Goal: Task Accomplishment & Management: Manage account settings

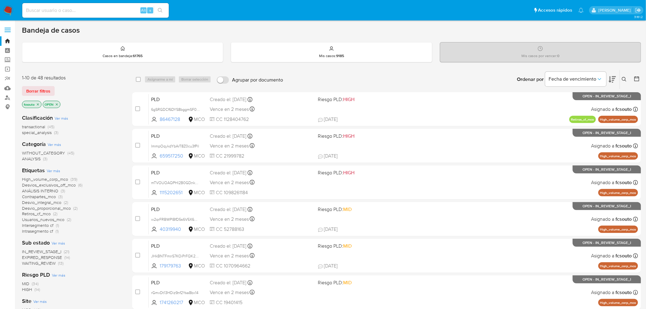
click at [55, 251] on span "IN_REVIEW_STAGE_I" at bounding box center [41, 252] width 39 height 6
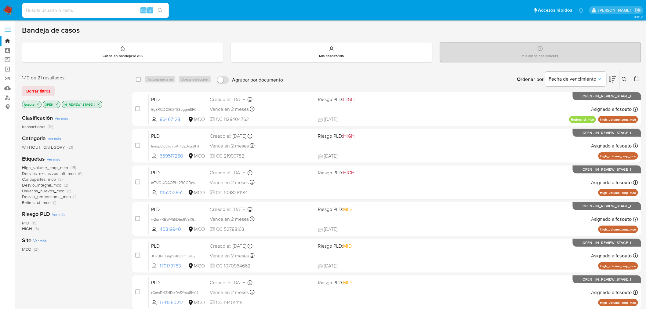
click at [613, 77] on icon at bounding box center [612, 79] width 7 height 6
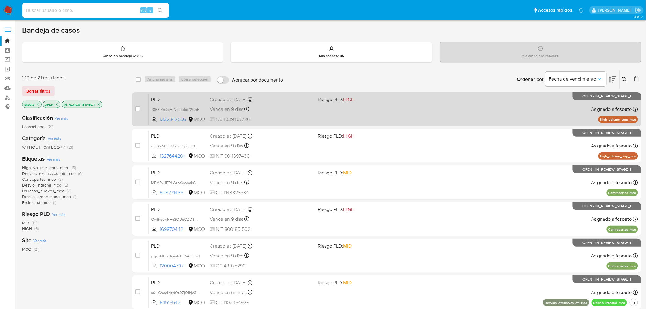
click at [310, 108] on div "Vence en 9 días Vence el 10/10/2025 07:03:15" at bounding box center [262, 109] width 104 height 8
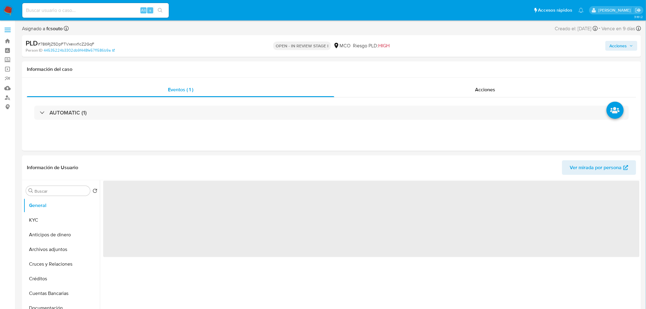
select select "10"
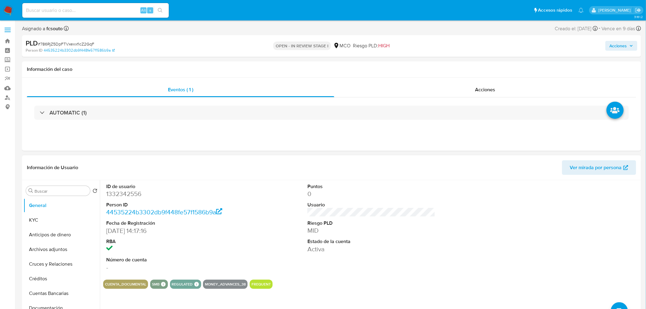
click at [126, 193] on dd "1332342556" at bounding box center [170, 194] width 128 height 9
copy dd "1332342556"
click at [175, 188] on dt "ID de usuario" at bounding box center [170, 186] width 128 height 7
click at [125, 192] on dd "1332342556" at bounding box center [170, 194] width 128 height 9
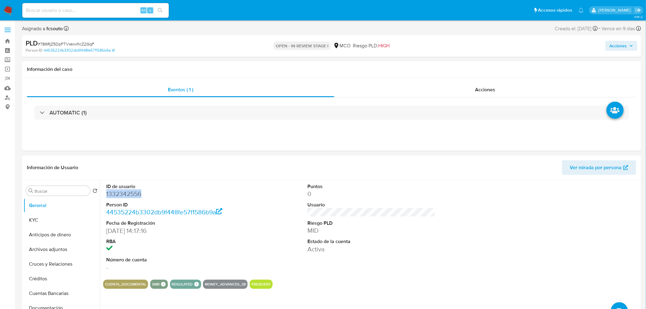
click at [125, 192] on dd "1332342556" at bounding box center [170, 194] width 128 height 9
copy dd "1332342556"
click at [129, 193] on dd "1332342556" at bounding box center [170, 194] width 128 height 9
click at [132, 192] on dd "1332342556" at bounding box center [170, 194] width 128 height 9
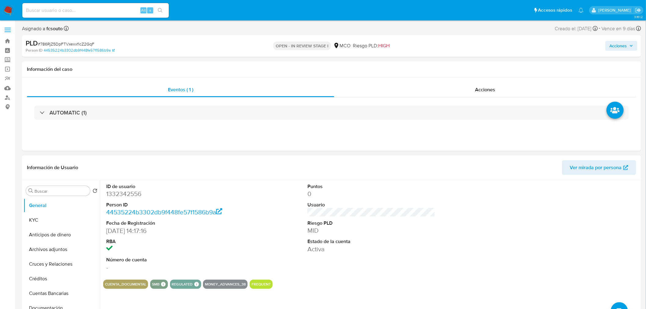
click at [127, 196] on dd "1332342556" at bounding box center [170, 194] width 128 height 9
copy dd "1332342556"
click at [133, 191] on dd "1332342556" at bounding box center [170, 194] width 128 height 9
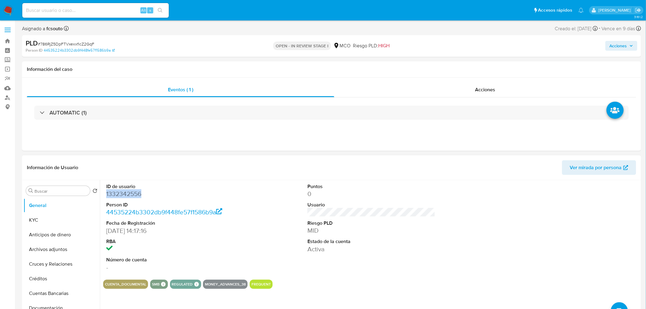
click at [121, 193] on dd "1332342556" at bounding box center [170, 194] width 128 height 9
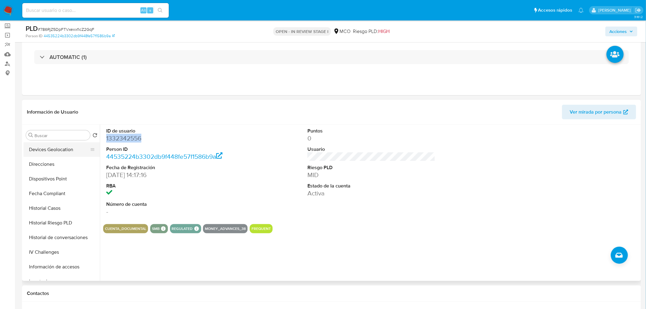
scroll to position [136, 0]
click at [44, 205] on button "Historial Casos" at bounding box center [59, 205] width 71 height 15
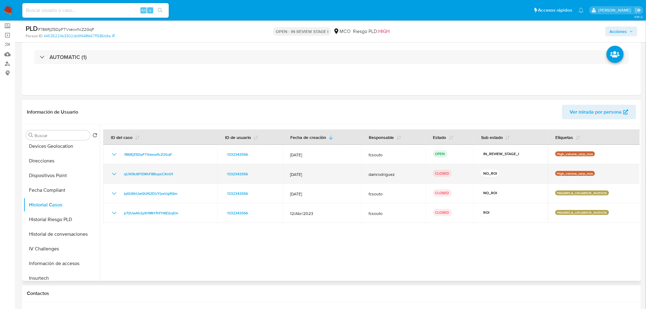
click at [115, 175] on icon "Mostrar/Ocultar" at bounding box center [114, 173] width 7 height 7
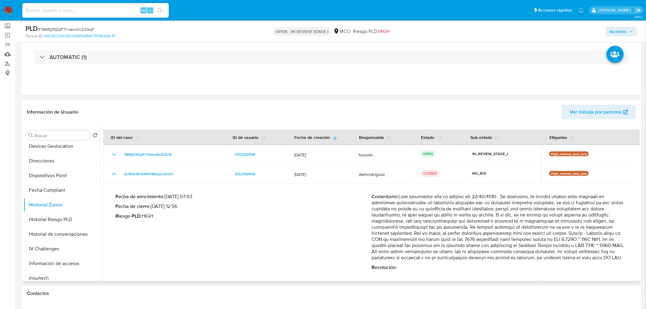
drag, startPoint x: 593, startPoint y: 234, endPoint x: 616, endPoint y: 260, distance: 34.7
click at [616, 260] on p "Comentario :" at bounding box center [500, 227] width 256 height 67
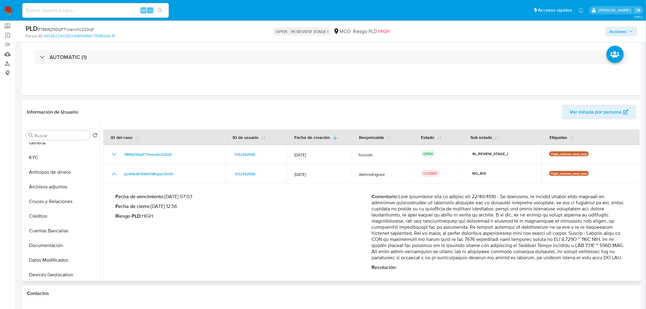
scroll to position [0, 0]
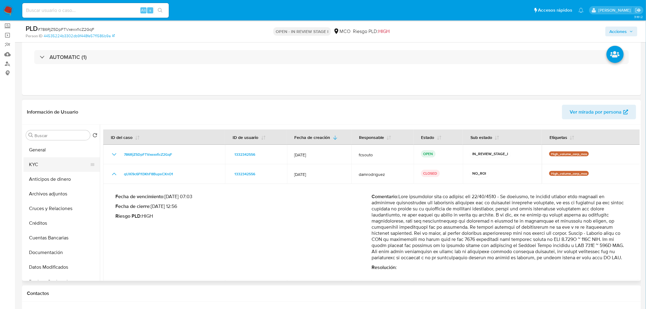
click at [53, 168] on button "KYC" at bounding box center [59, 164] width 71 height 15
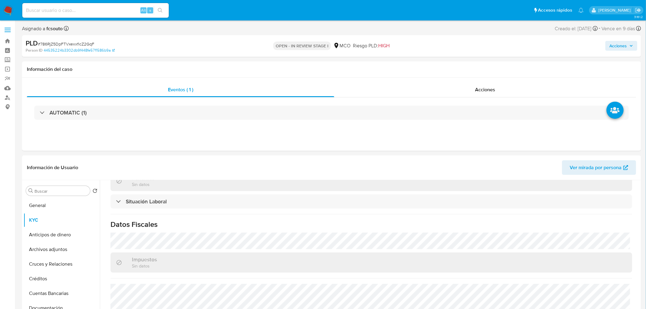
drag, startPoint x: 619, startPoint y: 46, endPoint x: 609, endPoint y: 50, distance: 9.8
click at [619, 47] on span "Acciones" at bounding box center [618, 46] width 17 height 10
click at [466, 65] on span "Resolución del caso" at bounding box center [448, 65] width 44 height 7
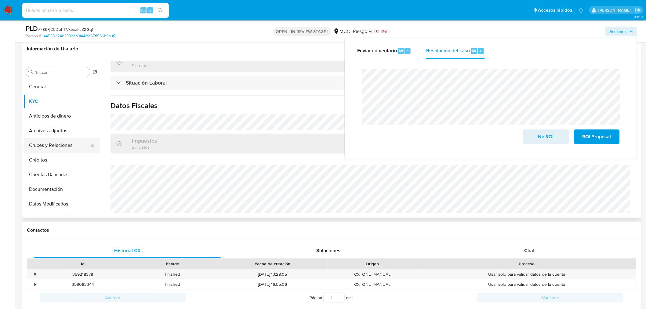
scroll to position [102, 0]
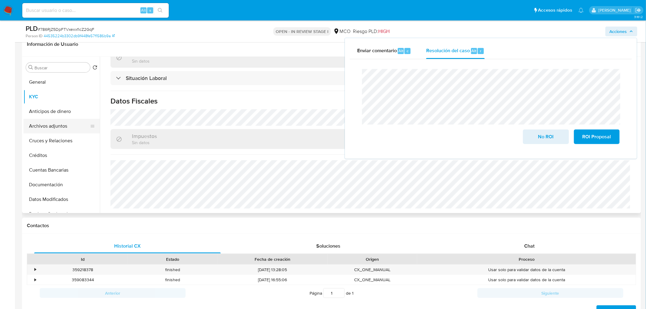
click at [58, 122] on button "Archivos adjuntos" at bounding box center [59, 126] width 71 height 15
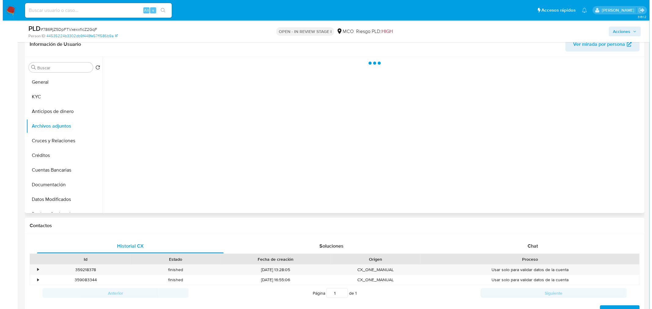
scroll to position [0, 0]
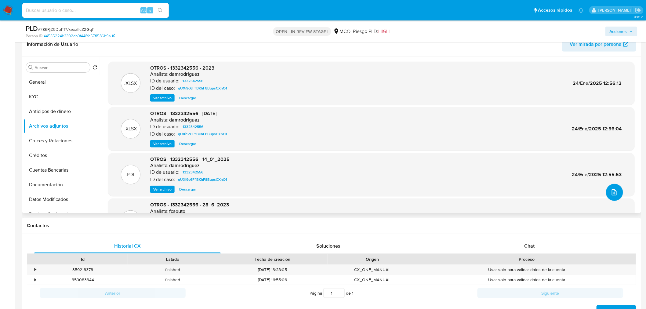
click at [611, 191] on icon "upload-file" at bounding box center [614, 192] width 7 height 7
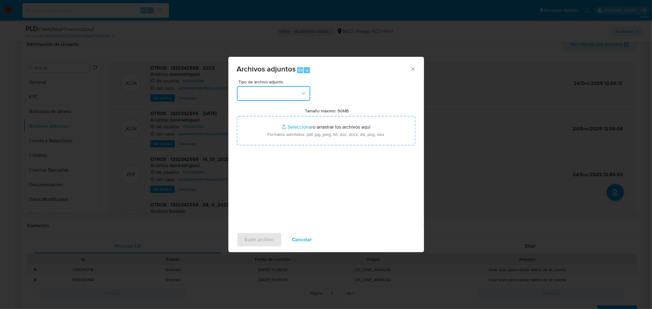
click at [291, 98] on button "button" at bounding box center [273, 93] width 73 height 15
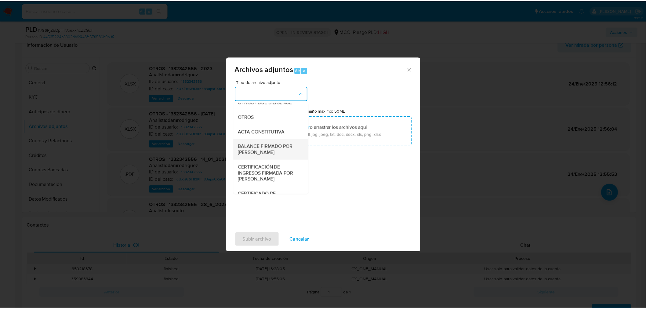
scroll to position [102, 0]
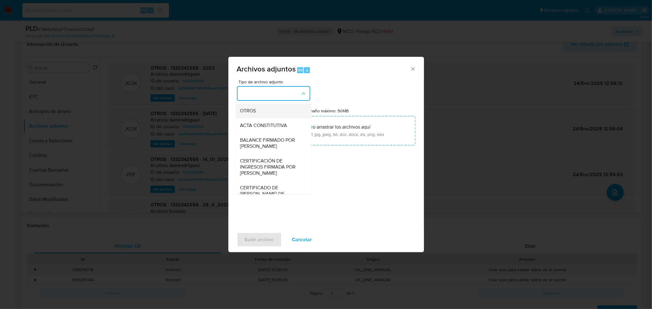
click at [264, 118] on div "OTROS" at bounding box center [271, 110] width 62 height 15
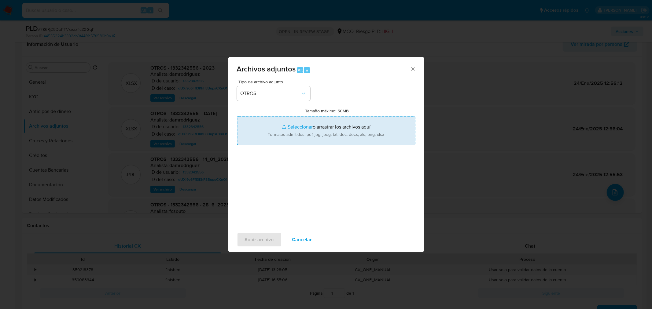
click at [321, 144] on input "Tamaño máximo: 50MB Seleccionar archivos" at bounding box center [326, 130] width 178 height 29
type input "C:\fakepath\1332342556 - 30_9_2025.pdf"
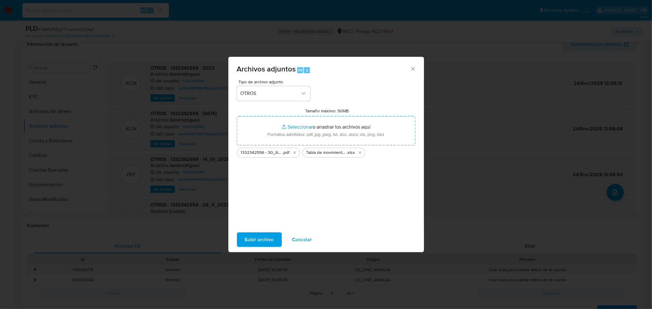
click at [259, 240] on span "Subir archivo" at bounding box center [259, 239] width 29 height 13
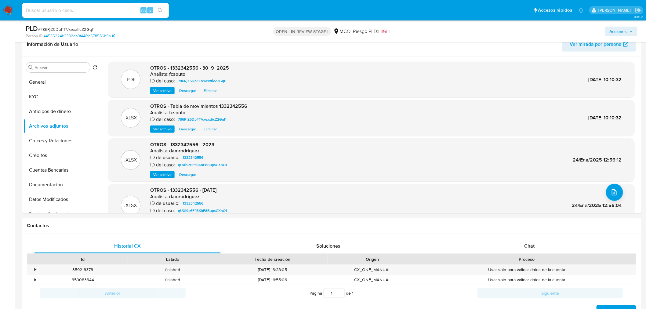
drag, startPoint x: 625, startPoint y: 33, endPoint x: 613, endPoint y: 37, distance: 12.7
click at [625, 32] on span "Acciones" at bounding box center [618, 32] width 17 height 10
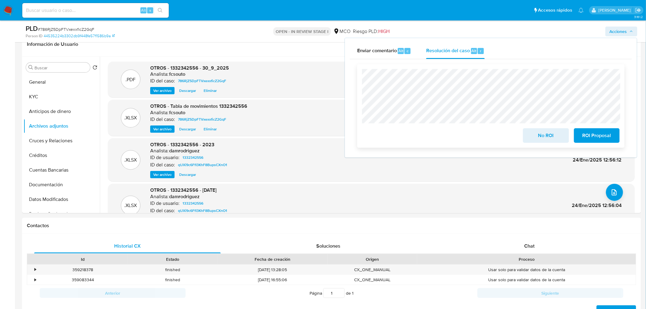
click at [545, 135] on span "No ROI" at bounding box center [546, 135] width 30 height 13
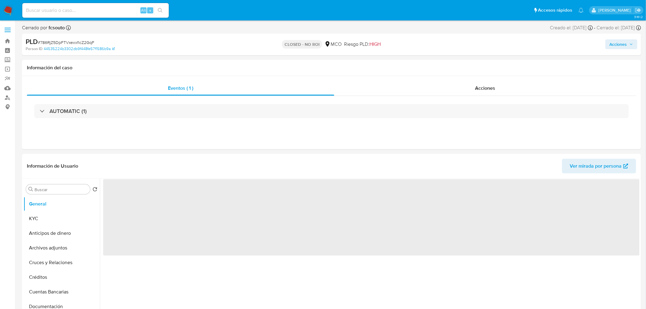
select select "10"
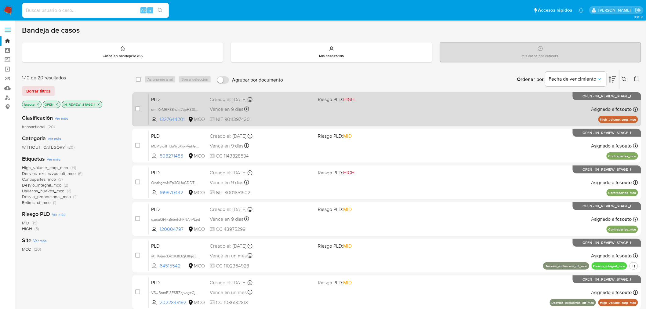
click at [314, 118] on div "PLD qrnlXvMRF88nJkt7qoH30lNw 1327644201 MCO Riesgo PLD: HIGH Creado el: 12/07/2…" at bounding box center [394, 109] width 490 height 31
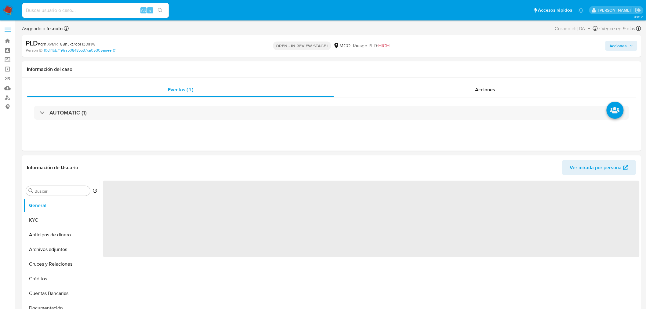
select select "10"
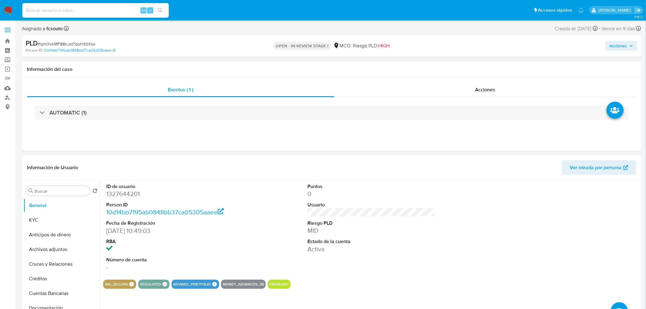
click at [130, 193] on dd "1327644201" at bounding box center [170, 194] width 128 height 9
copy dd "1327644201"
click at [127, 195] on dd "1327644201" at bounding box center [170, 194] width 128 height 9
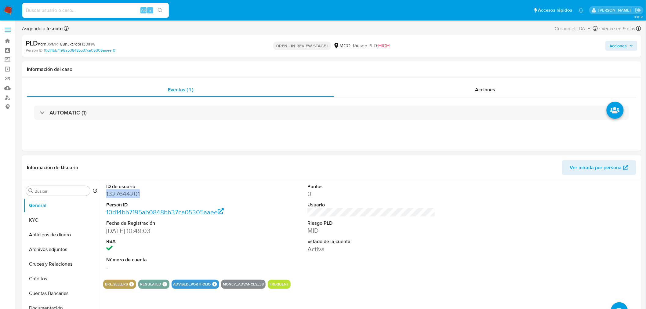
click at [133, 192] on dd "1327644201" at bounding box center [170, 194] width 128 height 9
click at [111, 191] on dd "1327644201" at bounding box center [170, 194] width 128 height 9
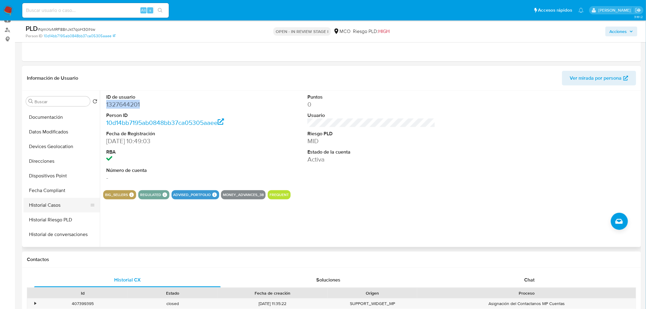
scroll to position [102, 0]
click at [64, 210] on button "Historial Casos" at bounding box center [59, 205] width 71 height 15
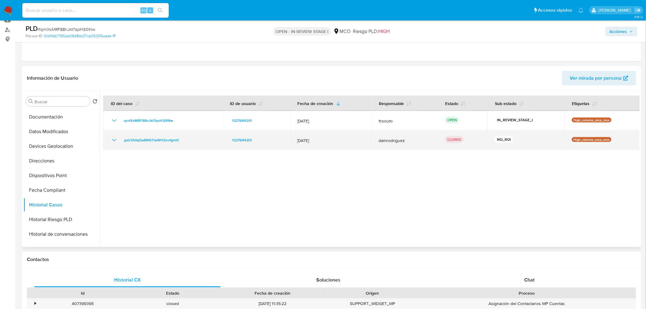
click at [115, 139] on icon "Mostrar/Ocultar" at bounding box center [114, 140] width 7 height 7
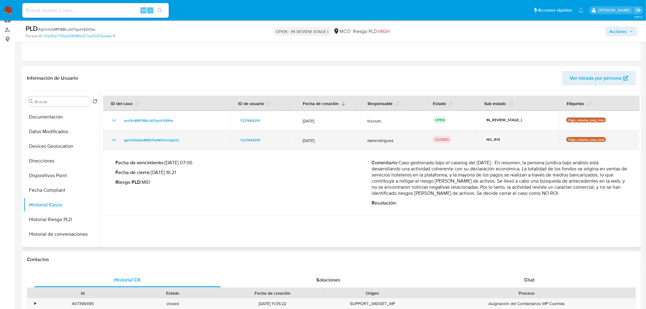
click at [112, 141] on icon "Mostrar/Ocultar" at bounding box center [114, 140] width 7 height 7
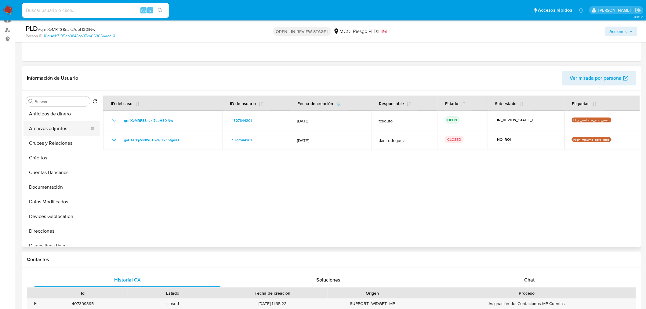
scroll to position [0, 0]
click at [49, 121] on button "General" at bounding box center [59, 116] width 71 height 15
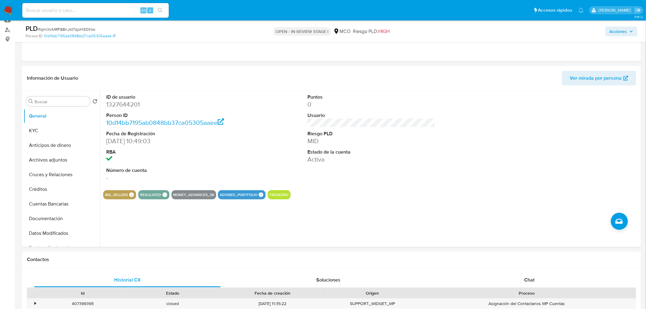
click at [622, 30] on span "Acciones" at bounding box center [618, 32] width 17 height 10
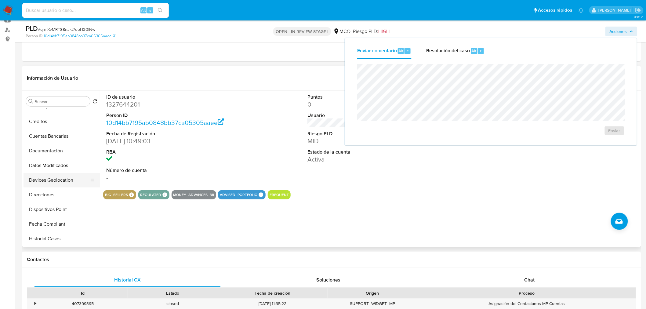
scroll to position [102, 0]
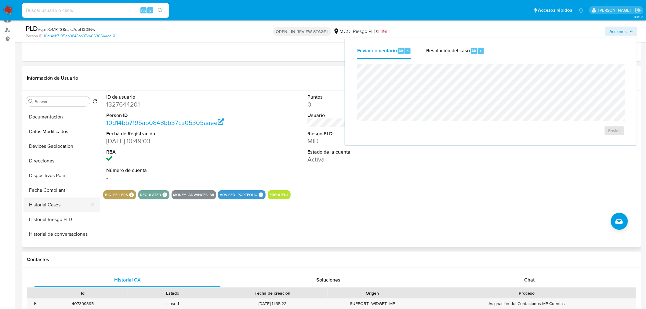
click at [69, 206] on button "Historial Casos" at bounding box center [59, 205] width 71 height 15
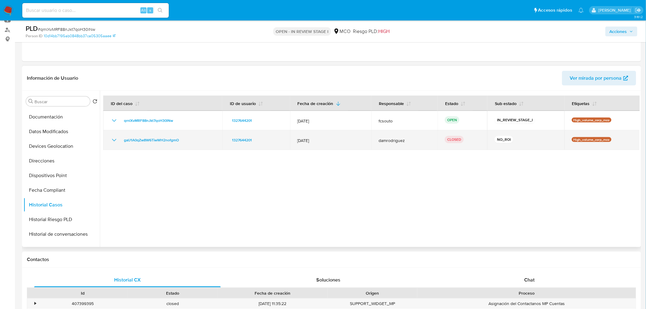
click at [117, 138] on icon "Mostrar/Ocultar" at bounding box center [114, 140] width 7 height 7
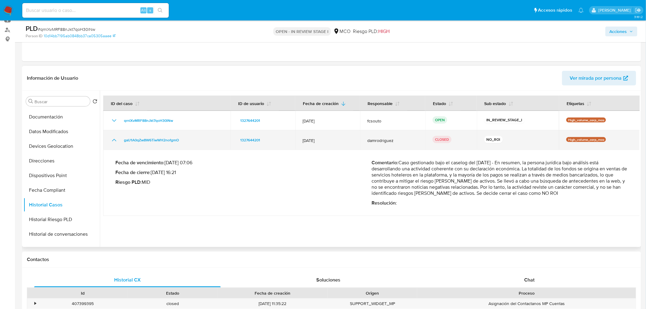
click at [112, 141] on icon "Mostrar/Ocultar" at bounding box center [114, 140] width 4 height 2
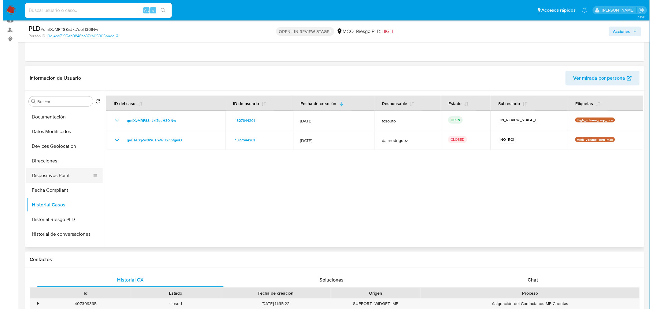
scroll to position [0, 0]
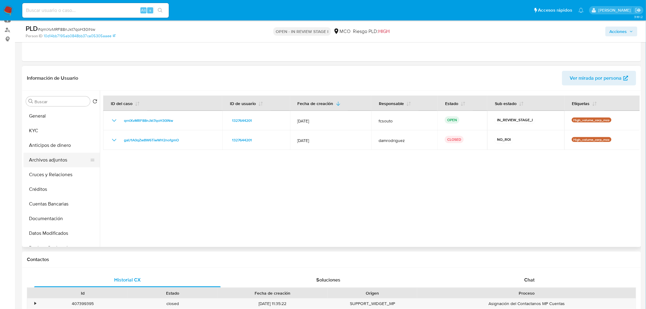
click at [60, 160] on button "Archivos adjuntos" at bounding box center [59, 160] width 71 height 15
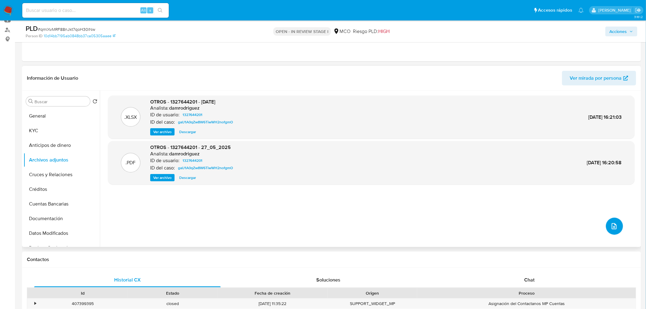
click at [608, 226] on button "upload-file" at bounding box center [614, 226] width 17 height 17
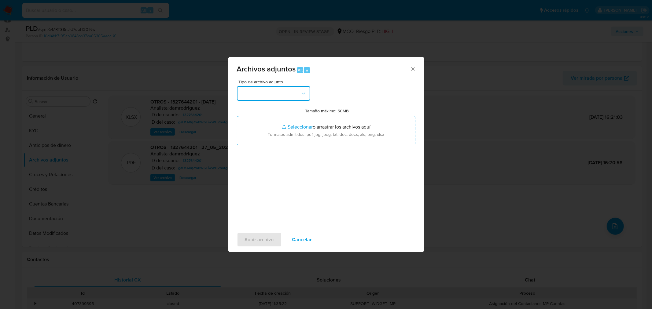
click at [300, 98] on button "button" at bounding box center [273, 93] width 73 height 15
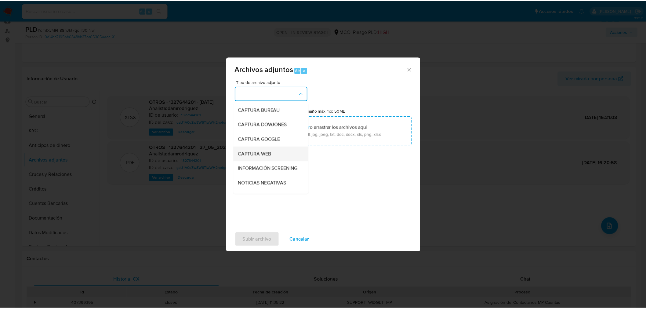
scroll to position [34, 0]
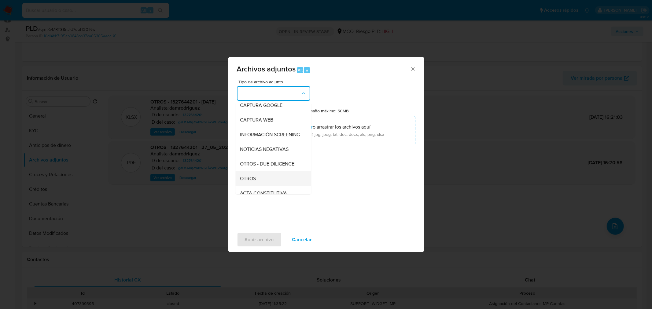
click at [270, 183] on div "OTROS" at bounding box center [271, 178] width 62 height 15
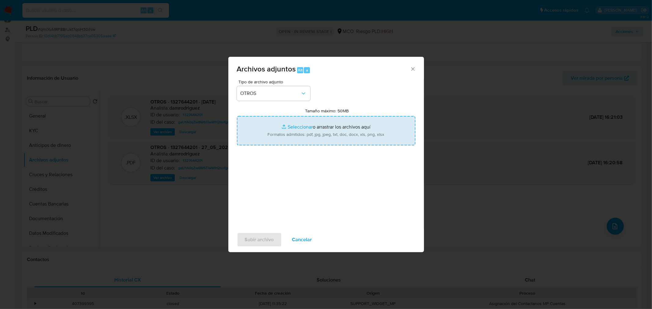
click at [315, 125] on input "Tamaño máximo: 50MB Seleccionar archivos" at bounding box center [326, 130] width 178 height 29
type input "C:\fakepath\1327644201 - 1_10_2025.pdf"
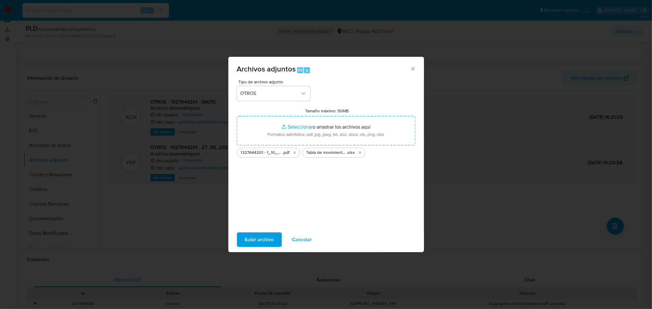
click at [268, 237] on span "Subir archivo" at bounding box center [259, 239] width 29 height 13
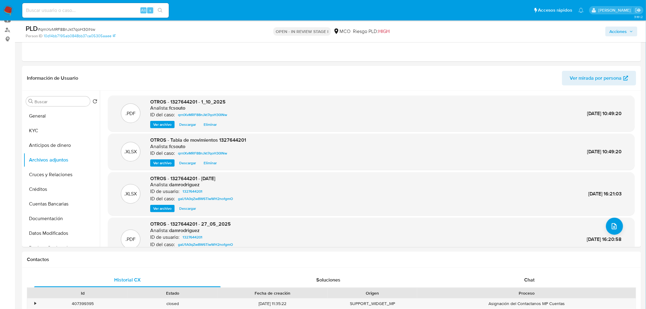
click at [626, 33] on span "Acciones" at bounding box center [618, 32] width 17 height 10
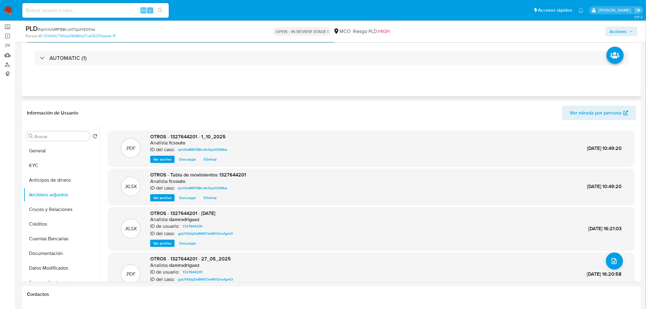
scroll to position [0, 0]
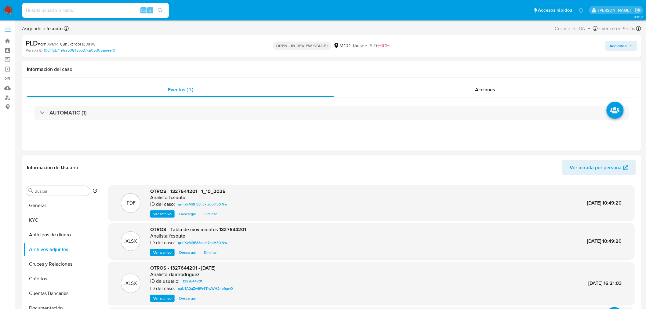
click at [622, 44] on span "Acciones" at bounding box center [618, 46] width 17 height 10
click at [449, 67] on span "Resolución del caso" at bounding box center [448, 65] width 44 height 7
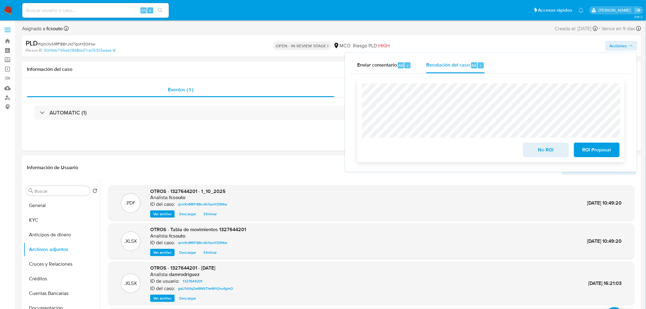
click at [547, 155] on span "No ROI" at bounding box center [546, 149] width 30 height 13
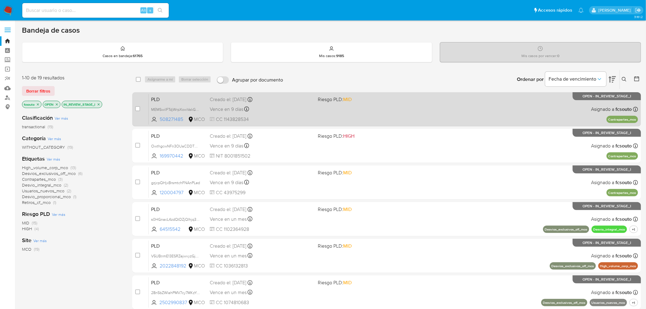
click at [382, 112] on div "PLD MEMSwilFTdjWrpXowVakGd83 508271485 MCO Riesgo PLD: MID Creado el: [DATE] Cr…" at bounding box center [394, 109] width 490 height 31
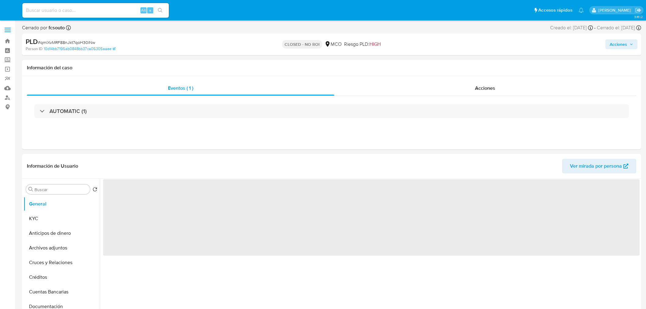
select select "10"
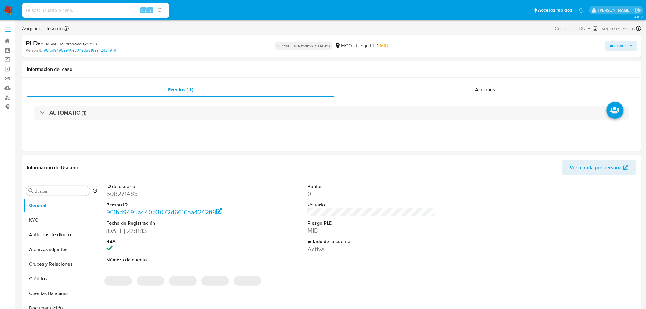
select select "10"
click at [114, 193] on dd "508271485" at bounding box center [170, 194] width 128 height 9
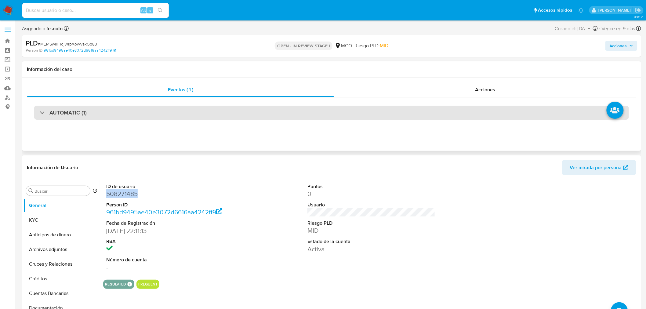
copy dd "508271485"
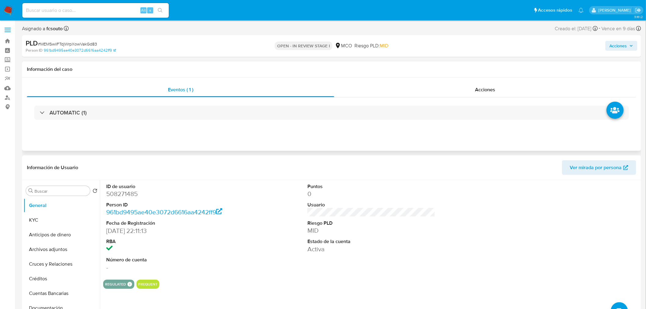
click at [264, 147] on div "Eventos ( 1 ) Acciones AUTOMATIC (1)" at bounding box center [331, 114] width 619 height 73
click at [122, 196] on dd "508271485" at bounding box center [170, 194] width 128 height 9
copy dd "508271485"
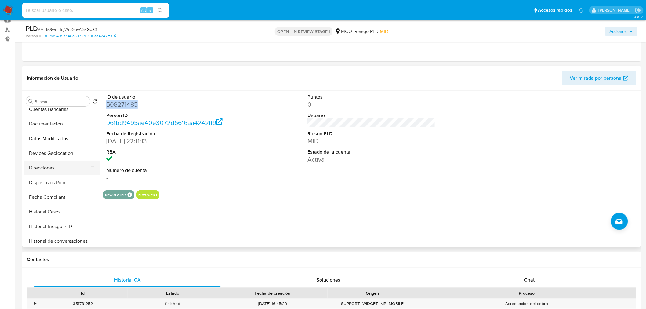
scroll to position [136, 0]
click at [62, 171] on button "Historial Casos" at bounding box center [59, 171] width 71 height 15
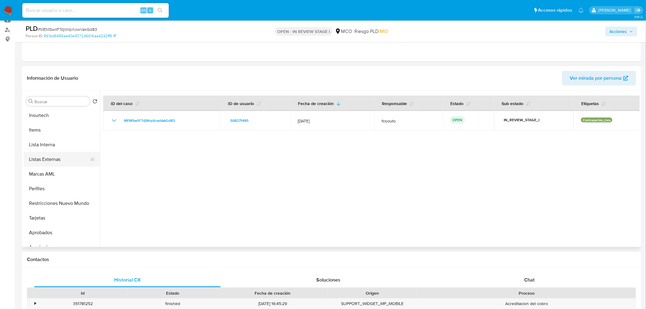
scroll to position [271, 0]
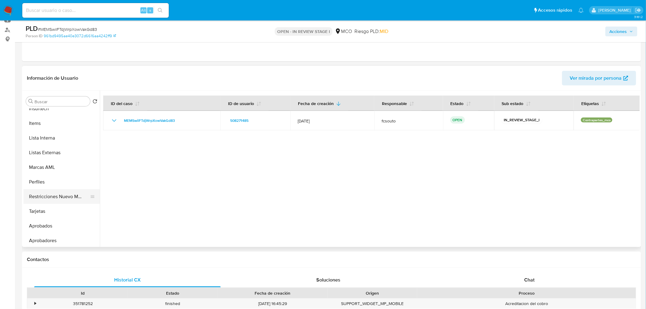
click at [71, 196] on button "Restricciones Nuevo Mundo" at bounding box center [59, 196] width 71 height 15
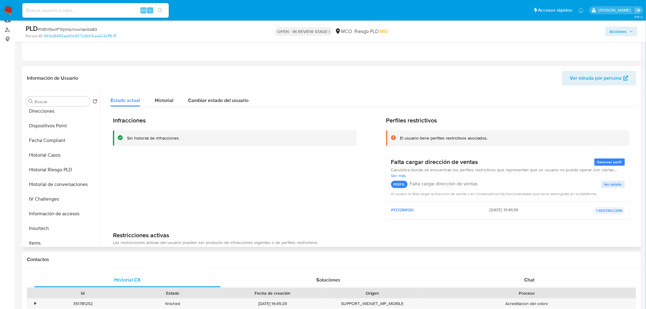
scroll to position [118, 0]
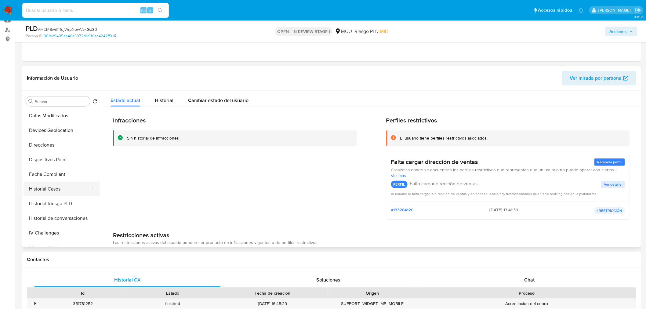
click at [54, 191] on button "Historial Casos" at bounding box center [59, 189] width 71 height 15
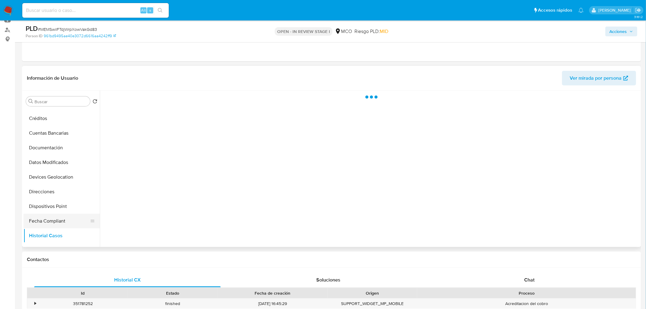
scroll to position [0, 0]
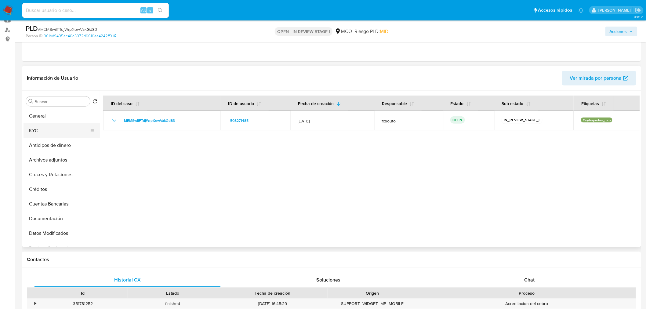
click at [47, 134] on button "KYC" at bounding box center [59, 130] width 71 height 15
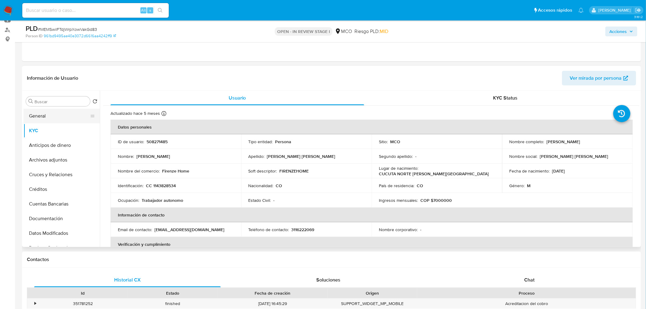
click at [67, 115] on button "General" at bounding box center [59, 116] width 71 height 15
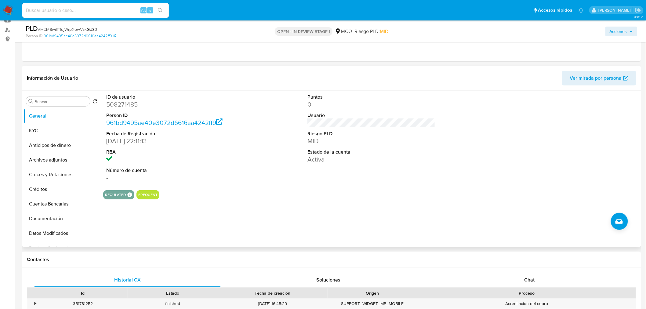
click at [130, 105] on dd "508271485" at bounding box center [170, 104] width 128 height 9
copy dd "508271485"
click at [126, 107] on dd "508271485" at bounding box center [170, 104] width 128 height 9
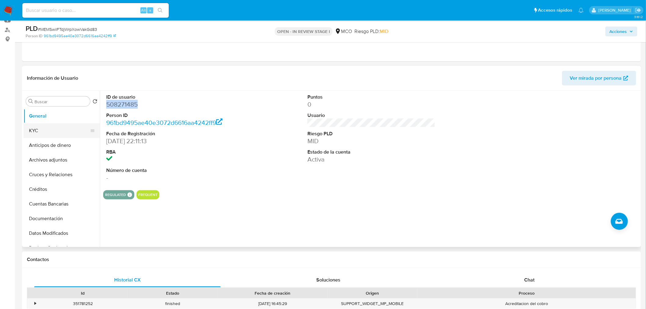
click at [60, 123] on button "KYC" at bounding box center [59, 130] width 71 height 15
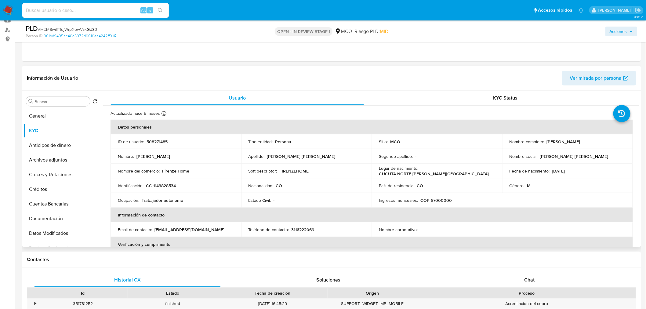
click at [191, 172] on div "Nombre del comercio : Firenze Home" at bounding box center [176, 170] width 116 height 5
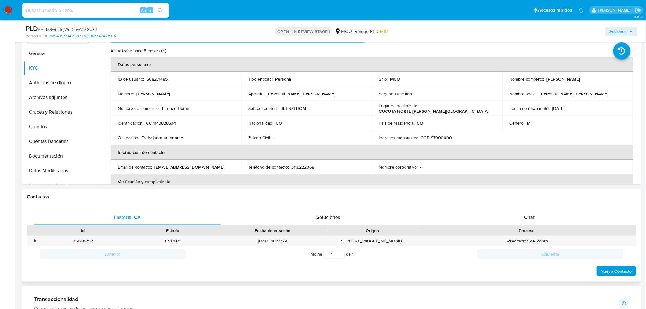
scroll to position [136, 0]
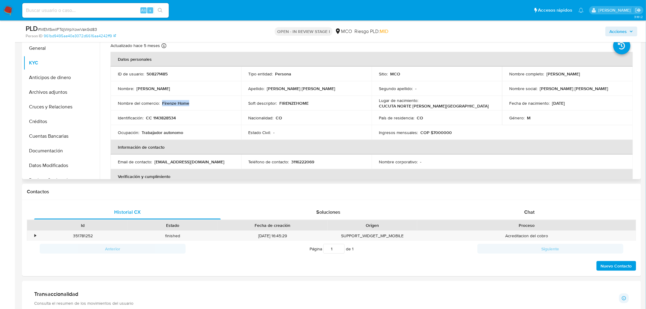
drag, startPoint x: 191, startPoint y: 104, endPoint x: 161, endPoint y: 102, distance: 30.3
click at [161, 102] on div "Nombre del comercio : Firenze Home" at bounding box center [176, 102] width 116 height 5
copy p "Firenze Home"
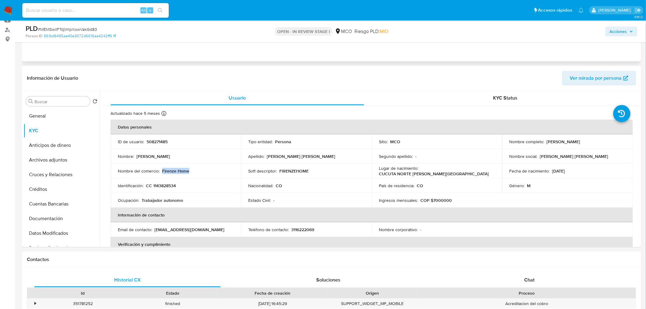
scroll to position [0, 0]
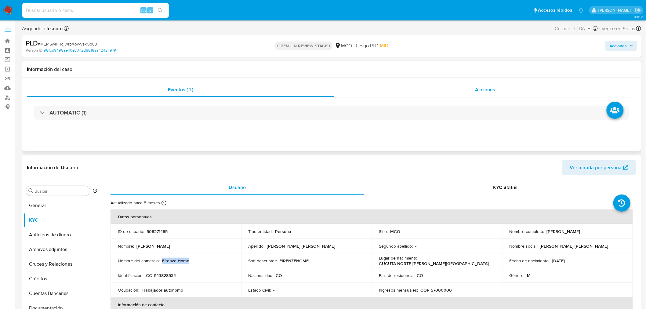
click at [493, 84] on div "Acciones" at bounding box center [485, 89] width 302 height 15
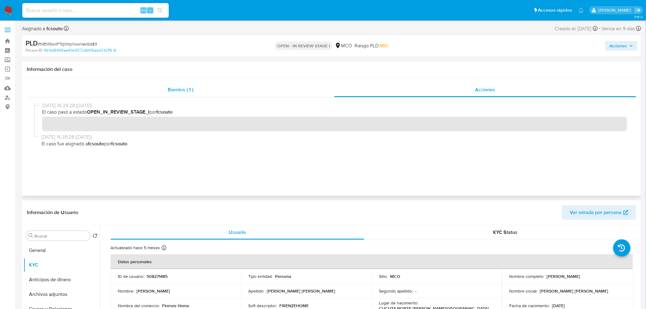
drag, startPoint x: 208, startPoint y: 80, endPoint x: 210, endPoint y: 88, distance: 8.1
click at [208, 81] on div "Eventos ( 1 ) Acciones" at bounding box center [331, 137] width 619 height 118
click at [212, 87] on div "Eventos ( 1 )" at bounding box center [181, 89] width 308 height 15
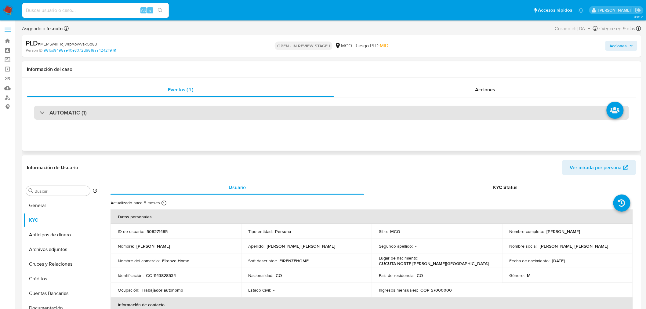
click at [521, 118] on div "AUTOMATIC (1)" at bounding box center [331, 113] width 595 height 14
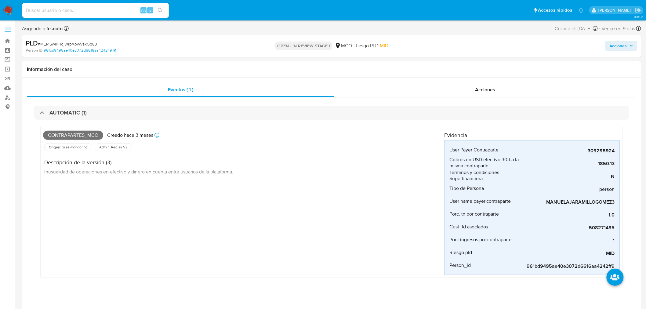
click at [633, 48] on span "Acciones" at bounding box center [622, 46] width 24 height 9
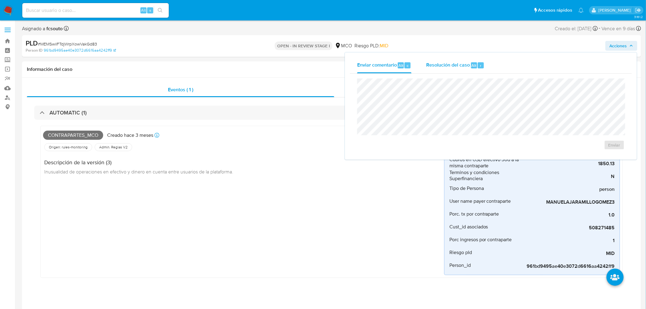
click at [448, 67] on span "Resolución del caso" at bounding box center [448, 65] width 44 height 7
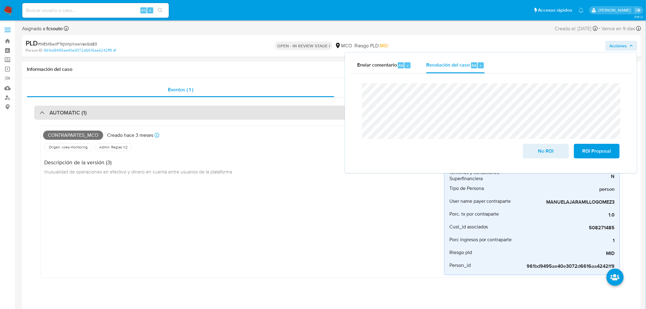
click at [81, 108] on div "AUTOMATIC (1)" at bounding box center [331, 113] width 595 height 14
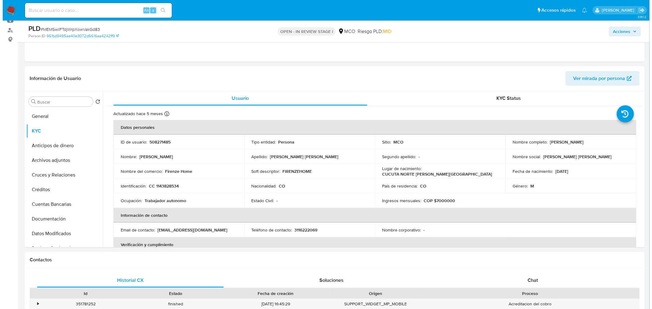
scroll to position [68, 0]
click at [66, 159] on button "Archivos adjuntos" at bounding box center [59, 160] width 71 height 15
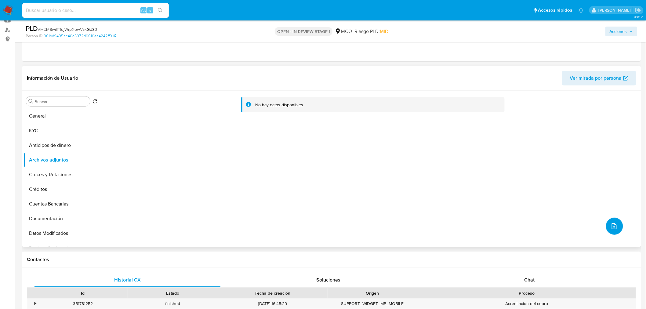
click at [611, 223] on span "upload-file" at bounding box center [614, 226] width 7 height 7
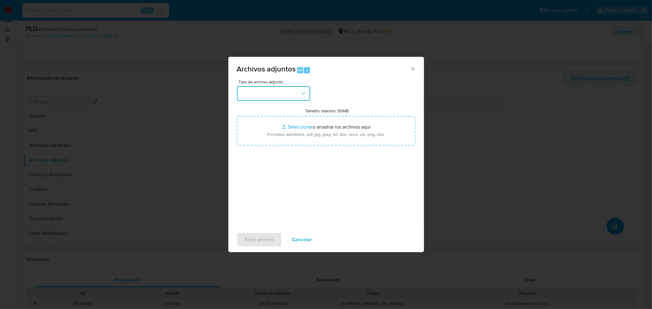
click at [301, 94] on icon "button" at bounding box center [303, 93] width 6 height 6
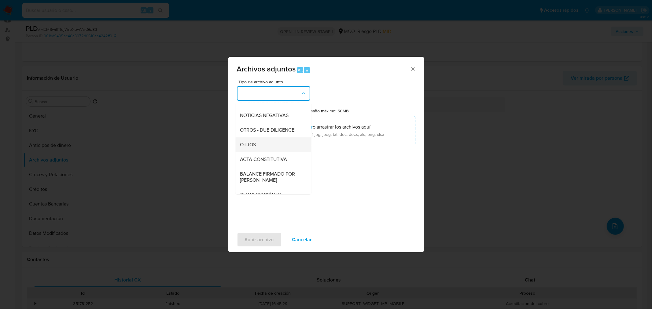
click at [270, 149] on div "OTROS" at bounding box center [271, 144] width 62 height 15
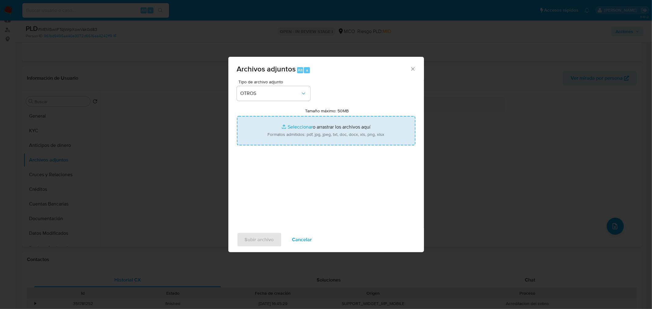
click at [321, 133] on input "Tamaño máximo: 50MB Seleccionar archivos" at bounding box center [326, 130] width 178 height 29
type input "C:\fakepath\508271485 - 1_10_2025.pdf"
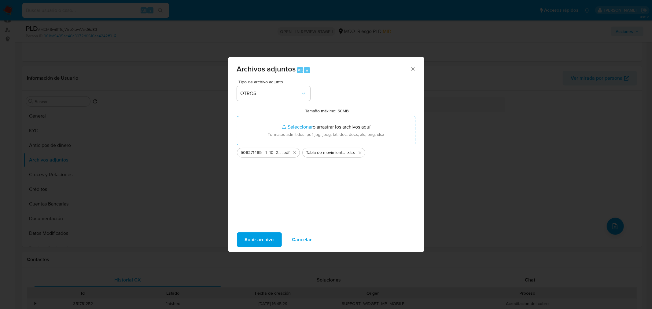
click at [264, 237] on span "Subir archivo" at bounding box center [259, 239] width 29 height 13
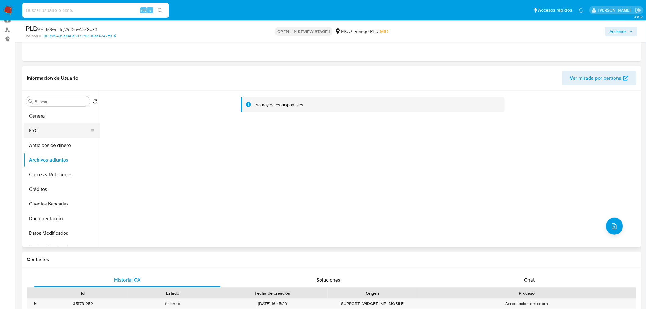
click at [49, 134] on button "KYC" at bounding box center [59, 130] width 71 height 15
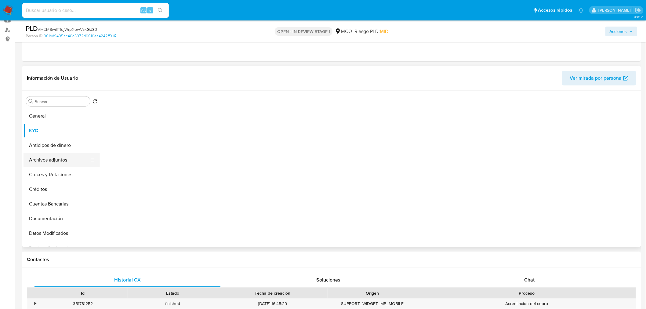
click at [54, 158] on button "Archivos adjuntos" at bounding box center [59, 160] width 71 height 15
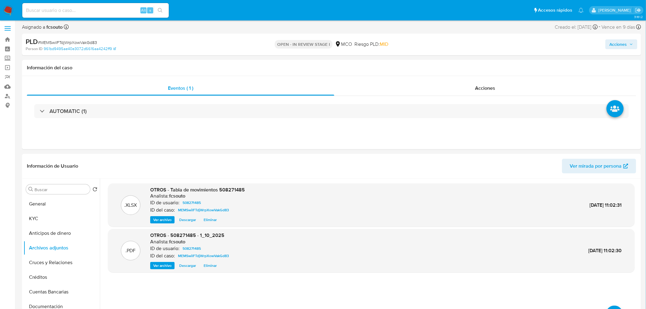
scroll to position [0, 0]
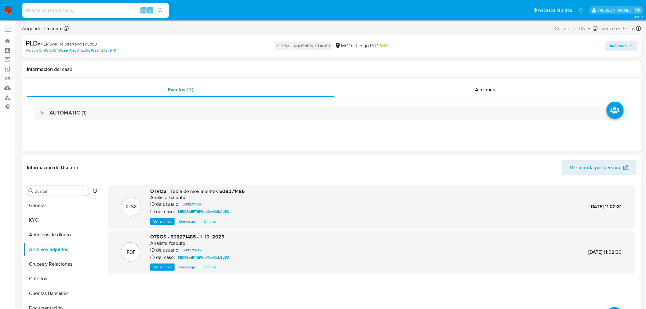
click at [618, 45] on span "Acciones" at bounding box center [618, 46] width 17 height 10
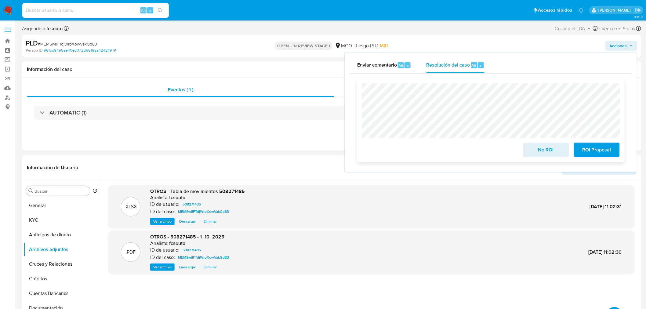
click at [544, 151] on span "No ROI" at bounding box center [546, 149] width 30 height 13
click at [545, 156] on span "No ROI" at bounding box center [546, 149] width 30 height 13
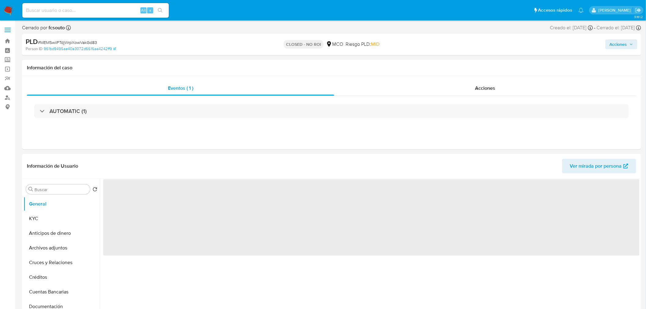
select select "10"
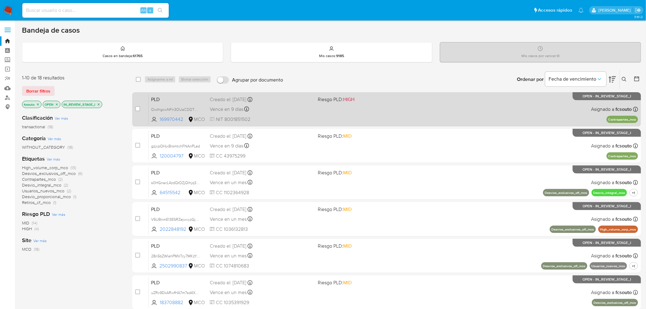
click at [352, 117] on div "PLD OwthgcwNFn3OUaCDDTWkmOca 169970442 MCO Riesgo PLD: HIGH Creado el: [DATE] C…" at bounding box center [394, 109] width 490 height 31
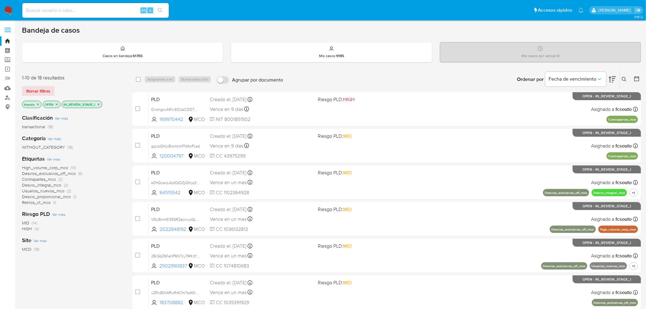
click at [10, 11] on img at bounding box center [8, 10] width 10 height 10
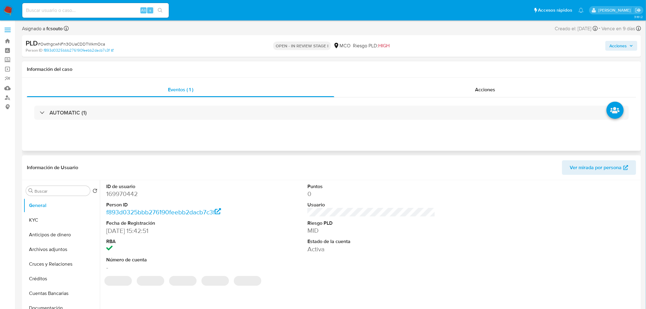
select select "10"
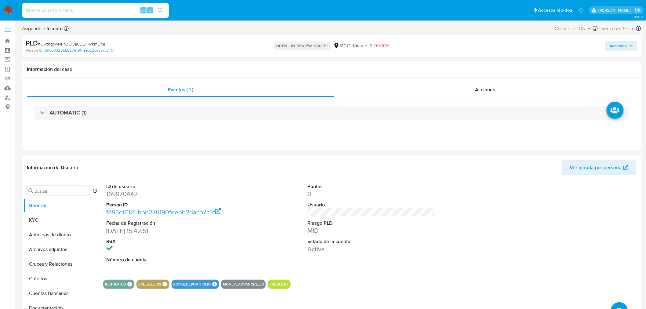
click at [133, 192] on dd "169970442" at bounding box center [170, 194] width 128 height 9
copy dd "169970442"
click at [127, 193] on dd "169970442" at bounding box center [170, 194] width 128 height 9
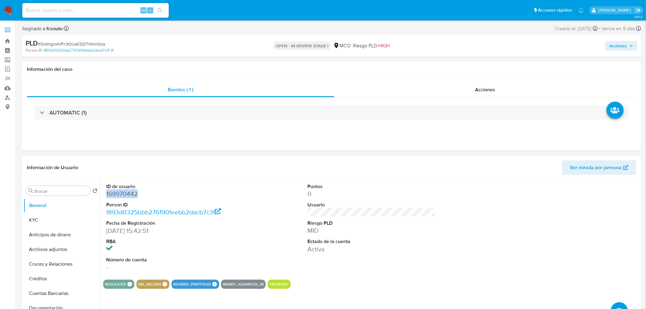
drag, startPoint x: 184, startPoint y: 191, endPoint x: 178, endPoint y: 192, distance: 5.9
click at [184, 191] on dd "169970442" at bounding box center [170, 194] width 128 height 9
click at [115, 197] on dd "169970442" at bounding box center [170, 194] width 128 height 9
copy dd "169970442"
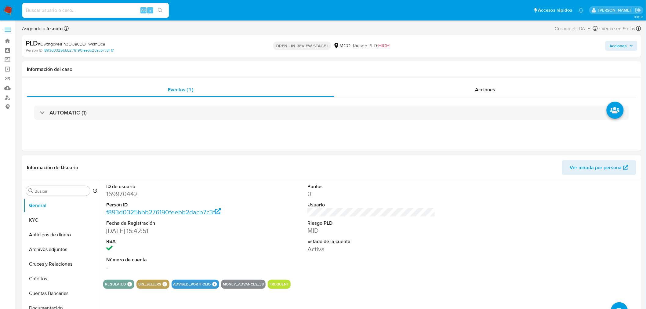
click at [262, 200] on div "ID de usuario 169970442 Person ID f893d0325bbb276190feebb2dacb7c3f Fecha de Reg…" at bounding box center [371, 227] width 537 height 95
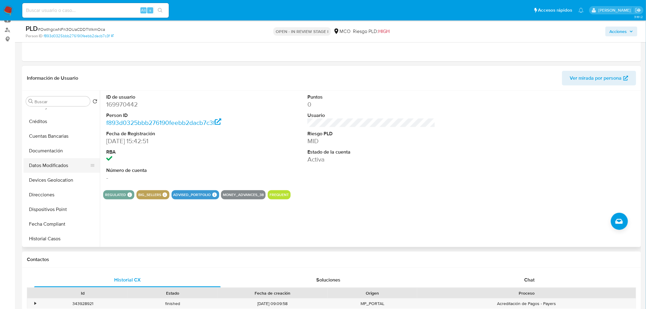
scroll to position [102, 0]
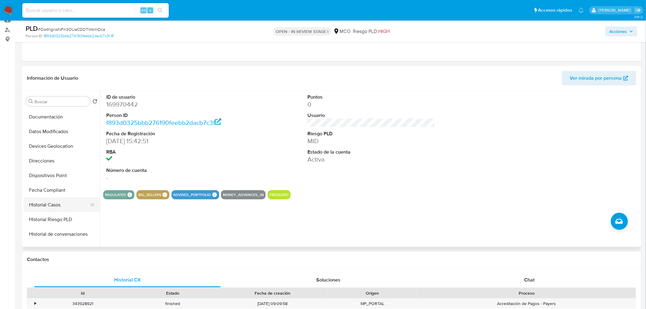
click at [59, 206] on button "Historial Casos" at bounding box center [59, 205] width 71 height 15
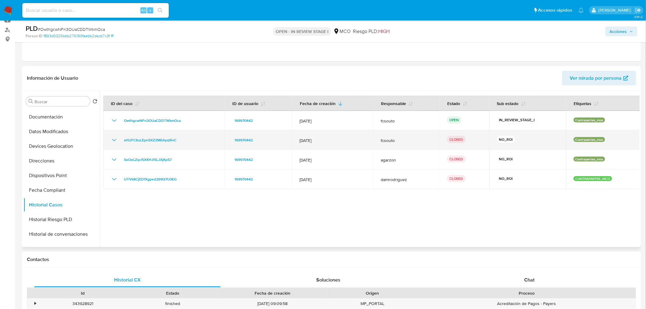
click at [115, 144] on td "xHUFC6uLEpn5XZ3MEAyq9inC" at bounding box center [164, 140] width 122 height 20
click at [115, 143] on icon "Mostrar/Ocultar" at bounding box center [114, 140] width 7 height 7
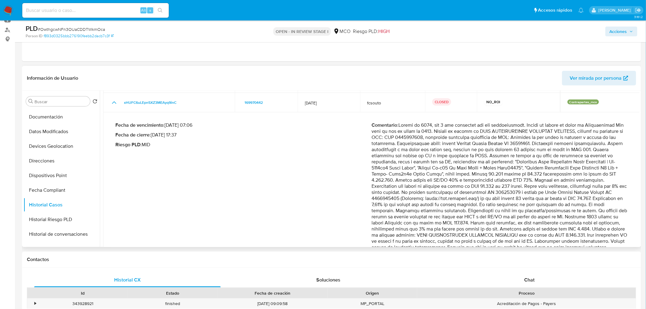
scroll to position [0, 0]
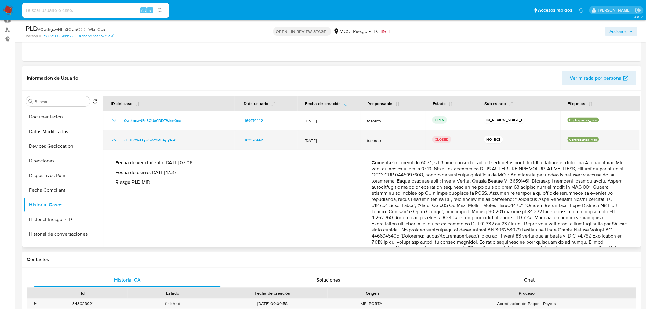
click at [112, 142] on icon "Mostrar/Ocultar" at bounding box center [114, 140] width 7 height 7
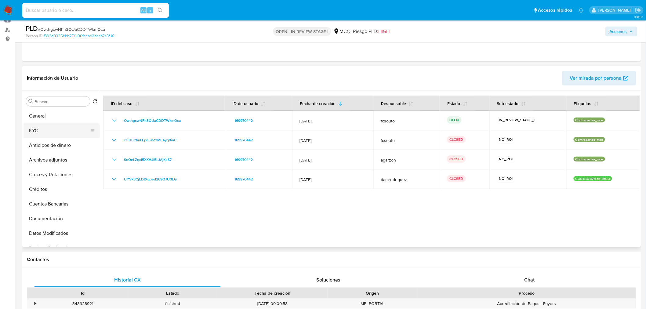
click at [50, 135] on button "KYC" at bounding box center [59, 130] width 71 height 15
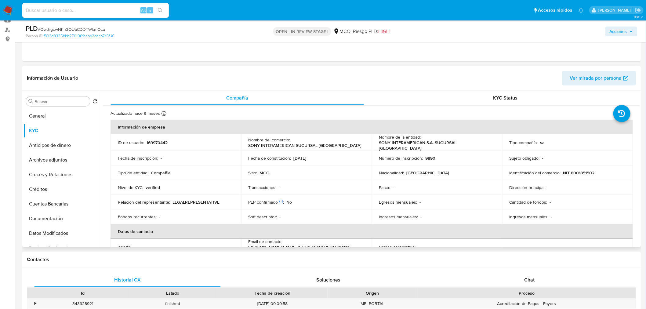
click at [333, 189] on td "Transacciones : -" at bounding box center [306, 187] width 131 height 15
click at [305, 185] on div "Transacciones : -" at bounding box center [307, 187] width 116 height 5
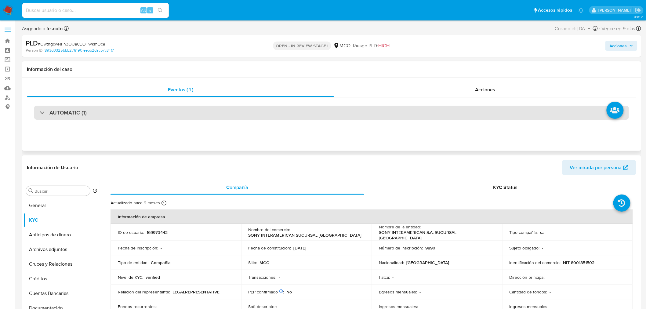
click at [379, 111] on div "AUTOMATIC (1)" at bounding box center [331, 113] width 595 height 14
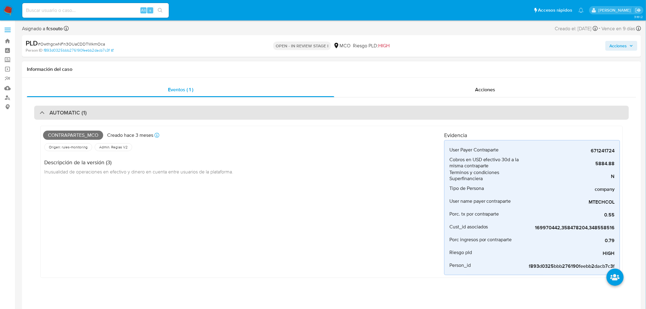
click at [340, 110] on div "AUTOMATIC (1)" at bounding box center [331, 113] width 595 height 14
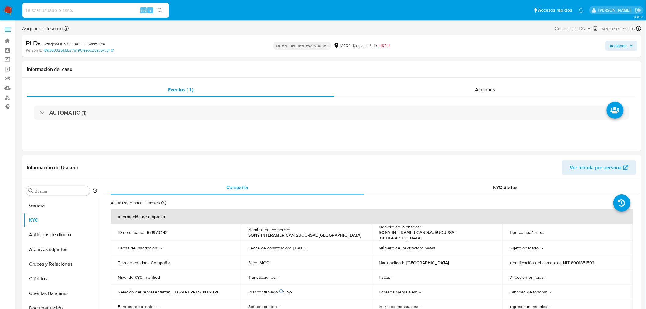
click at [624, 45] on span "Acciones" at bounding box center [618, 46] width 17 height 10
click at [460, 65] on span "Resolución del caso" at bounding box center [448, 65] width 44 height 7
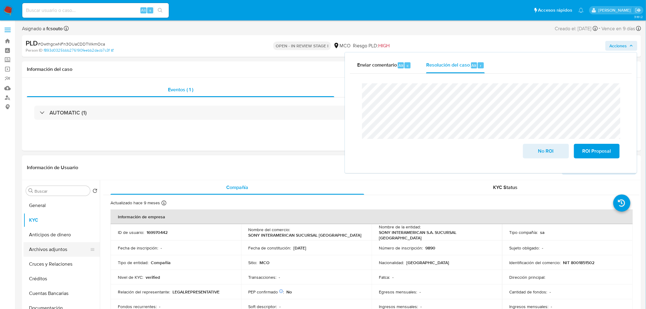
click at [56, 248] on button "Archivos adjuntos" at bounding box center [59, 249] width 71 height 15
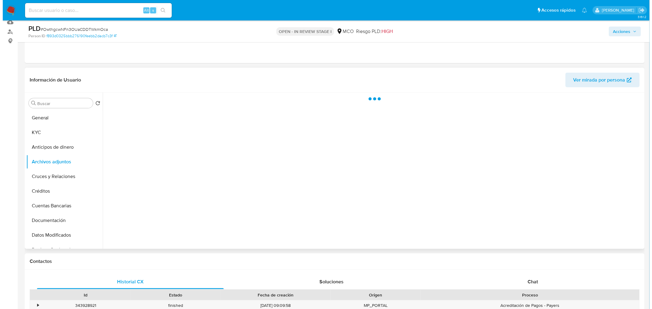
scroll to position [68, 0]
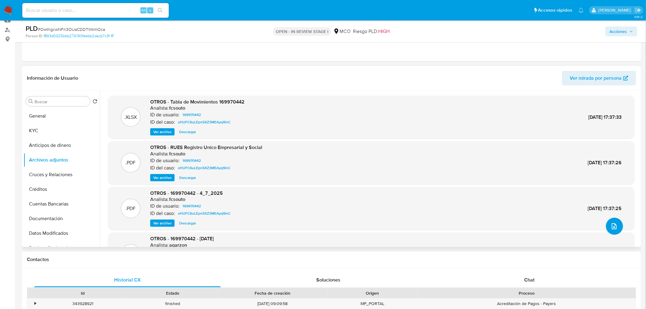
click at [613, 223] on span "upload-file" at bounding box center [614, 226] width 7 height 7
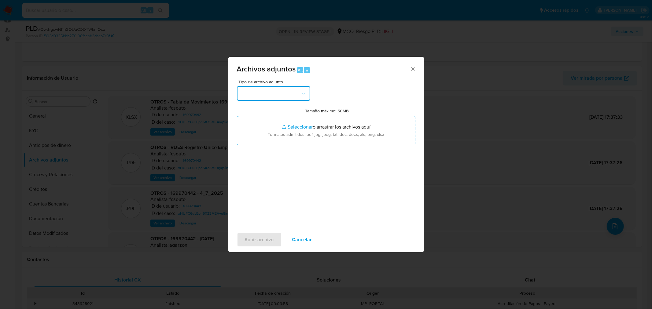
click at [285, 86] on button "button" at bounding box center [273, 93] width 73 height 15
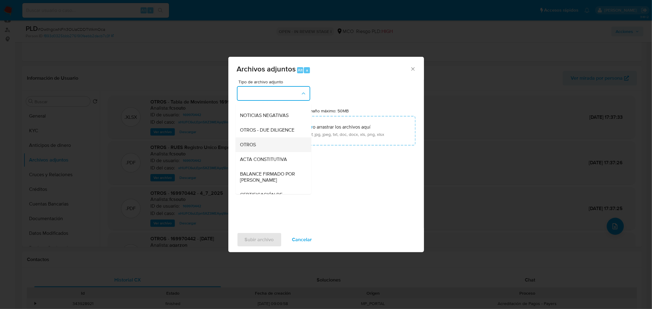
click at [272, 152] on div "OTROS" at bounding box center [271, 144] width 62 height 15
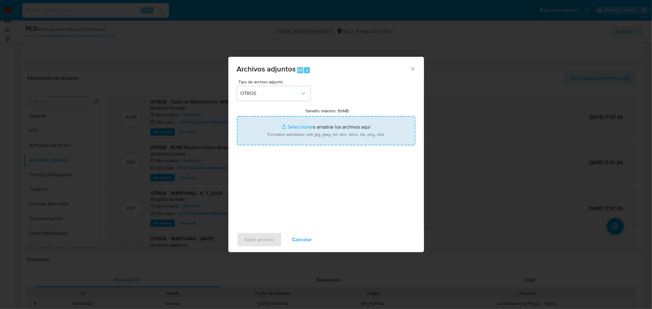
click at [334, 132] on input "Tamaño máximo: 50MB Seleccionar archivos" at bounding box center [326, 130] width 178 height 29
type input "C:\fakepath\169970442 - 1_10_2025.pdf"
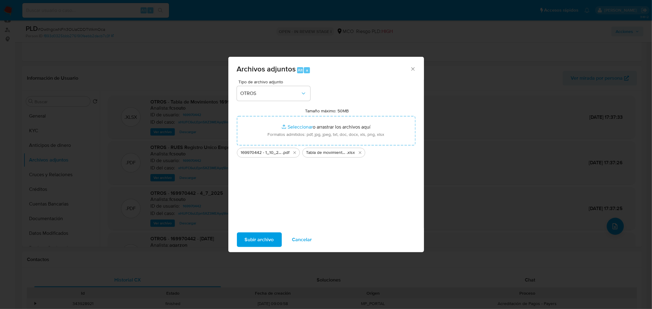
click at [256, 240] on span "Subir archivo" at bounding box center [259, 239] width 29 height 13
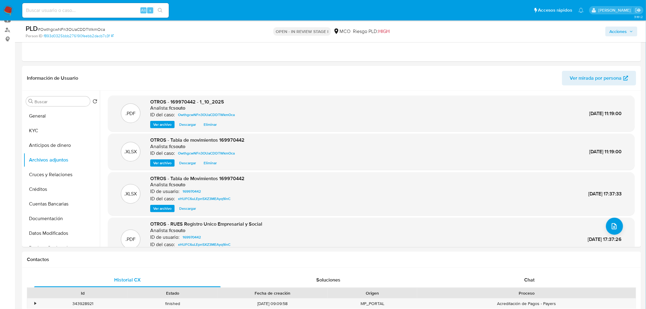
click at [619, 32] on span "Acciones" at bounding box center [618, 32] width 17 height 10
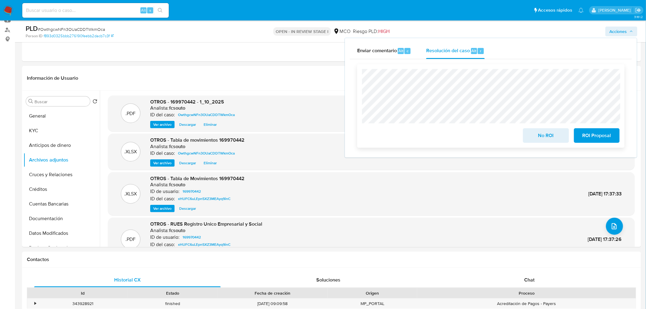
click at [541, 138] on span "No ROI" at bounding box center [546, 135] width 30 height 13
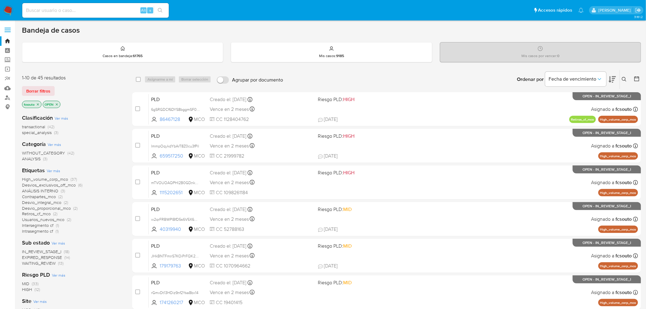
click at [49, 263] on span "WAITING_REVIEW" at bounding box center [39, 263] width 34 height 6
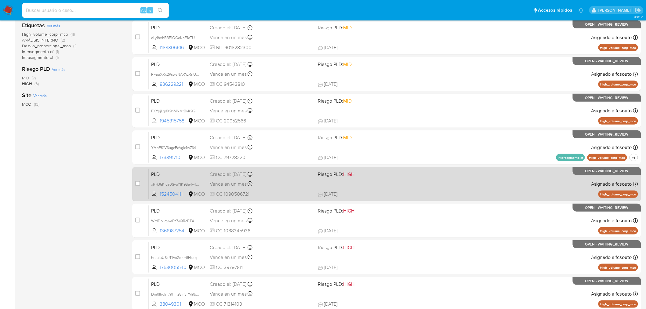
scroll to position [195, 0]
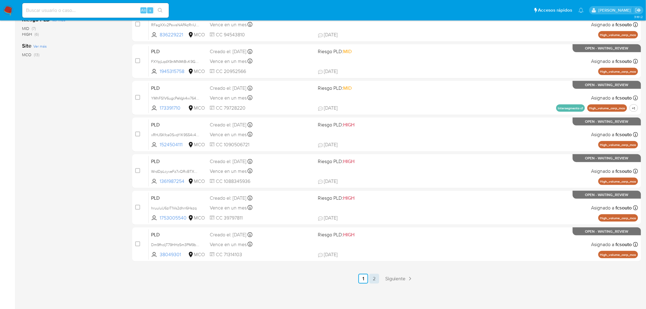
click at [374, 283] on link "2" at bounding box center [375, 279] width 10 height 10
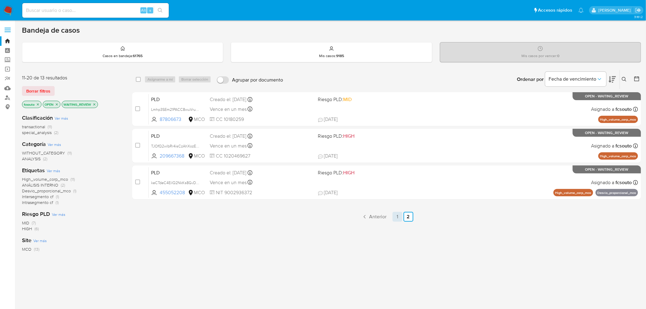
click at [399, 219] on link "1" at bounding box center [398, 217] width 10 height 10
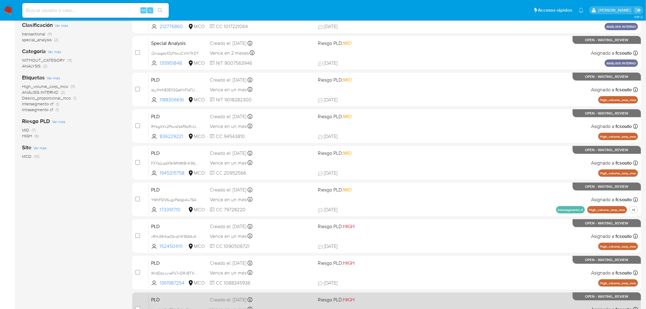
scroll to position [59, 0]
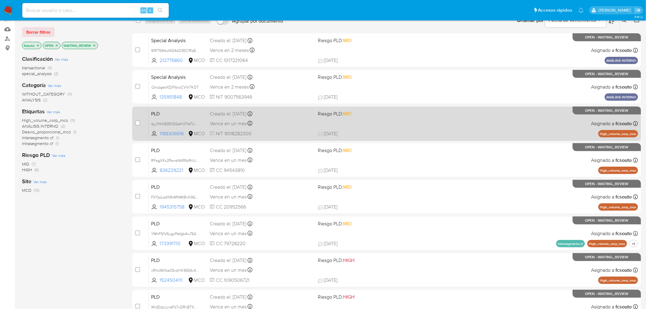
click at [359, 132] on span "20/08/2025 20/08/2025 16:13" at bounding box center [424, 133] width 212 height 7
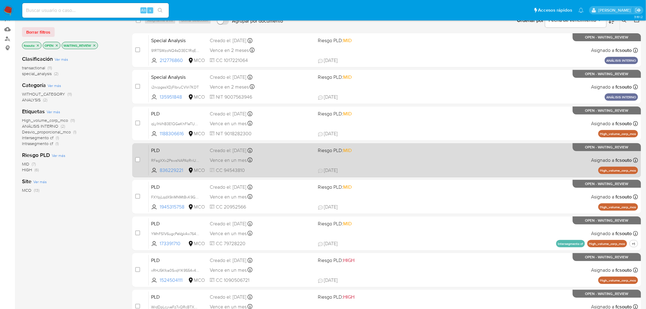
click at [396, 162] on div "PLD RFagXXx2PswsNAPAzRriUmYs 836229221 MCO Riesgo PLD: MID Creado el: 12/08/202…" at bounding box center [394, 160] width 490 height 31
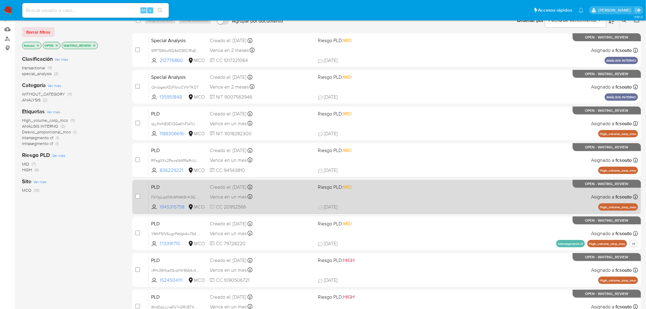
click at [395, 199] on div "PLD FXYpjLqdX9nMNMtBvK9GSbKk 1945315758 MCO Riesgo PLD: MID Creado el: 12/08/20…" at bounding box center [394, 196] width 490 height 31
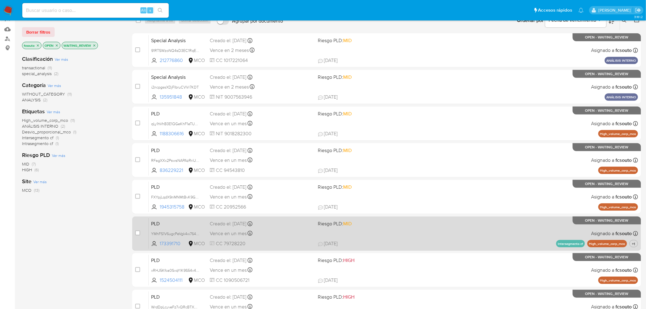
click at [383, 246] on div "PLD YMhFS1V6ugcPeVgk4w764b7C 173391710 MCO Riesgo PLD: MID Creado el: 12/08/202…" at bounding box center [394, 233] width 490 height 31
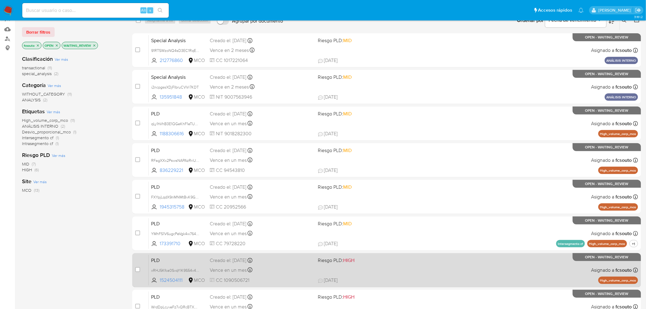
click at [389, 274] on div "PLD xRHJ5Kfca0SvqYlK9S54v4o5 1524504111 MCO Riesgo PLD: HIGH Creado el: 12/08/2…" at bounding box center [394, 270] width 490 height 31
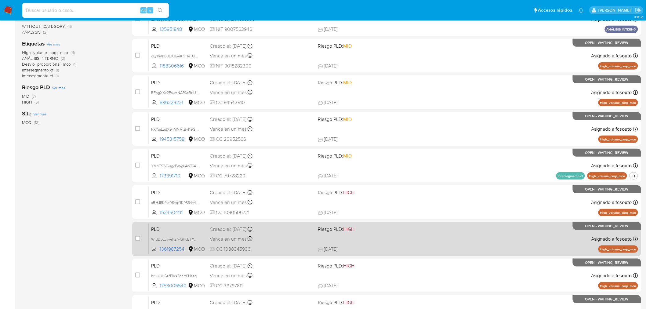
scroll to position [195, 0]
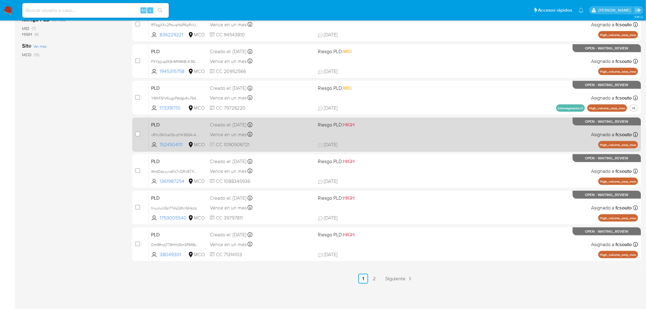
click at [386, 139] on div "PLD xRHJ5Kfca0SvqYlK9S54v4o5 1524504111 MCO Riesgo PLD: HIGH Creado el: 12/08/2…" at bounding box center [394, 134] width 490 height 31
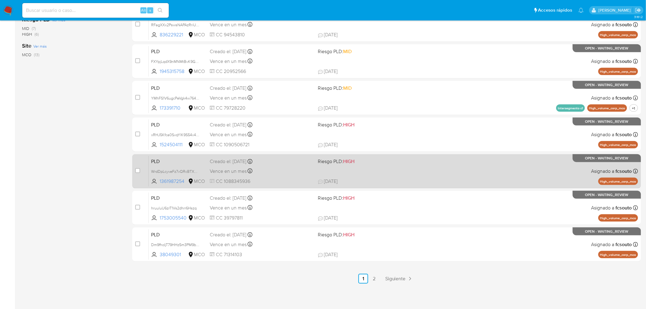
click at [373, 164] on div "PLD WrdDpLcyveFz7vQRcBTXC6f5 1361987254 MCO Riesgo PLD: HIGH Creado el: 12/08/2…" at bounding box center [394, 171] width 490 height 31
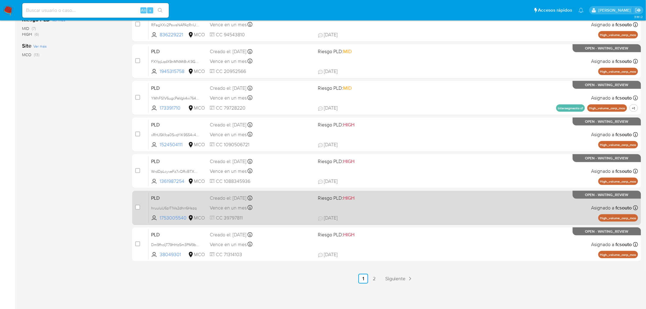
click at [416, 219] on span "25/08/2025 25/08/2025 00:19" at bounding box center [424, 218] width 212 height 7
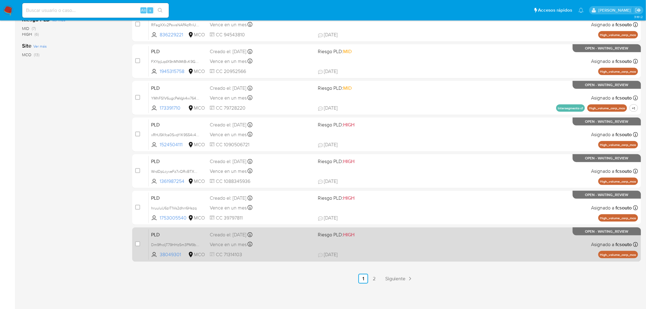
click at [377, 250] on div "PLD Dm9fhoIjT79HHz5m3PM9bodw 38049301 MCO Riesgo PLD: HIGH Creado el: 12/08/202…" at bounding box center [394, 244] width 490 height 31
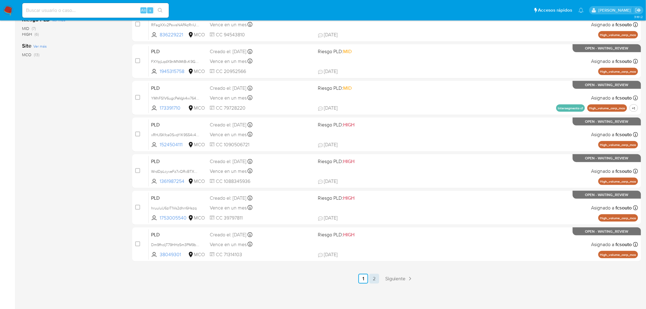
click at [374, 279] on link "2" at bounding box center [375, 279] width 10 height 10
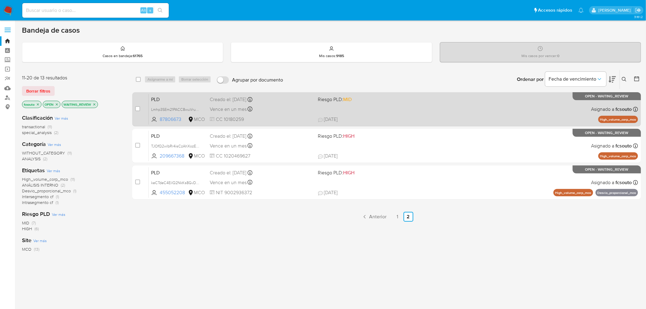
click at [278, 113] on div "PLD Lmhp3SEm21PACC8wuVruoapw 87806673 MCO Riesgo PLD: MID Creado el: 12/08/2025…" at bounding box center [394, 109] width 490 height 31
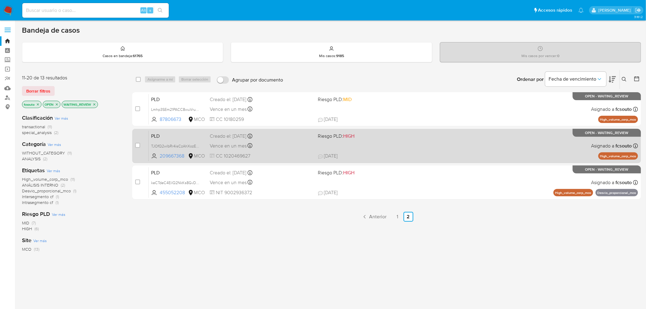
click at [323, 148] on div "PLD TJOfQ2wlbRr4isCzAhXozE9b 209667368 MCO Riesgo PLD: HIGH Creado el: 12/08/20…" at bounding box center [394, 145] width 490 height 31
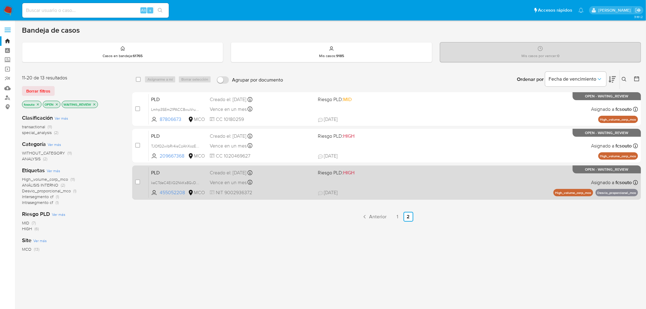
click at [315, 187] on div "PLD keCTdeC4EilQ2NkKs8GvDAXs 455052208 MCO Riesgo PLD: HIGH Creado el: 12/08/20…" at bounding box center [394, 182] width 490 height 31
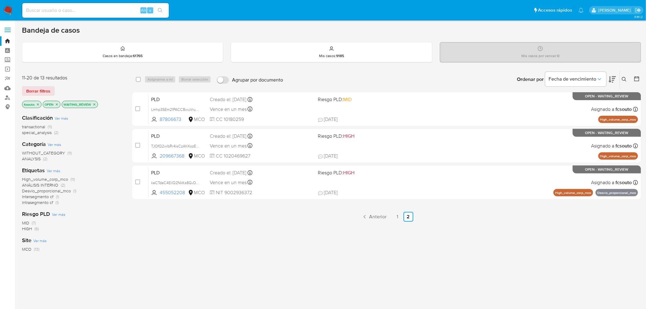
click at [8, 8] on img at bounding box center [8, 10] width 10 height 10
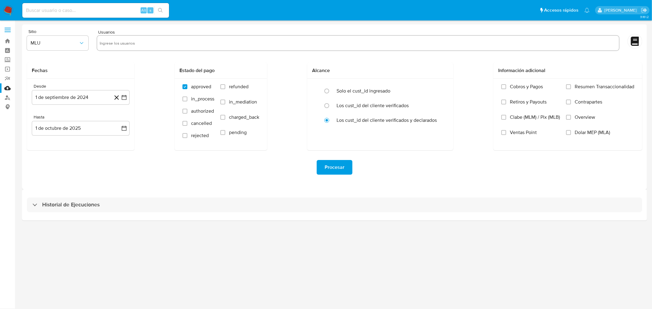
click at [178, 45] on input "text" at bounding box center [358, 43] width 516 height 10
paste input "1188306616"
type input "1188306616"
paste input "836229221"
type input "836229221"
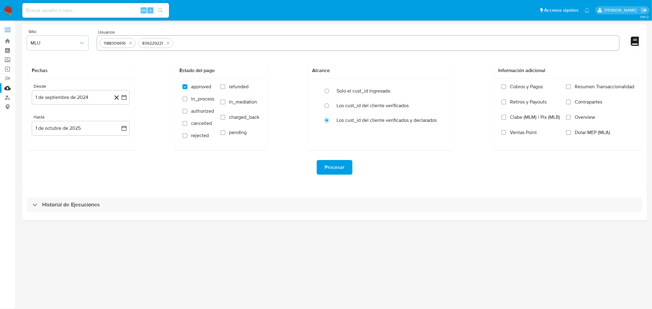
paste input "1945315758"
type input "1945315758"
paste input "173391710"
type input "173391710"
paste input "1524504111"
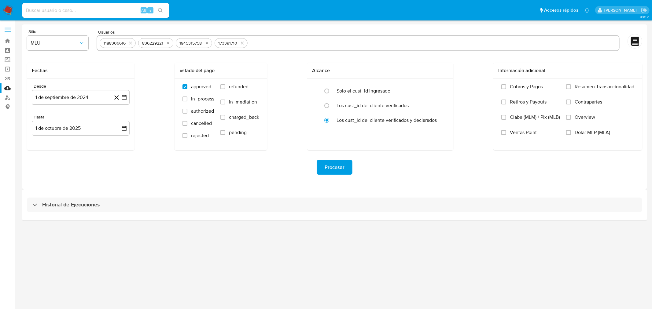
type input "1524504111"
paste input "1361987254"
type input "1361987254"
paste input "1753005540"
type input "1753005540"
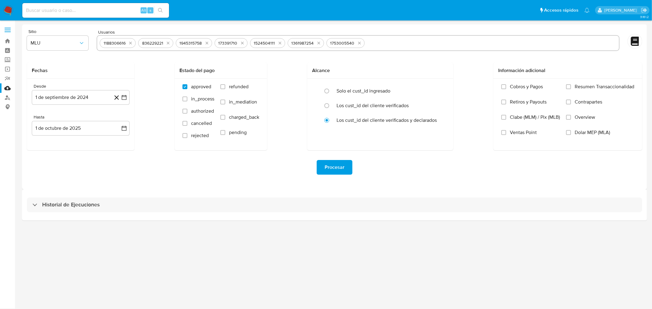
paste input "38049301"
type input "38049301"
paste input "87806673"
type input "87806673"
paste input "209667368"
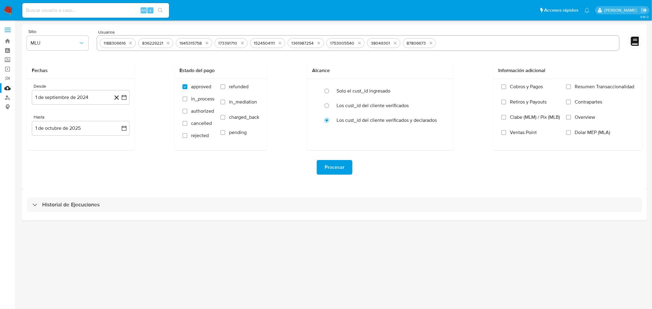
type input "209667368"
drag, startPoint x: 72, startPoint y: 43, endPoint x: 69, endPoint y: 43, distance: 3.4
click at [72, 43] on span "MLU" at bounding box center [55, 43] width 48 height 6
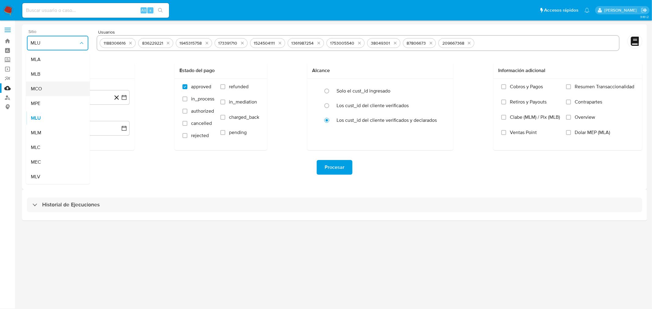
click at [41, 87] on span "MCO" at bounding box center [36, 89] width 11 height 6
click at [221, 86] on input "refunded" at bounding box center [222, 86] width 5 height 5
checkbox input "true"
click at [222, 119] on input "charged_back" at bounding box center [222, 117] width 5 height 5
checkbox input "true"
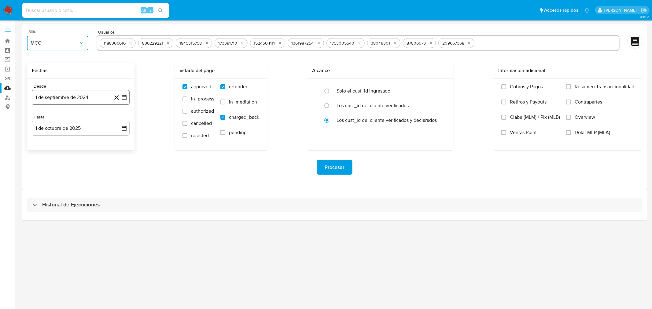
drag, startPoint x: 127, startPoint y: 101, endPoint x: 123, endPoint y: 104, distance: 5.0
click at [126, 101] on button "1 de septiembre de 2024" at bounding box center [81, 97] width 98 height 15
click at [84, 177] on button "19" at bounding box center [81, 179] width 10 height 10
click at [126, 130] on icon "button" at bounding box center [124, 128] width 6 height 6
drag, startPoint x: 37, startPoint y: 147, endPoint x: 41, endPoint y: 150, distance: 5.0
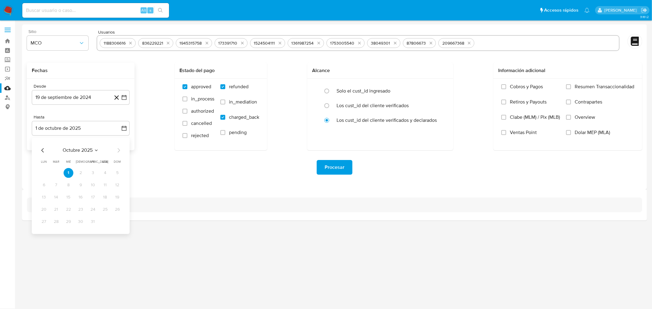
click at [39, 149] on div "octubre 2025 octubre 2025 lun lunes mar martes mié miércoles jue jueves vie vie…" at bounding box center [81, 185] width 98 height 97
click at [41, 150] on icon "Mes anterior" at bounding box center [42, 150] width 7 height 7
click at [88, 196] on button "19" at bounding box center [93, 197] width 10 height 10
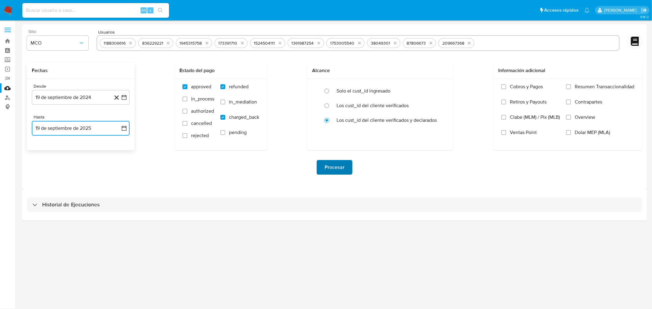
click at [338, 167] on span "Procesar" at bounding box center [334, 167] width 20 height 13
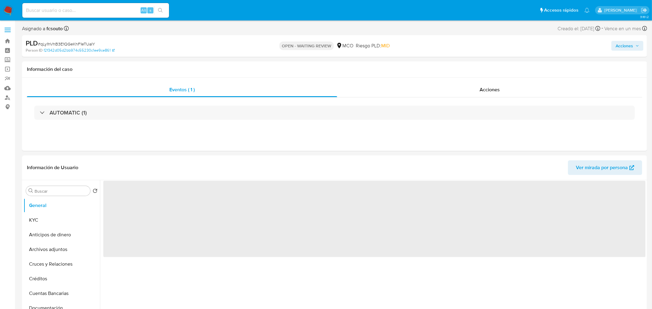
select select "10"
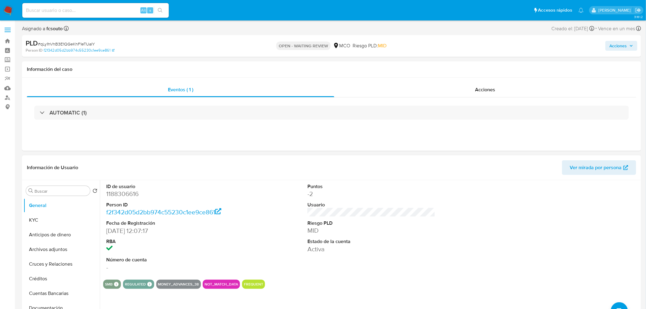
click at [124, 193] on dd "1188306616" at bounding box center [170, 194] width 128 height 9
copy dd "1188306616"
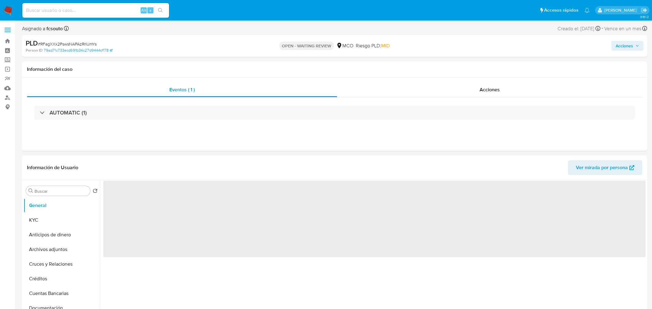
select select "10"
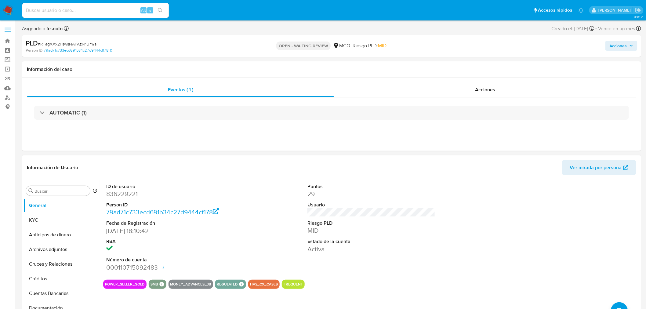
click at [132, 195] on dd "836229221" at bounding box center [170, 194] width 128 height 9
copy dd "836229221"
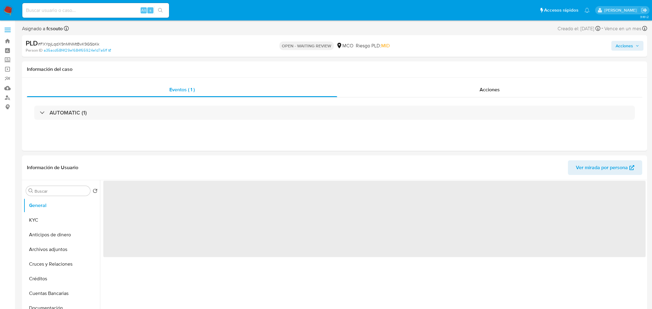
select select "10"
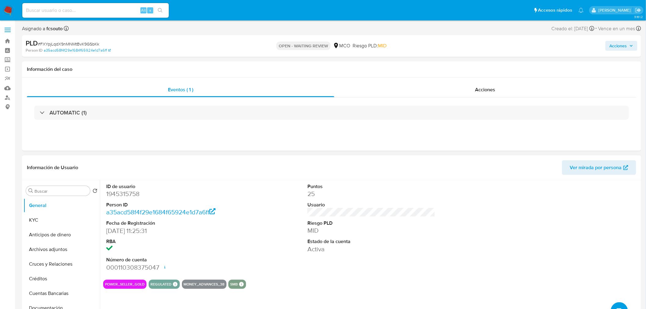
click at [125, 193] on dd "1945315758" at bounding box center [170, 194] width 128 height 9
copy dd "1945315758"
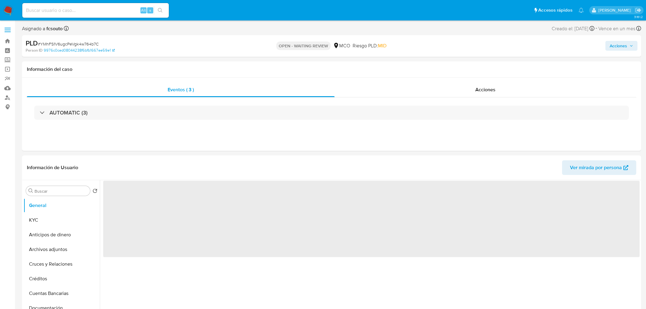
select select "10"
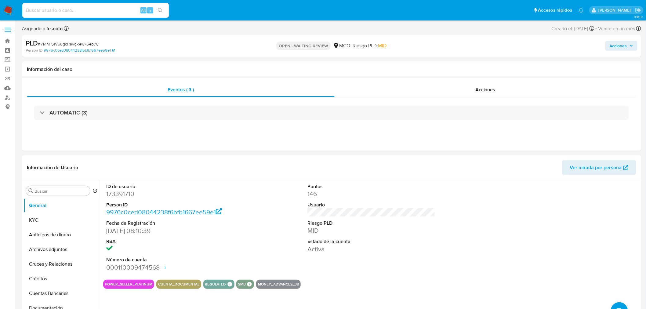
click at [124, 190] on dd "173391710" at bounding box center [170, 194] width 128 height 9
copy dd "173391710"
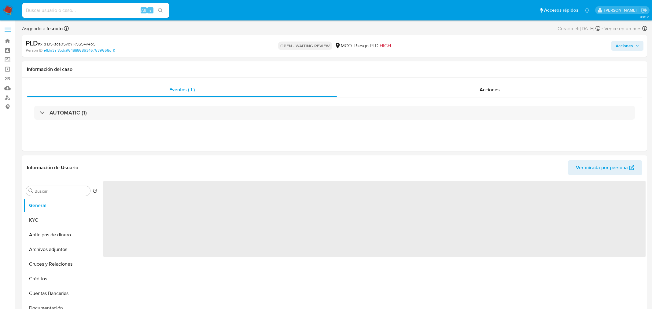
select select "10"
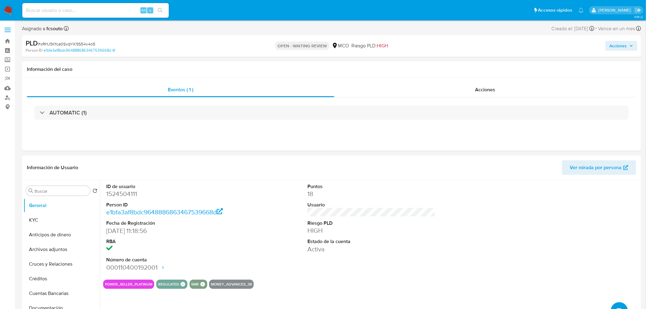
click at [130, 196] on dd "1524504111" at bounding box center [170, 194] width 128 height 9
copy dd "1524504111"
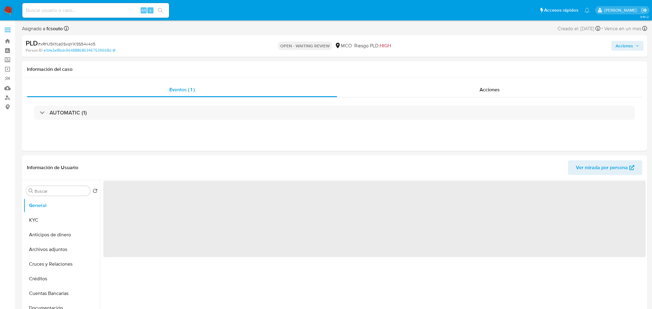
select select "10"
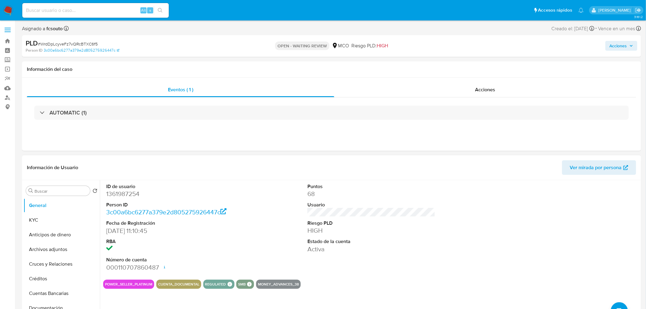
click at [133, 198] on dd "1361987254" at bounding box center [170, 194] width 128 height 9
click at [133, 197] on dd "1361987254" at bounding box center [170, 194] width 128 height 9
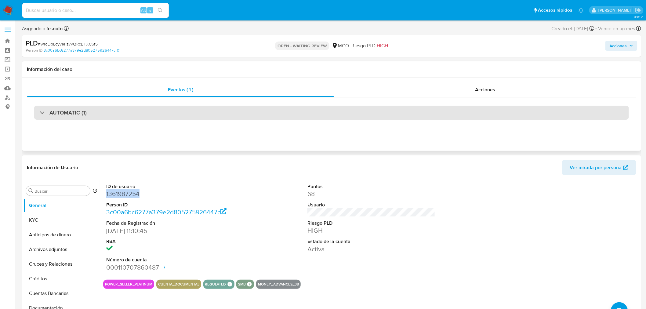
copy dd "1361987254"
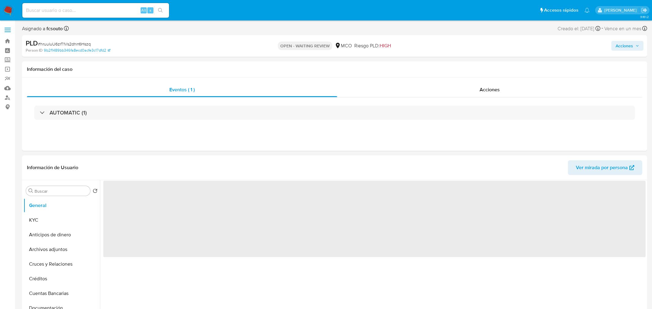
select select "10"
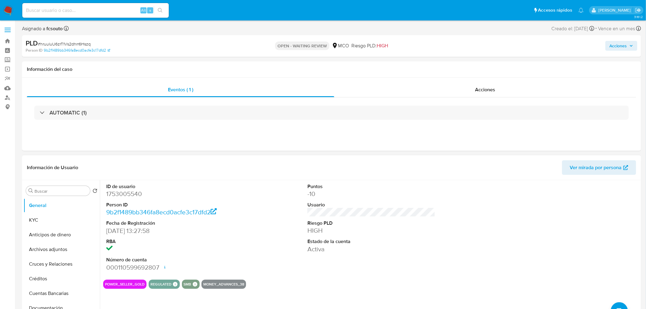
click at [129, 196] on dd "1753005540" at bounding box center [170, 194] width 128 height 9
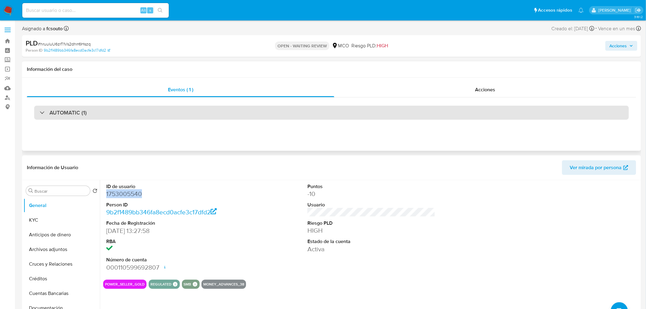
copy dd "1753005540"
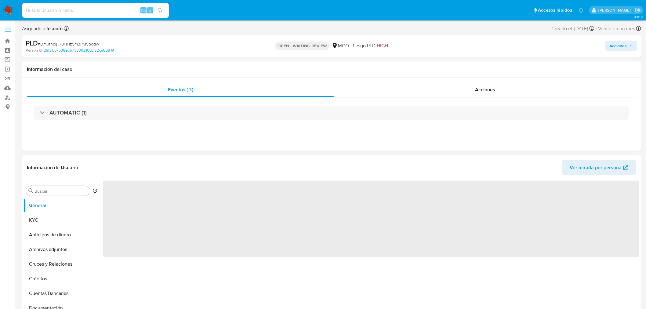
select select "10"
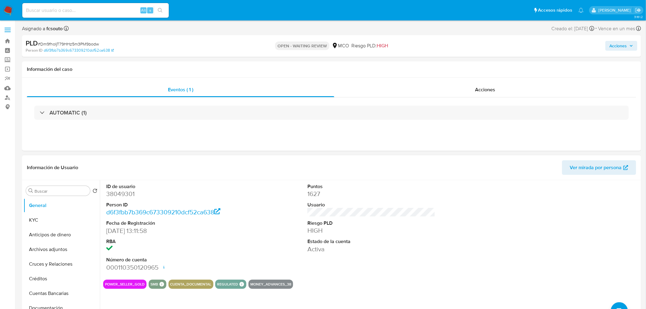
click at [127, 195] on dd "38049301" at bounding box center [170, 194] width 128 height 9
copy dd "38049301"
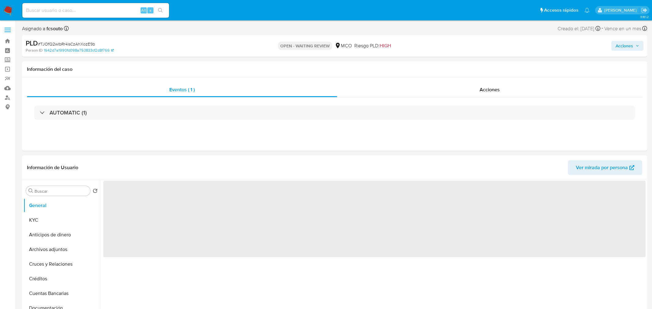
select select "10"
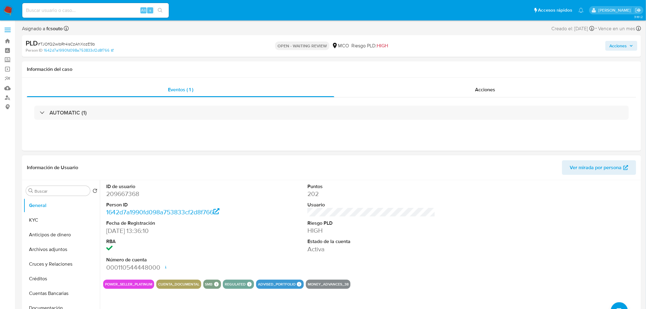
click at [133, 190] on dd "209667368" at bounding box center [170, 194] width 128 height 9
copy dd "209667368"
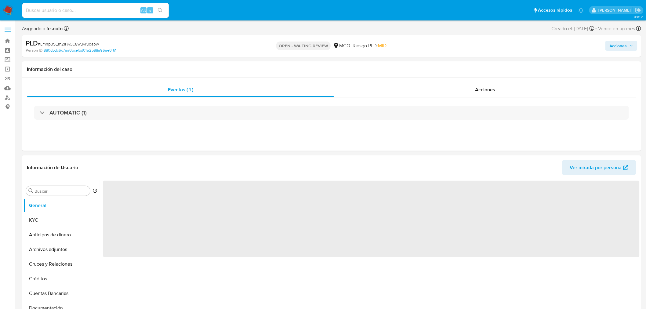
select select "10"
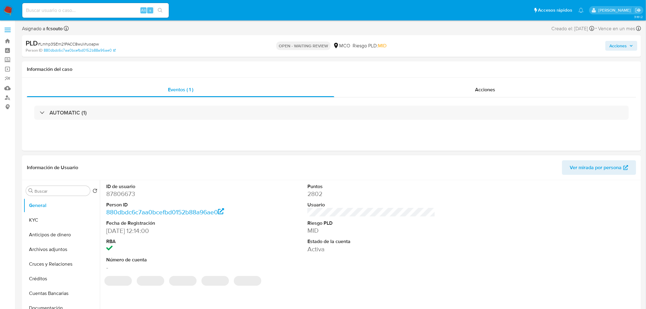
click at [129, 195] on dd "87806673" at bounding box center [170, 194] width 128 height 9
copy dd "87806673"
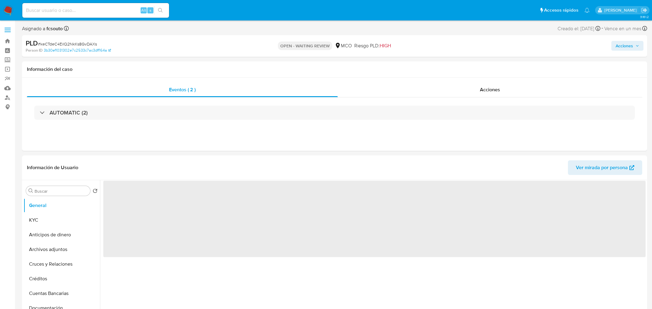
select select "10"
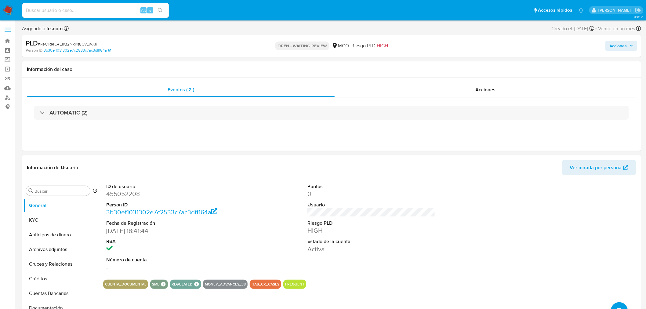
click at [131, 196] on dd "455052208" at bounding box center [170, 194] width 128 height 9
copy dd "455052208"
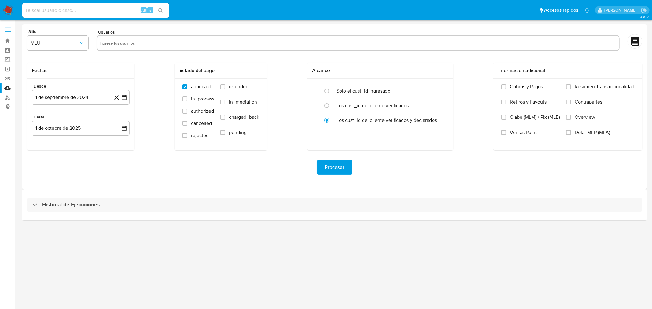
click at [173, 40] on input "text" at bounding box center [358, 43] width 516 height 10
paste input "455052208"
type input "455052208"
click at [80, 36] on button "MLU" at bounding box center [57, 43] width 61 height 15
click at [74, 92] on div "MCO" at bounding box center [56, 89] width 50 height 15
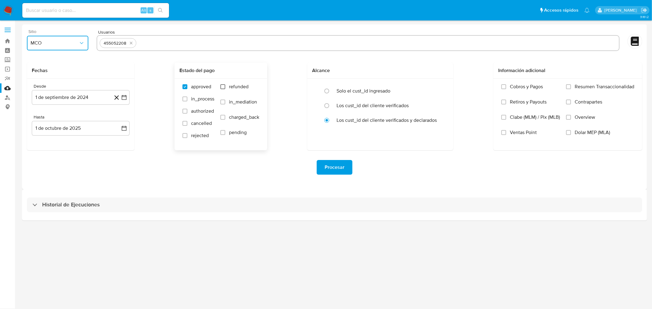
click at [224, 85] on input "refunded" at bounding box center [222, 86] width 5 height 5
checkbox input "true"
click at [225, 118] on label "charged_back" at bounding box center [239, 121] width 39 height 15
click at [225, 118] on input "charged_back" at bounding box center [222, 117] width 5 height 5
checkbox input "true"
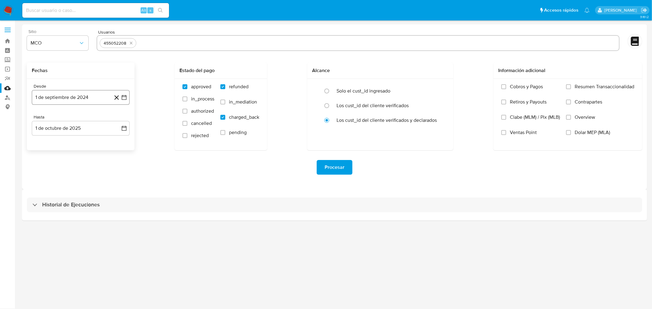
click at [124, 97] on icon "button" at bounding box center [124, 97] width 6 height 6
click at [78, 177] on button "19" at bounding box center [81, 179] width 10 height 10
click at [124, 130] on icon "button" at bounding box center [124, 128] width 6 height 6
click at [41, 149] on icon "Mes anterior" at bounding box center [42, 150] width 7 height 7
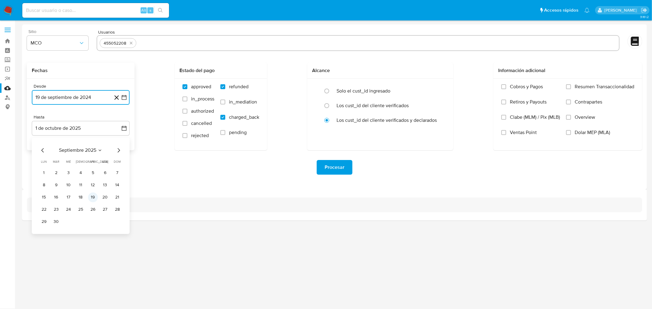
click at [92, 197] on button "19" at bounding box center [93, 197] width 10 height 10
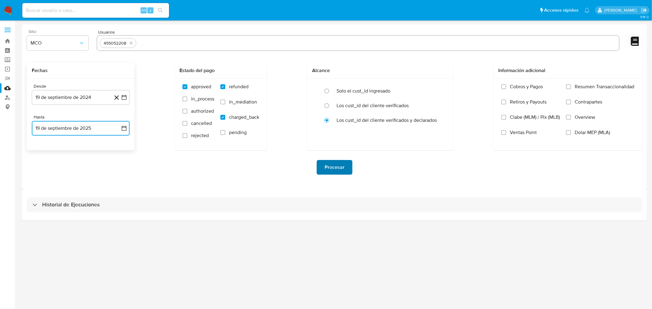
click at [333, 166] on span "Procesar" at bounding box center [334, 167] width 20 height 13
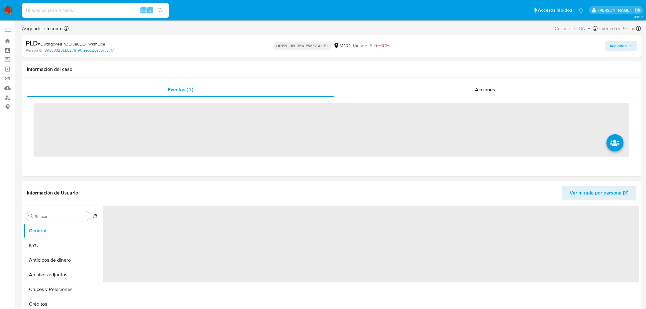
click at [84, 9] on input at bounding box center [95, 10] width 147 height 8
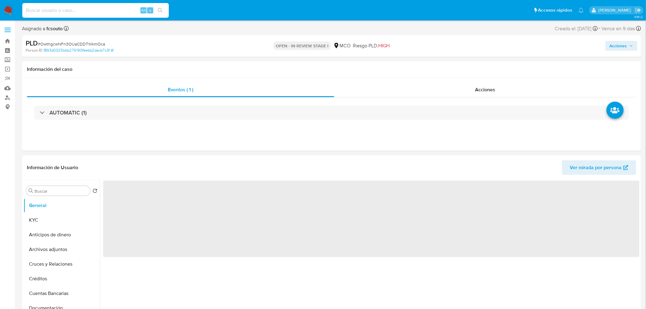
paste input "671241724"
type input "671241724"
select select "10"
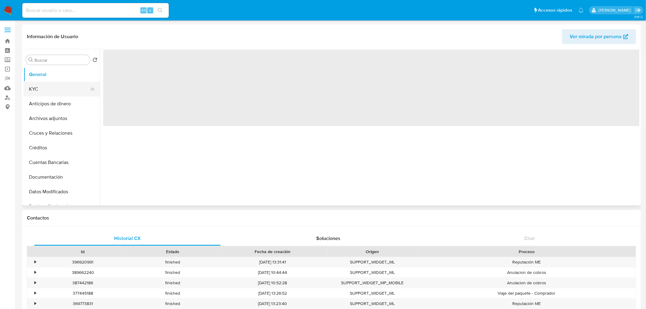
click at [41, 89] on button "KYC" at bounding box center [59, 89] width 71 height 15
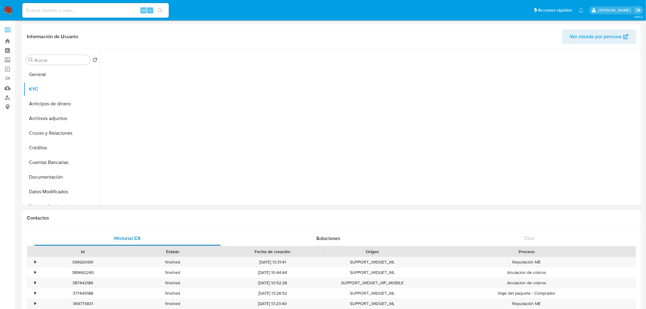
select select "10"
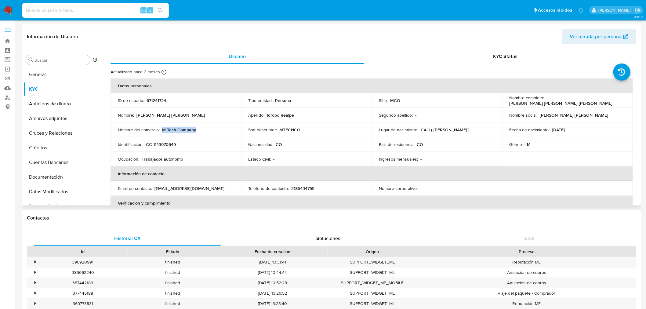
drag, startPoint x: 199, startPoint y: 129, endPoint x: 162, endPoint y: 130, distance: 36.7
click at [162, 130] on div "Nombre del comercio : M Tech Company" at bounding box center [176, 129] width 116 height 5
copy p "M Tech Company"
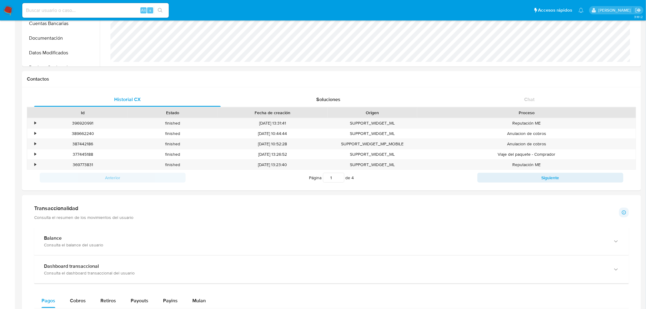
scroll to position [34, 0]
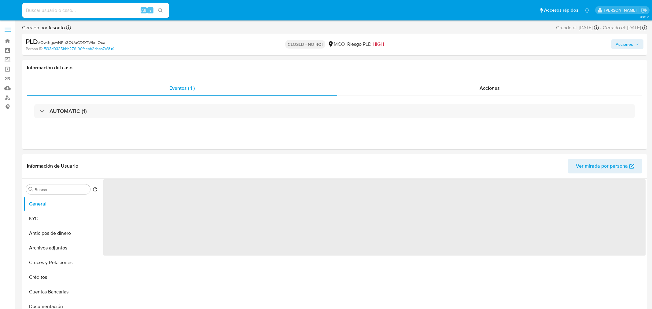
select select "10"
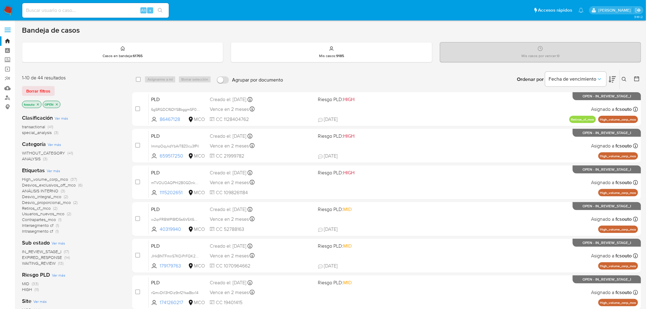
click at [615, 80] on icon at bounding box center [612, 79] width 7 height 7
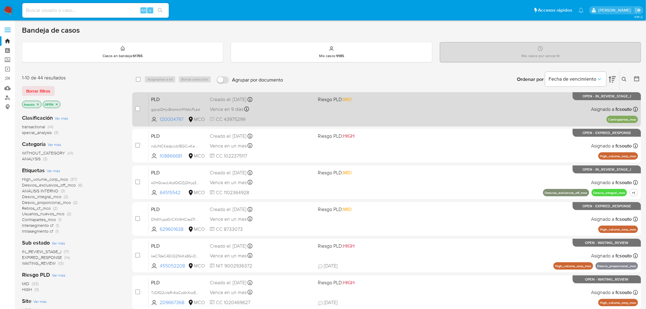
click at [369, 98] on span "Riesgo PLD: MID" at bounding box center [370, 99] width 104 height 8
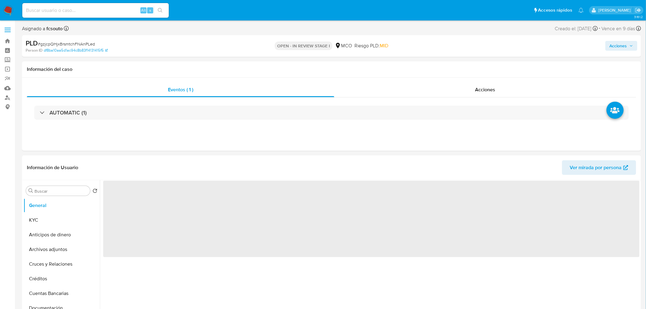
select select "10"
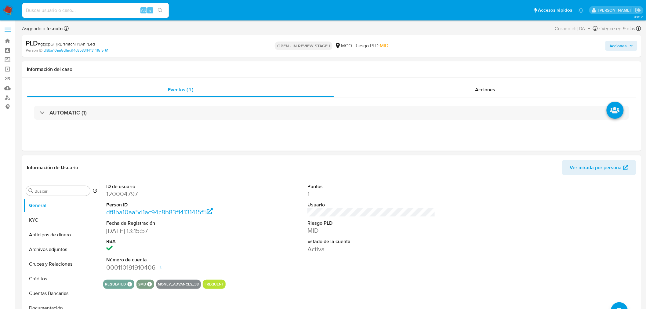
click at [127, 191] on dd "120004797" at bounding box center [170, 194] width 128 height 9
copy dd "120004797"
click at [120, 195] on dd "120004797" at bounding box center [170, 194] width 128 height 9
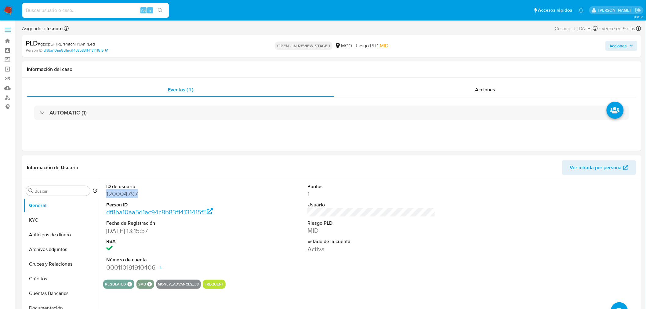
click at [132, 193] on dd "120004797" at bounding box center [170, 194] width 128 height 9
click at [119, 198] on dl "ID de usuario 120004797 Person ID df8ba10aa5d1ac94c8b83f14131415f5 Fecha de Reg…" at bounding box center [170, 227] width 128 height 89
click at [119, 198] on dd "120004797" at bounding box center [170, 194] width 128 height 9
click at [121, 195] on dd "120004797" at bounding box center [170, 194] width 128 height 9
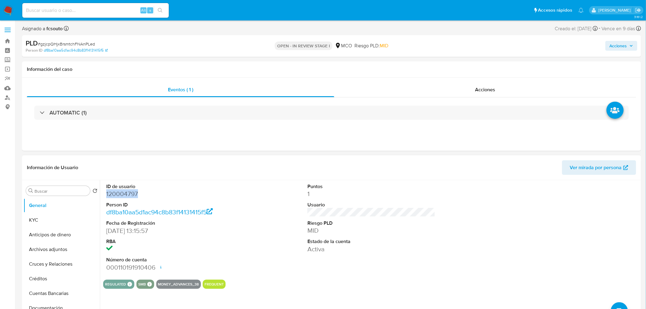
click at [121, 195] on dd "120004797" at bounding box center [170, 194] width 128 height 9
click at [119, 194] on dd "120004797" at bounding box center [170, 194] width 128 height 9
click at [261, 195] on div "ID de usuario 120004797 Person ID df8ba10aa5d1ac94c8b83f14131415f5 Fecha de Reg…" at bounding box center [371, 227] width 537 height 95
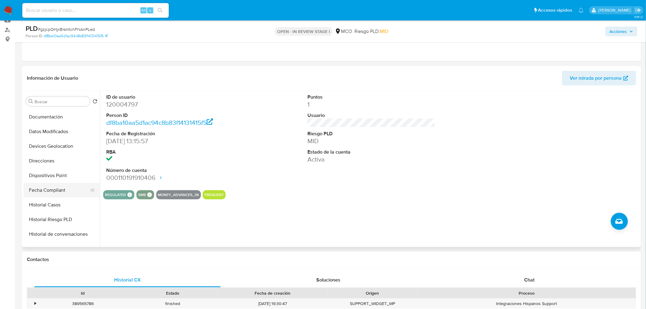
scroll to position [101, 0]
click at [64, 205] on button "Historial Casos" at bounding box center [59, 205] width 71 height 15
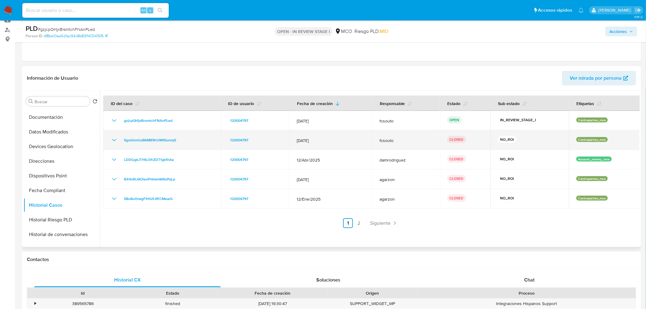
click at [111, 139] on icon "Mostrar/Ocultar" at bounding box center [114, 140] width 7 height 7
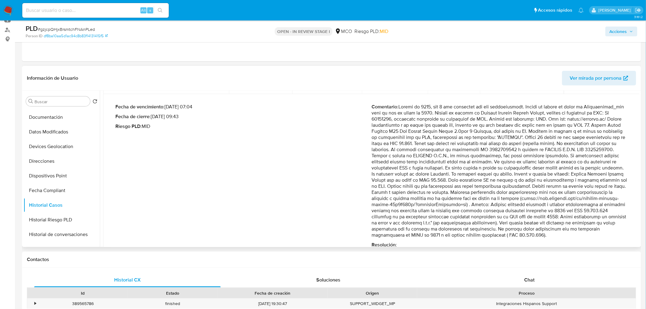
scroll to position [68, 0]
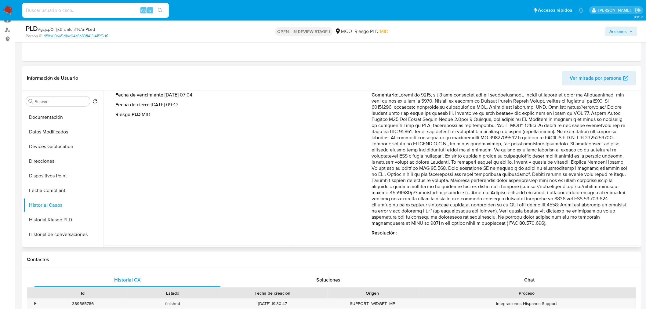
drag, startPoint x: 581, startPoint y: 192, endPoint x: 601, endPoint y: 230, distance: 43.2
click at [601, 226] on p "Comentario :" at bounding box center [500, 159] width 256 height 134
drag, startPoint x: 541, startPoint y: 106, endPoint x: 409, endPoint y: 115, distance: 131.6
click at [409, 115] on p "Comentario :" at bounding box center [500, 159] width 256 height 134
drag, startPoint x: 581, startPoint y: 120, endPoint x: 563, endPoint y: 125, distance: 18.3
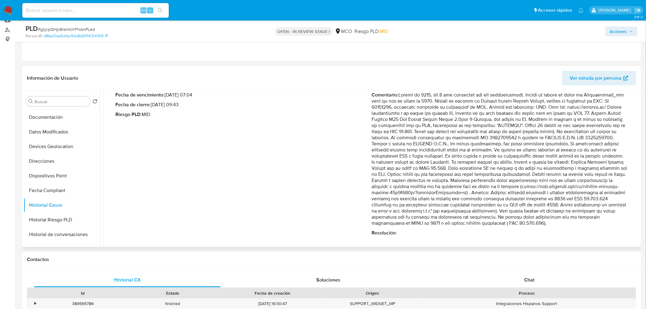
click at [563, 125] on p "Comentario :" at bounding box center [500, 159] width 256 height 134
drag, startPoint x: 505, startPoint y: 144, endPoint x: 410, endPoint y: 162, distance: 97.0
click at [410, 162] on p "Comentario :" at bounding box center [500, 159] width 256 height 134
click at [496, 158] on p "Comentario :" at bounding box center [500, 159] width 256 height 134
drag, startPoint x: 559, startPoint y: 193, endPoint x: 370, endPoint y: 193, distance: 188.8
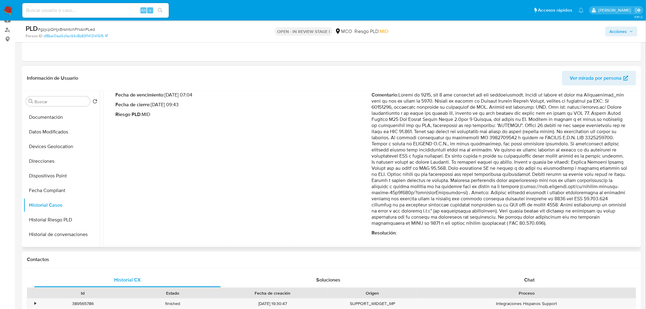
click at [372, 193] on p "Comentario :" at bounding box center [500, 159] width 256 height 134
click at [55, 119] on button "General" at bounding box center [59, 116] width 71 height 15
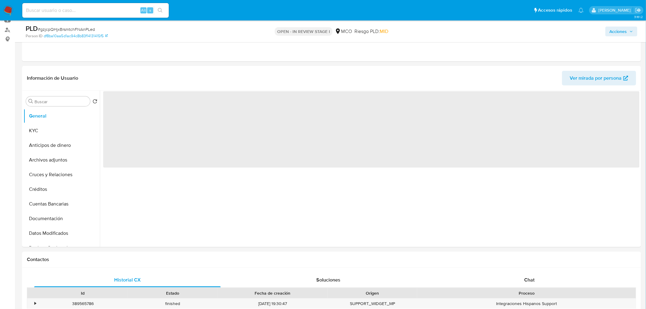
click at [626, 34] on span "Acciones" at bounding box center [618, 32] width 17 height 10
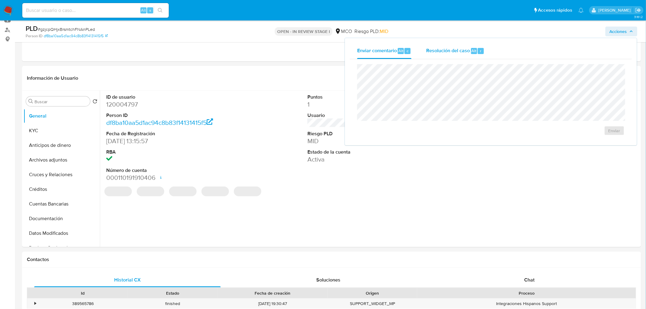
click at [446, 45] on div "Resolución del caso Alt r" at bounding box center [455, 51] width 58 height 16
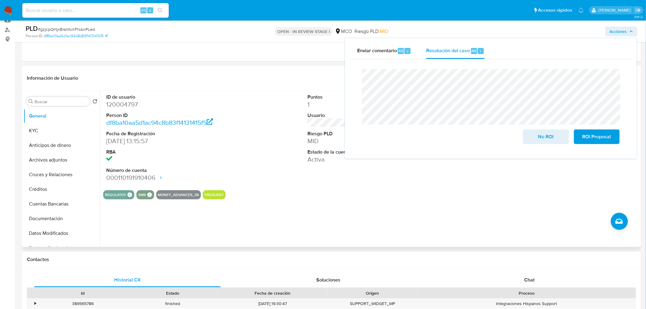
click at [129, 106] on dd "120004797" at bounding box center [170, 104] width 128 height 9
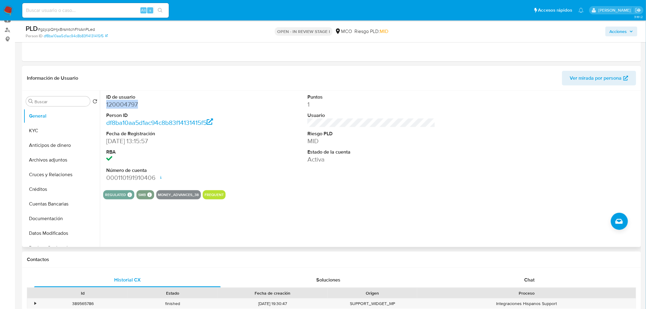
click at [129, 106] on dd "120004797" at bounding box center [170, 104] width 128 height 9
copy dd "120004797"
click at [53, 160] on button "Archivos adjuntos" at bounding box center [59, 160] width 71 height 15
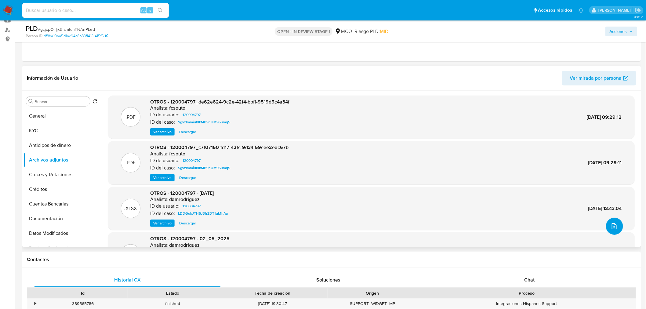
click at [607, 228] on button "upload-file" at bounding box center [614, 226] width 17 height 17
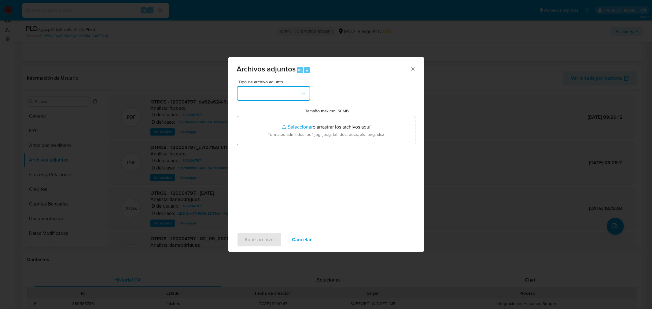
click at [294, 93] on button "button" at bounding box center [273, 93] width 73 height 15
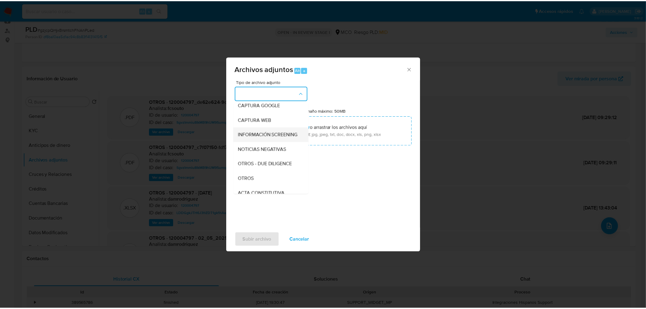
scroll to position [68, 0]
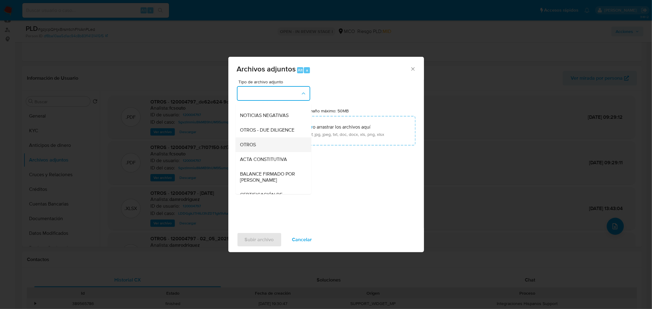
click at [270, 148] on div "OTROS" at bounding box center [271, 144] width 62 height 15
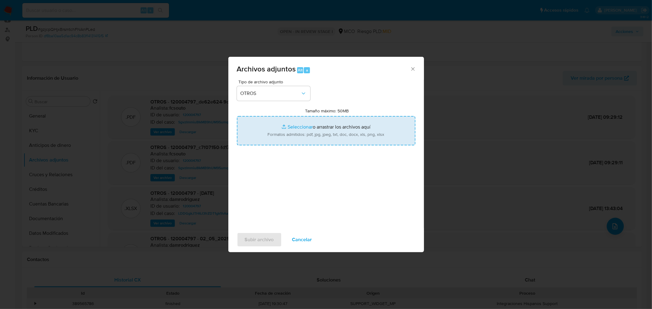
click at [327, 144] on input "Tamaño máximo: 50MB Seleccionar archivos" at bounding box center [326, 130] width 178 height 29
type input "C:\fakepath\120004797 - 1_10_2025.pdf"
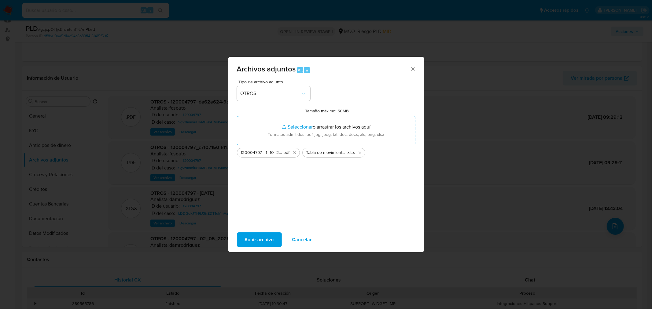
click at [267, 244] on span "Subir archivo" at bounding box center [259, 239] width 29 height 13
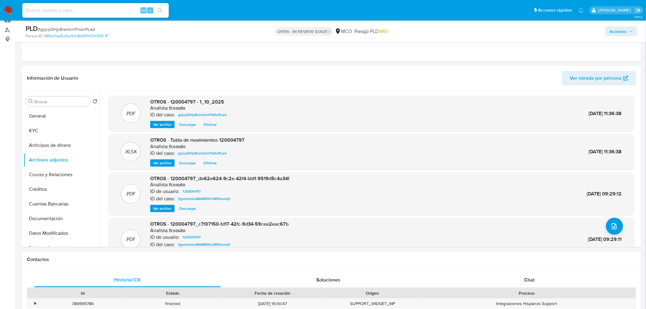
click at [626, 31] on span "Acciones" at bounding box center [618, 32] width 17 height 10
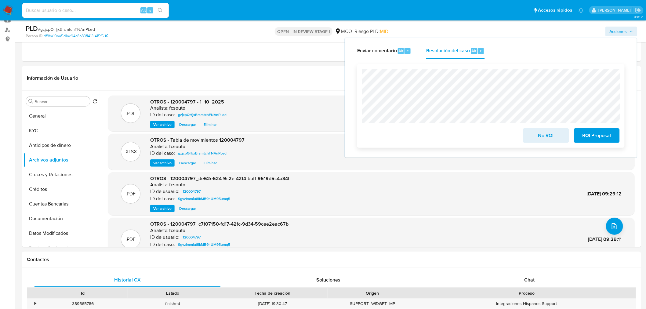
click at [543, 137] on span "No ROI" at bounding box center [546, 135] width 30 height 13
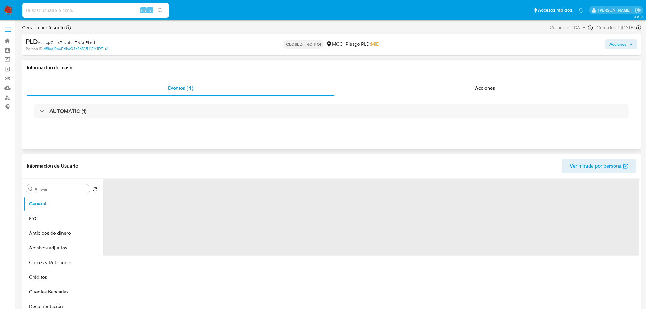
select select "10"
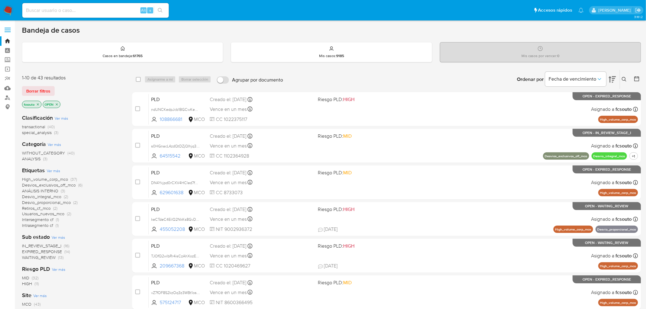
click at [50, 257] on span "WAITING_REVIEW" at bounding box center [39, 257] width 34 height 6
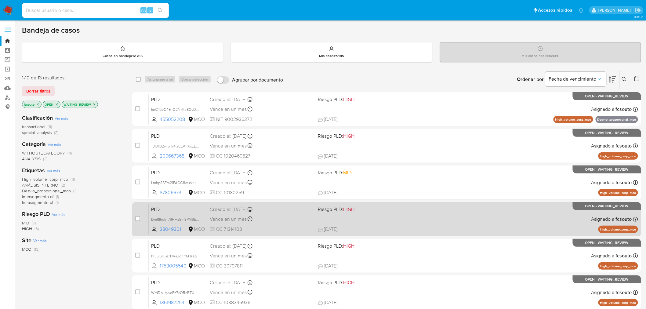
scroll to position [195, 0]
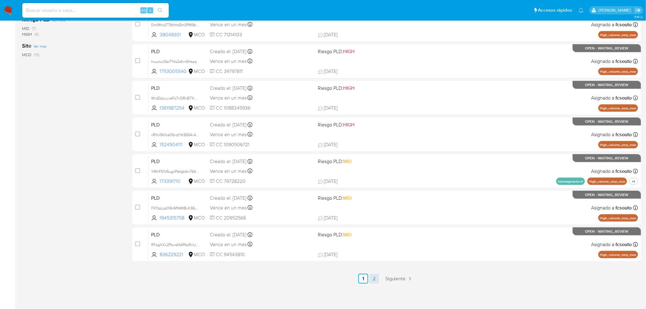
click at [374, 279] on link "2" at bounding box center [375, 279] width 10 height 10
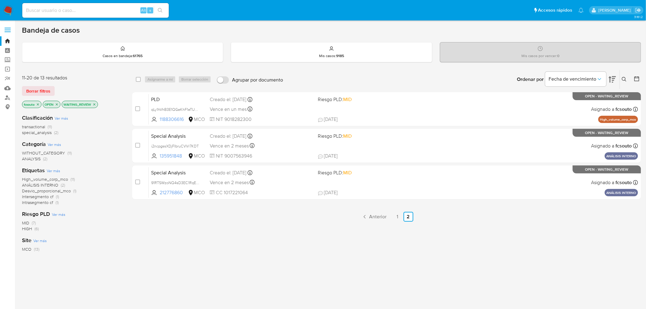
click at [398, 222] on div "select-all-cases-checkbox Asignarme a mí Borrar selección Agrupar por documento…" at bounding box center [386, 208] width 509 height 277
click at [398, 221] on link "1" at bounding box center [398, 217] width 10 height 10
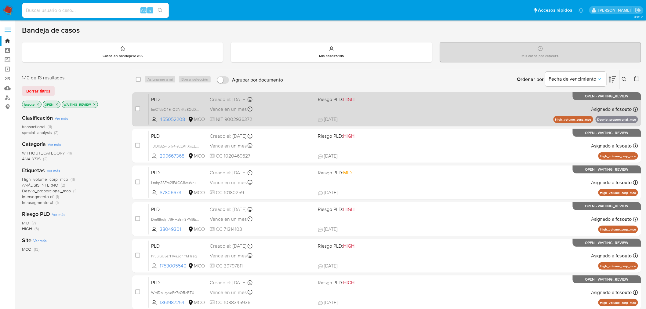
click at [301, 109] on div "Vence en un mes Vence el 10/11/2025 07:05:08" at bounding box center [262, 109] width 104 height 8
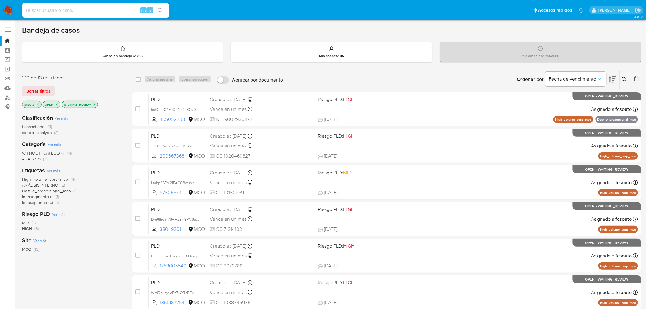
drag, startPoint x: 139, startPoint y: 109, endPoint x: 162, endPoint y: 77, distance: 39.8
click at [139, 109] on input "checkbox" at bounding box center [137, 108] width 5 height 5
checkbox input "true"
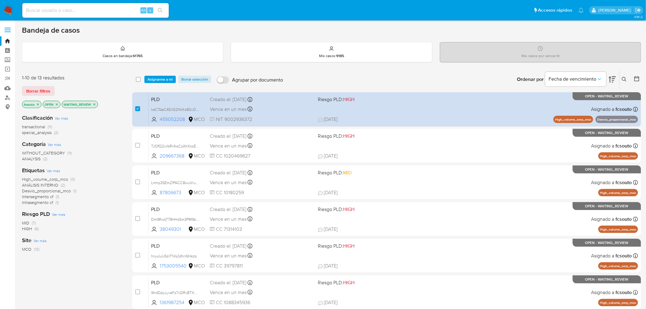
click at [164, 73] on div "select-all-cases-checkbox Asignarme a mí Borrar selección Agrupar por documento…" at bounding box center [386, 79] width 509 height 19
click at [164, 75] on div "select-all-cases-checkbox Asignarme a mí Borrar selección Agrupar por documento…" at bounding box center [386, 79] width 509 height 19
click at [163, 80] on span "Asignarme a mí" at bounding box center [160, 79] width 25 height 6
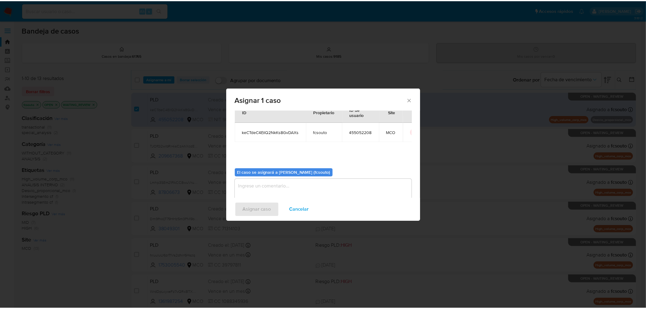
scroll to position [31, 0]
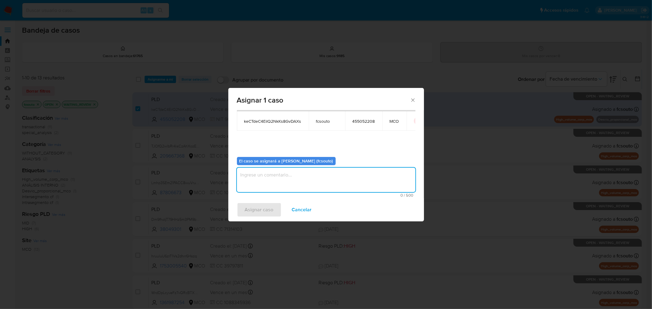
click at [289, 176] on textarea "assign-modal" at bounding box center [326, 180] width 178 height 24
type textarea "Asignación manual"
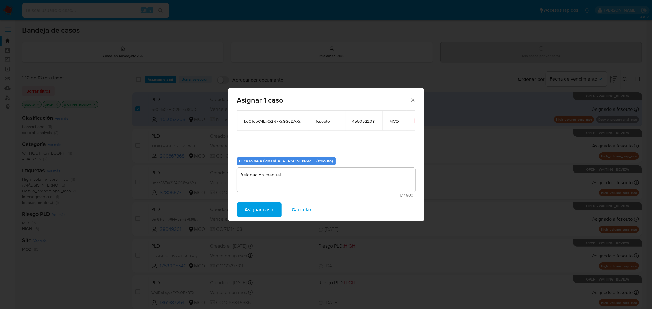
click at [269, 213] on span "Asignar caso" at bounding box center [259, 209] width 29 height 13
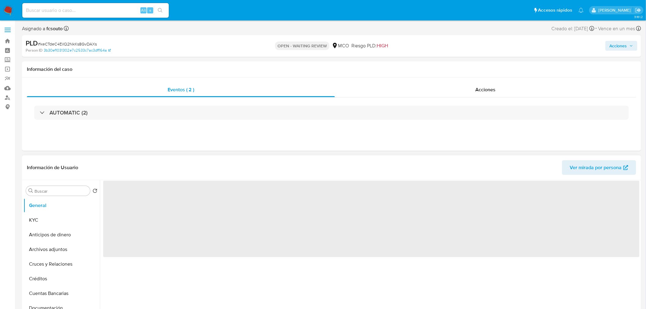
select select "10"
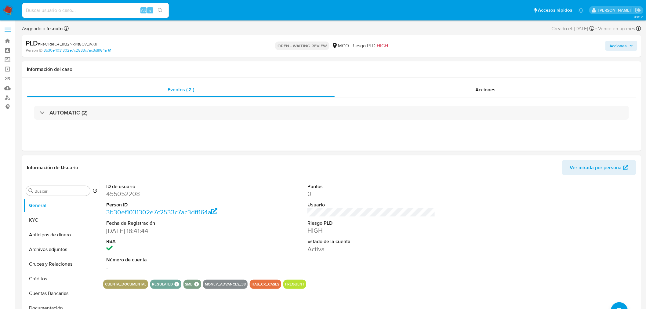
click at [124, 195] on dd "455052208" at bounding box center [170, 194] width 128 height 9
copy dd "455052208"
click at [108, 192] on dd "455052208" at bounding box center [170, 194] width 128 height 9
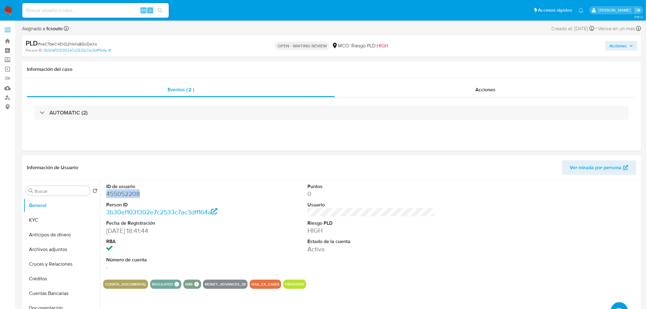
click at [118, 193] on dd "455052208" at bounding box center [170, 194] width 128 height 9
click at [129, 194] on dd "455052208" at bounding box center [170, 194] width 128 height 9
click at [127, 194] on dd "455052208" at bounding box center [170, 194] width 128 height 9
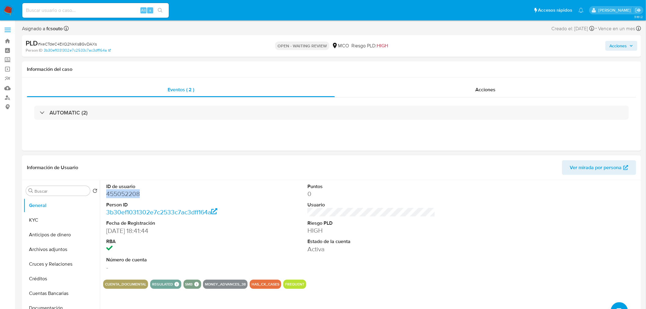
click at [127, 194] on dd "455052208" at bounding box center [170, 194] width 128 height 9
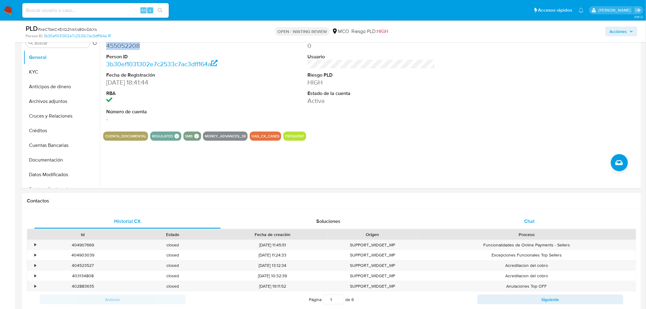
scroll to position [136, 0]
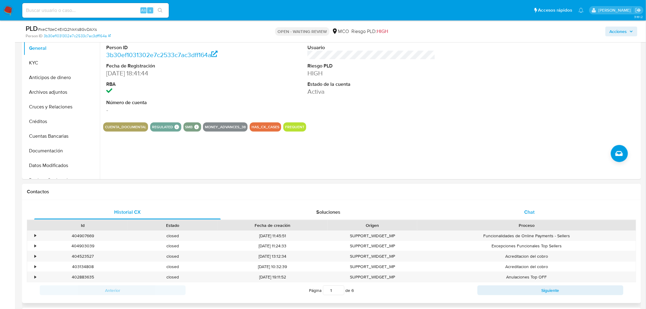
click at [548, 208] on div "Chat" at bounding box center [529, 212] width 187 height 15
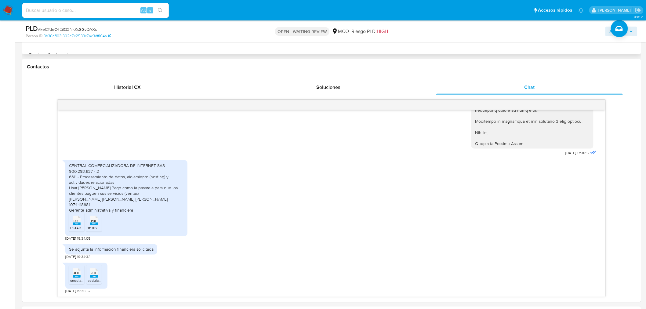
scroll to position [271, 0]
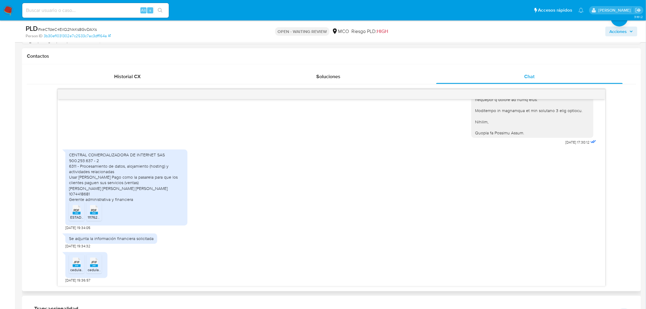
click at [77, 212] on rect at bounding box center [77, 213] width 8 height 3
click at [94, 215] on span "1117622551561 RENTA JURIDICA CENTRAL COMERCIALIZADORA DE INTERNET S.A.S_.pdf" at bounding box center [161, 217] width 146 height 5
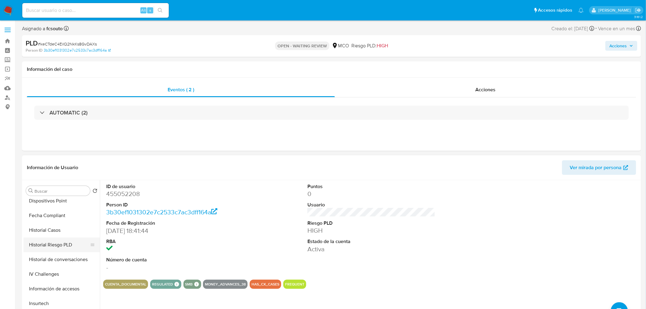
scroll to position [169, 0]
click at [59, 229] on button "Historial Casos" at bounding box center [59, 227] width 71 height 15
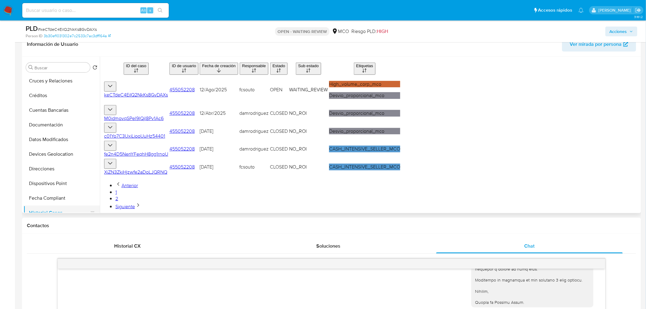
scroll to position [0, 0]
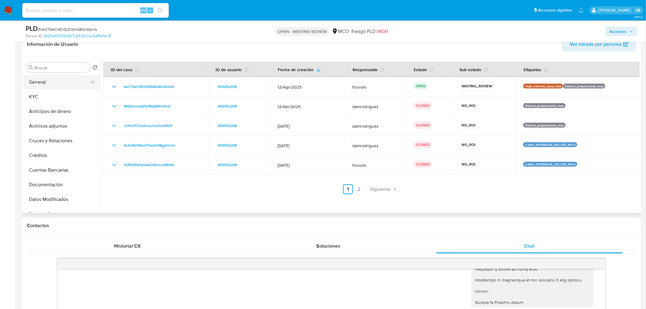
click at [48, 80] on button "General" at bounding box center [59, 82] width 71 height 15
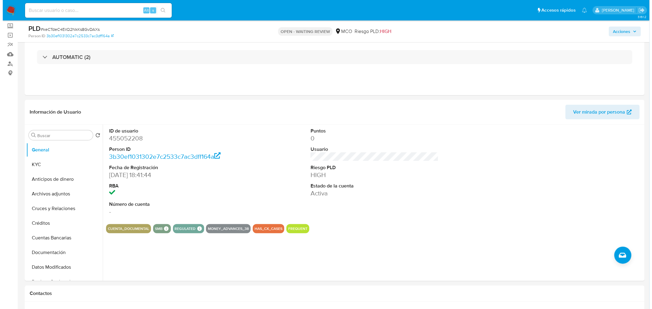
scroll to position [68, 0]
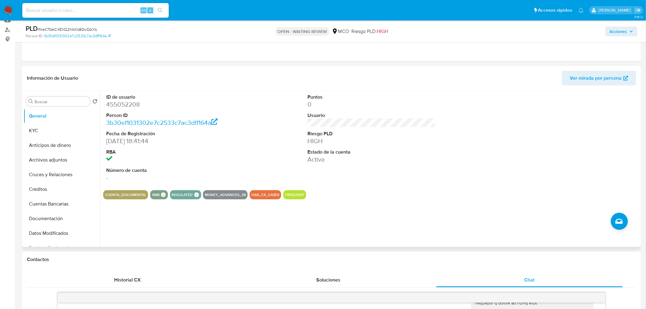
click at [131, 105] on dd "455052208" at bounding box center [170, 104] width 128 height 9
copy dd "455052208"
click at [69, 162] on button "Archivos adjuntos" at bounding box center [59, 160] width 71 height 15
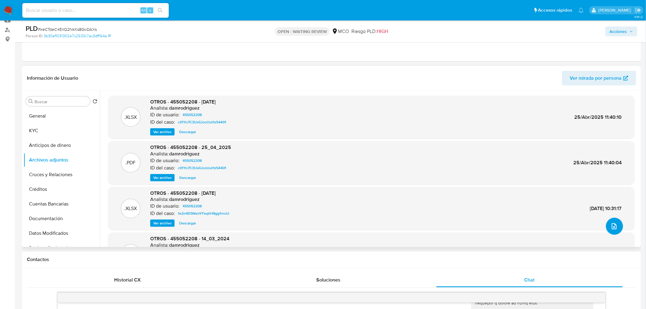
click at [611, 227] on icon "upload-file" at bounding box center [614, 226] width 7 height 7
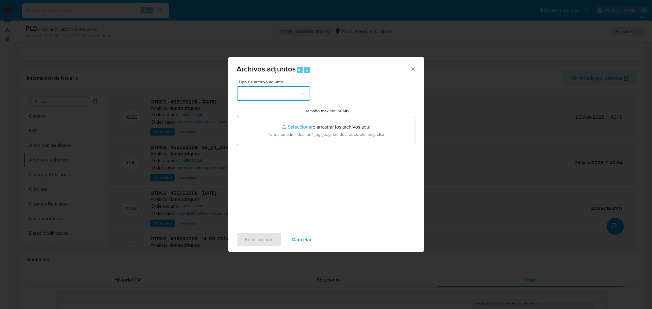
click at [275, 97] on button "button" at bounding box center [273, 93] width 73 height 15
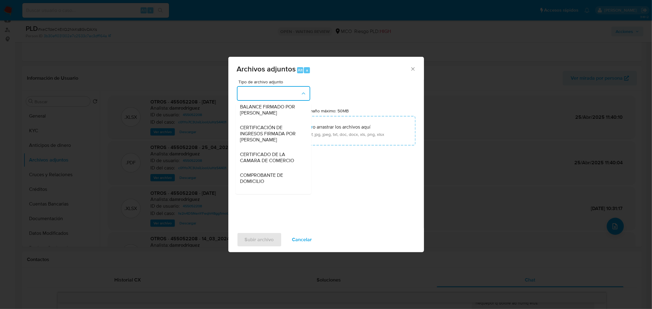
scroll to position [136, 0]
click at [273, 115] on span "BALANCE FIRMADO POR CONTADOR" at bounding box center [271, 109] width 62 height 12
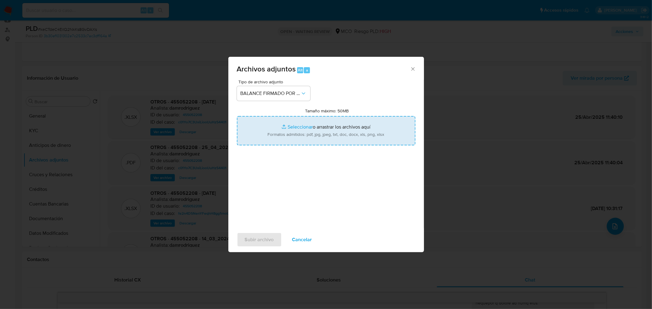
click at [341, 136] on input "Tamaño máximo: 50MB Seleccionar archivos" at bounding box center [326, 130] width 178 height 29
type input "C:\fakepath\455052208_4daff3ba-3c36-4147-96c5-4a1cd2f5e092.pdf"
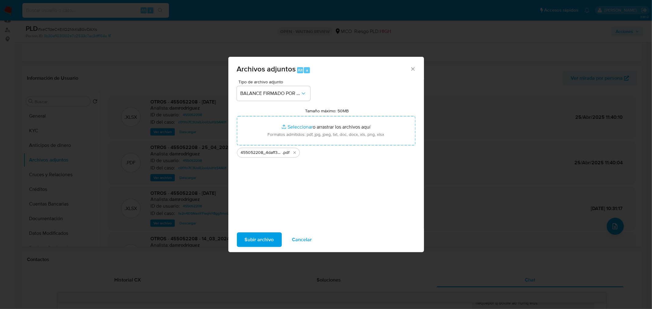
click at [271, 240] on span "Subir archivo" at bounding box center [259, 239] width 29 height 13
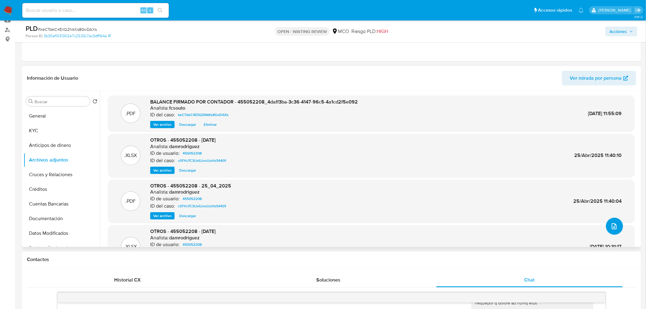
click at [618, 229] on button "upload-file" at bounding box center [614, 226] width 17 height 17
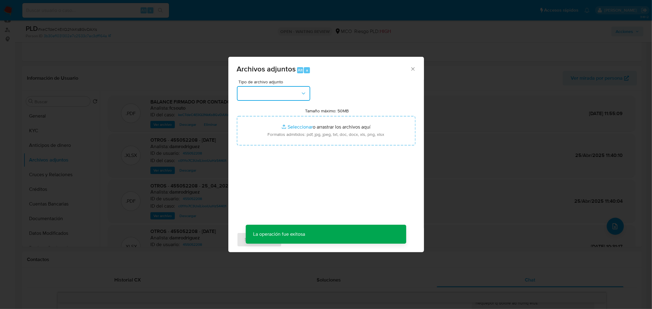
drag, startPoint x: 289, startPoint y: 95, endPoint x: 284, endPoint y: 99, distance: 6.0
click at [288, 96] on button "button" at bounding box center [273, 93] width 73 height 15
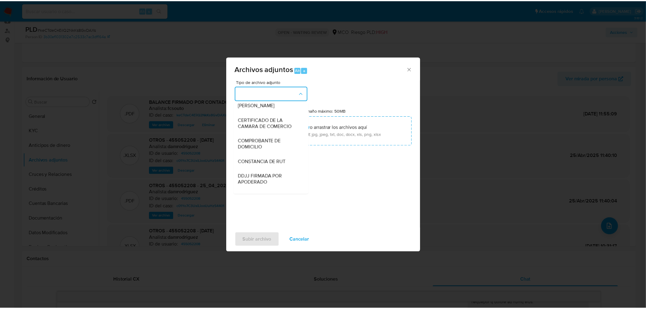
scroll to position [203, 0]
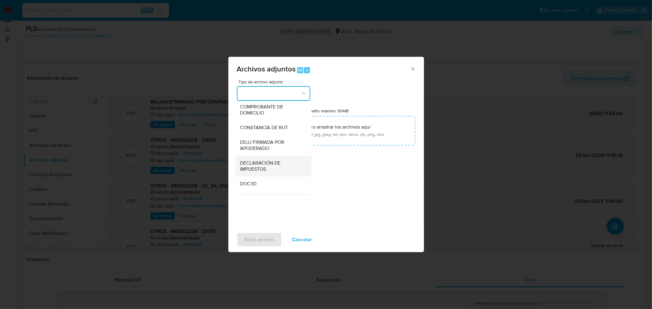
click at [279, 172] on span "DECLARACIÓN DE IMPUESTOS" at bounding box center [271, 166] width 62 height 12
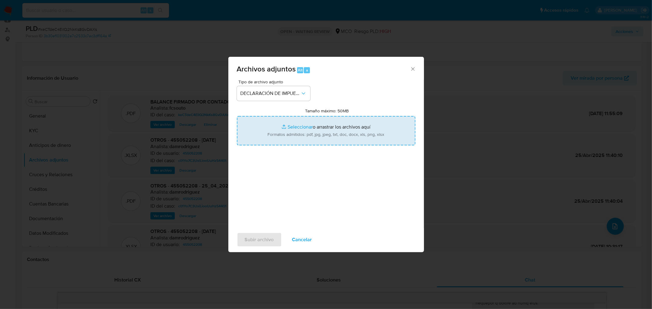
click at [294, 136] on input "Tamaño máximo: 50MB Seleccionar archivos" at bounding box center [326, 130] width 178 height 29
type input "C:\fakepath\455052208_0f1aef8b-35d4-496a-91b6-302c7df218a9.pdf"
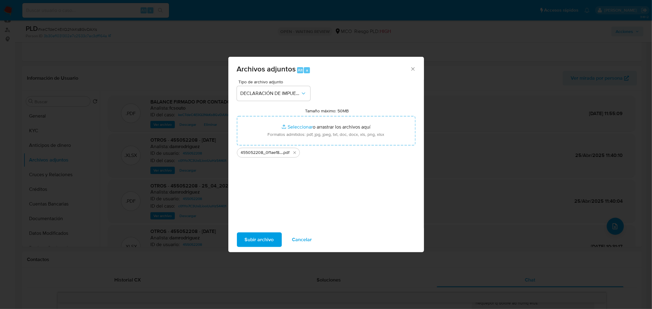
click at [268, 240] on span "Subir archivo" at bounding box center [259, 239] width 29 height 13
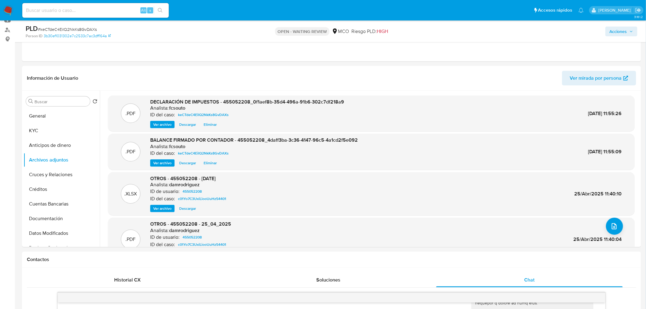
click at [627, 30] on span "Acciones" at bounding box center [618, 32] width 17 height 10
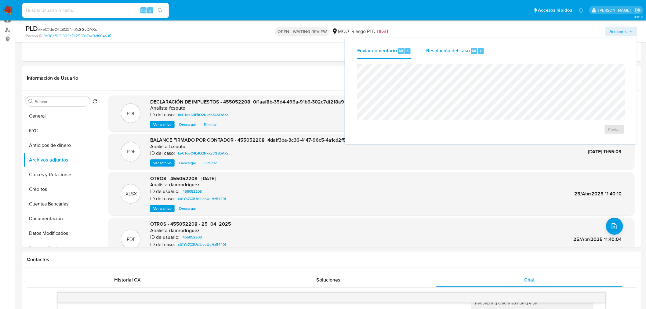
drag, startPoint x: 452, startPoint y: 57, endPoint x: 451, endPoint y: 61, distance: 4.0
click at [452, 58] on div "Resolución del caso Alt r" at bounding box center [455, 51] width 58 height 16
click at [369, 51] on span "Enviar comentario" at bounding box center [377, 50] width 40 height 7
click at [349, 54] on div "Enviar comentario Alt c Resolución del caso Alt r Enviar" at bounding box center [491, 91] width 292 height 106
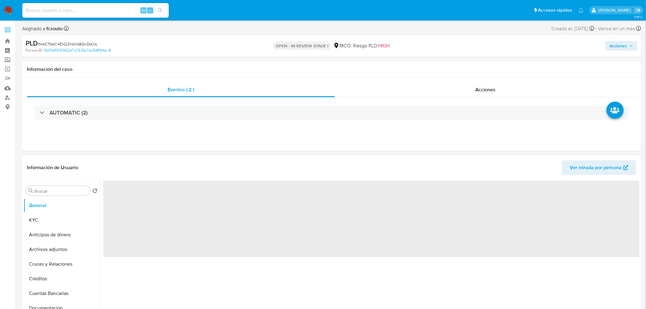
drag, startPoint x: 624, startPoint y: 44, endPoint x: 542, endPoint y: 51, distance: 81.9
click at [623, 44] on span "Acciones" at bounding box center [618, 46] width 17 height 10
select select "10"
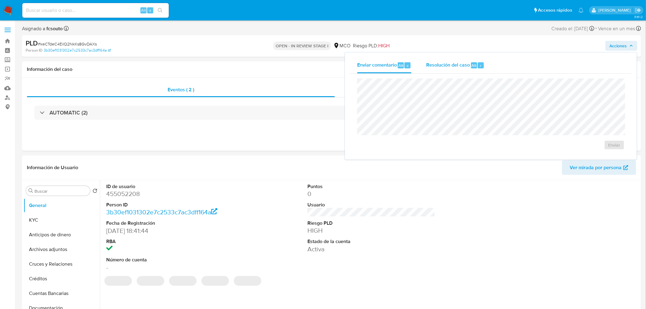
click at [435, 64] on span "Resolución del caso" at bounding box center [448, 65] width 44 height 7
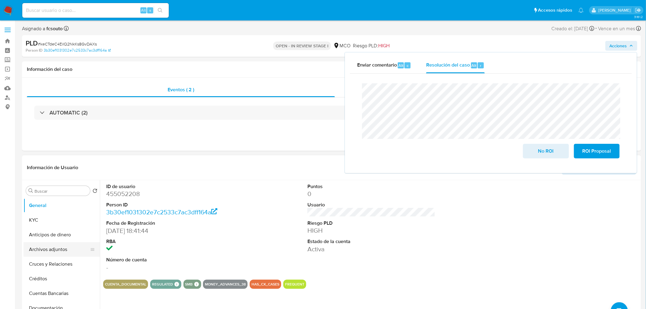
click at [51, 247] on button "Archivos adjuntos" at bounding box center [59, 249] width 71 height 15
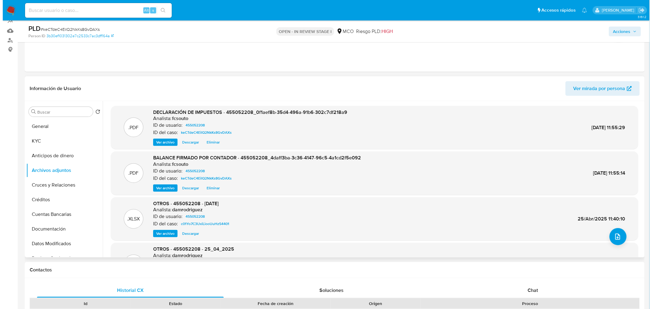
scroll to position [102, 0]
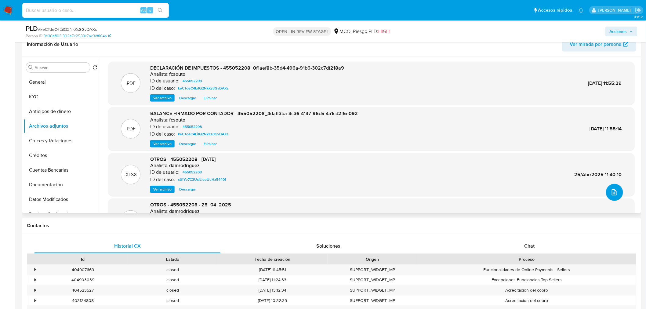
click at [611, 191] on icon "upload-file" at bounding box center [614, 192] width 7 height 7
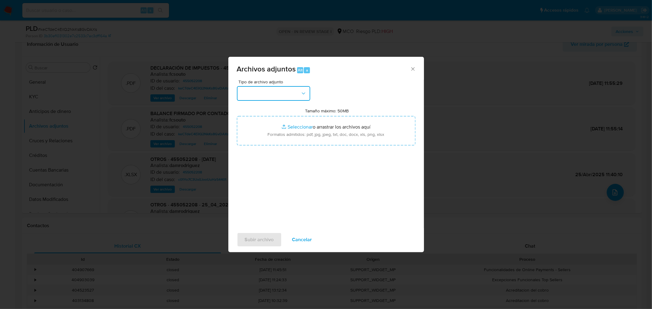
click at [271, 90] on button "button" at bounding box center [273, 93] width 73 height 15
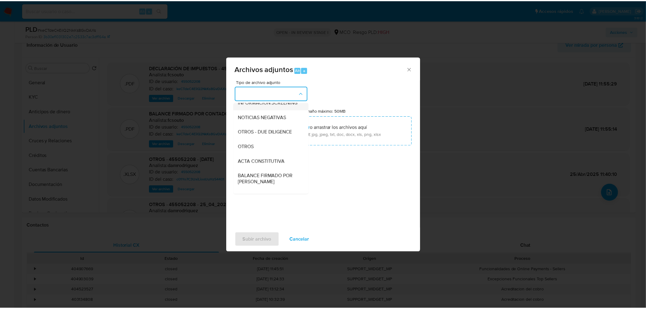
scroll to position [68, 0]
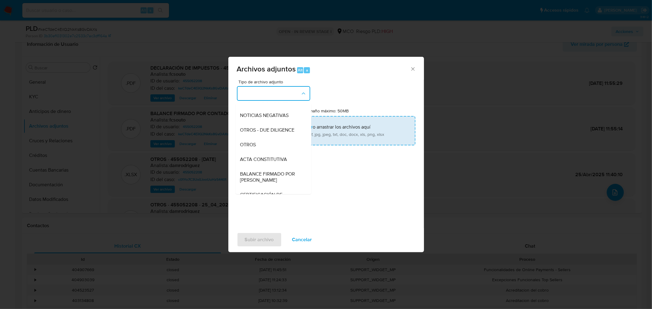
drag, startPoint x: 272, startPoint y: 151, endPoint x: 287, endPoint y: 139, distance: 18.9
click at [273, 151] on div "OTROS" at bounding box center [271, 144] width 62 height 15
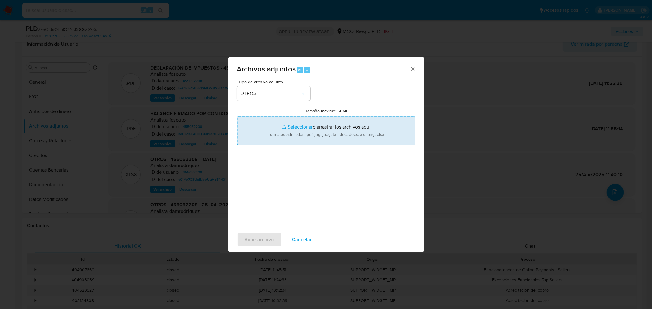
click at [308, 126] on input "Tamaño máximo: 50MB Seleccionar archivos" at bounding box center [326, 130] width 178 height 29
type input "C:\fakepath\455052208 - 1_10_2025.pdf"
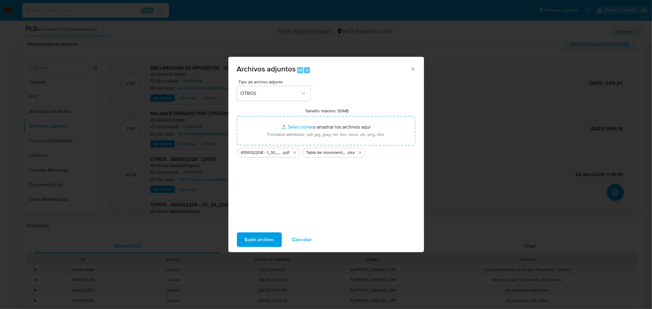
click at [258, 242] on span "Subir archivo" at bounding box center [259, 239] width 29 height 13
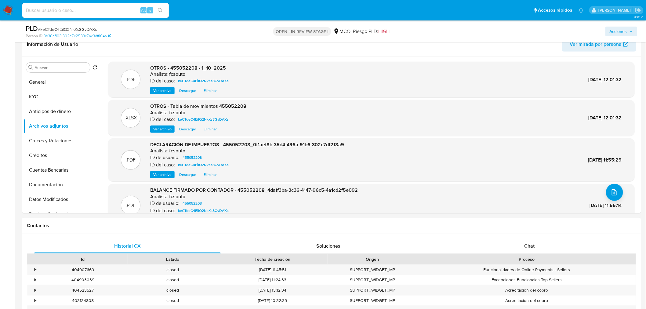
click at [618, 34] on span "Acciones" at bounding box center [618, 32] width 17 height 10
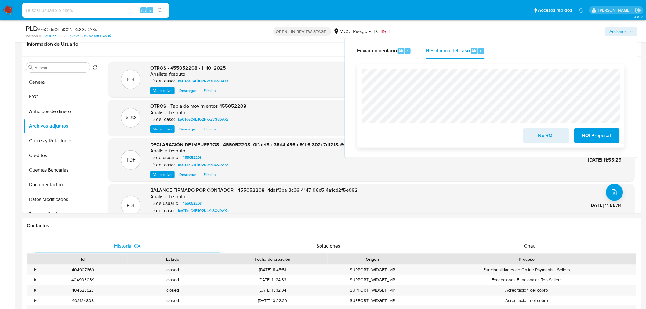
click at [539, 135] on span "No ROI" at bounding box center [546, 135] width 30 height 13
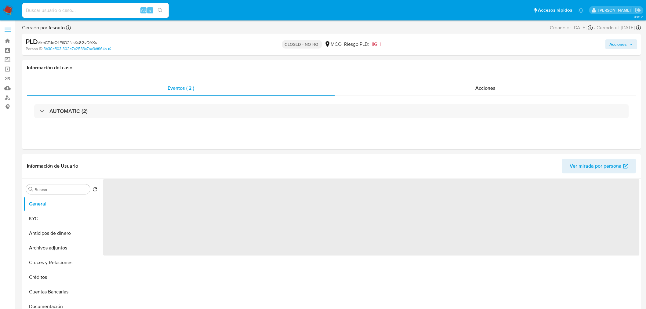
select select "10"
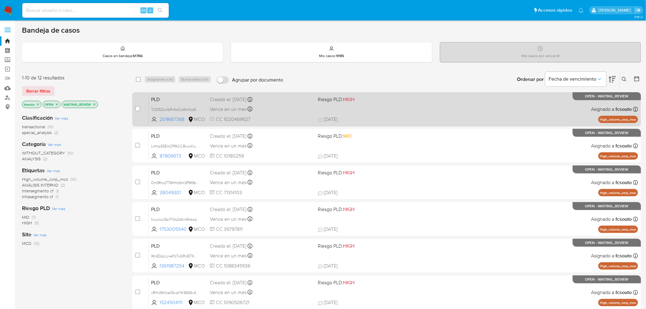
click at [382, 104] on div "PLD TJOfQ2wlbRr4isCzAhXozE9b 209667368 MCO Riesgo PLD: HIGH Creado el: [DATE] C…" at bounding box center [394, 109] width 490 height 31
click at [139, 109] on input "checkbox" at bounding box center [137, 108] width 5 height 5
checkbox input "true"
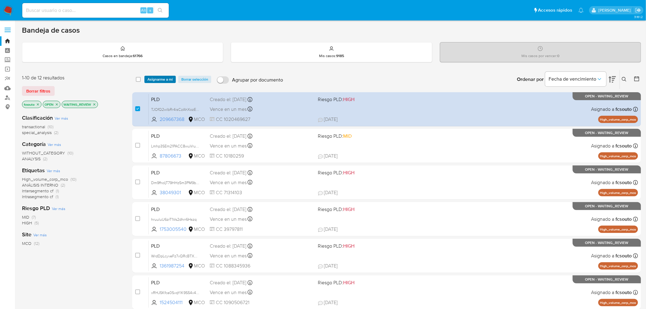
click at [163, 82] on span "Asignarme a mí" at bounding box center [160, 79] width 25 height 6
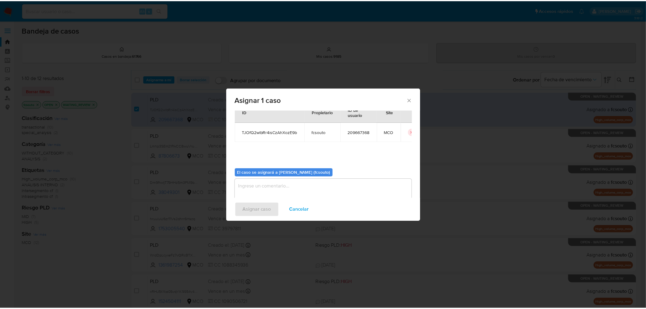
scroll to position [31, 0]
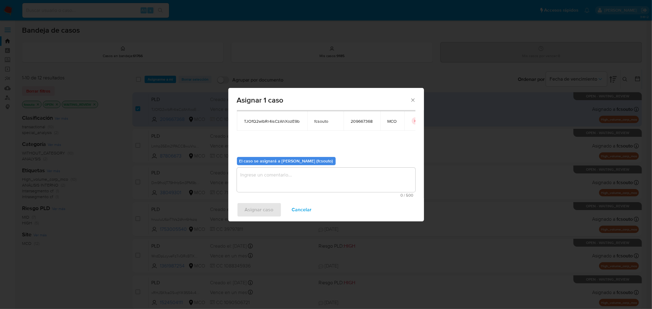
click at [291, 173] on textarea "assign-modal" at bounding box center [326, 180] width 178 height 24
click at [294, 173] on textarea "assign-modal" at bounding box center [326, 180] width 178 height 24
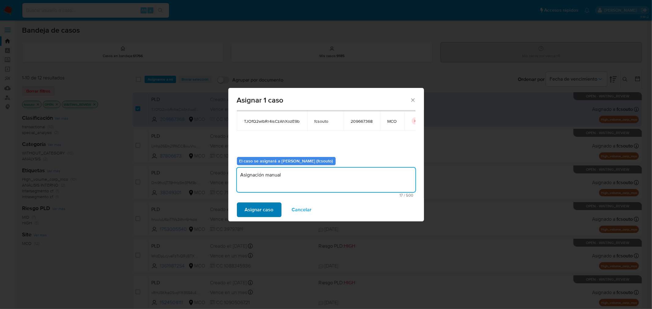
type textarea "Asignación manual"
click at [268, 205] on span "Asignar caso" at bounding box center [259, 209] width 29 height 13
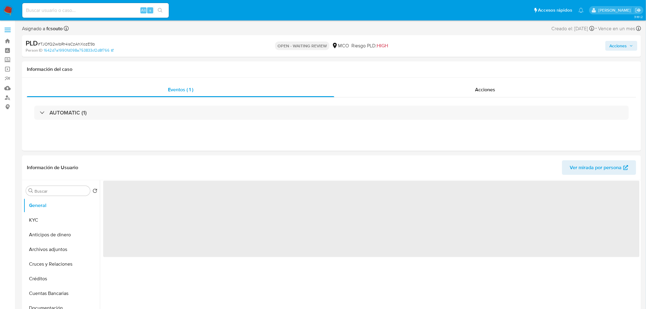
select select "10"
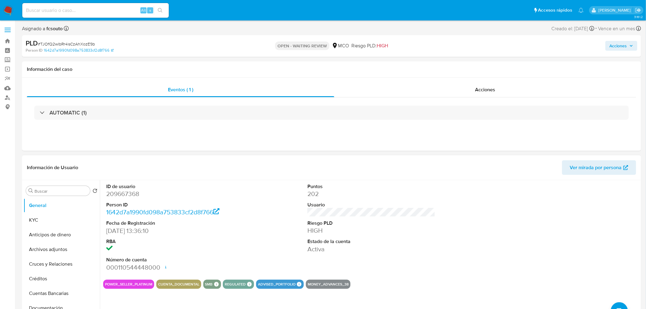
click at [123, 197] on dd "209667368" at bounding box center [170, 194] width 128 height 9
copy dd "209667368"
click at [122, 195] on dd "209667368" at bounding box center [170, 194] width 128 height 9
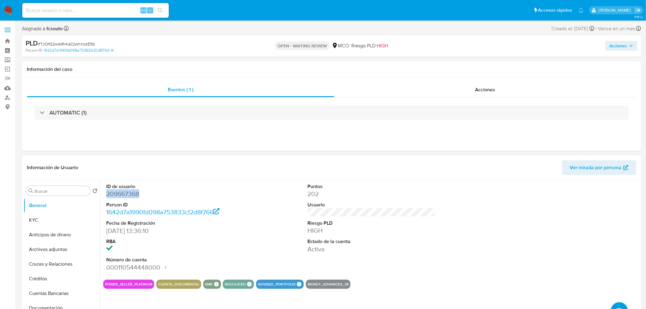
click at [132, 195] on dd "209667368" at bounding box center [170, 194] width 128 height 9
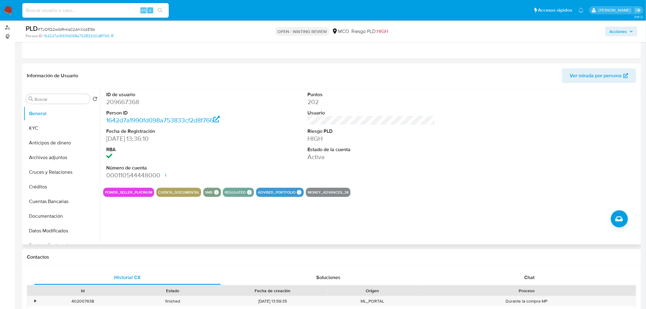
scroll to position [203, 0]
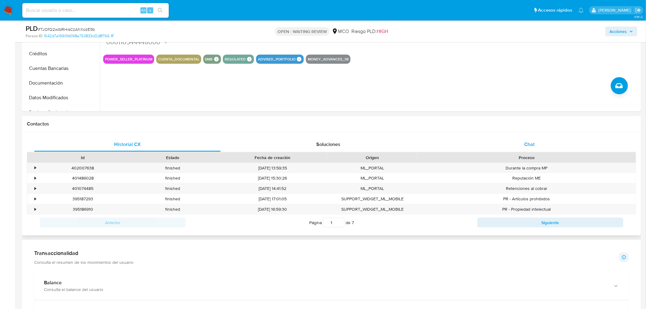
click at [530, 144] on span "Chat" at bounding box center [530, 144] width 10 height 7
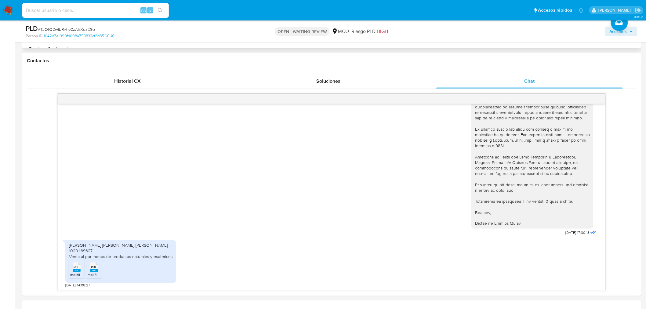
scroll to position [271, 0]
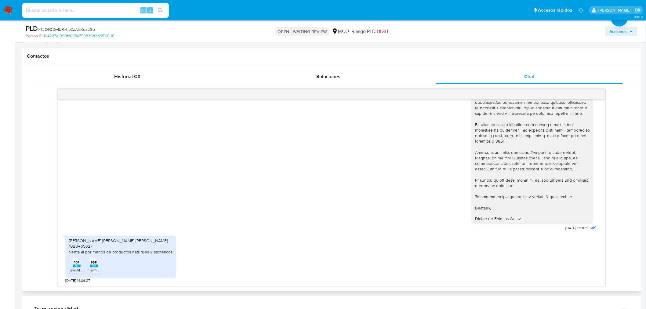
click at [72, 268] on span "melifile8162440886231570313.pdf" at bounding box center [98, 270] width 56 height 5
click at [95, 265] on rect at bounding box center [94, 266] width 8 height 3
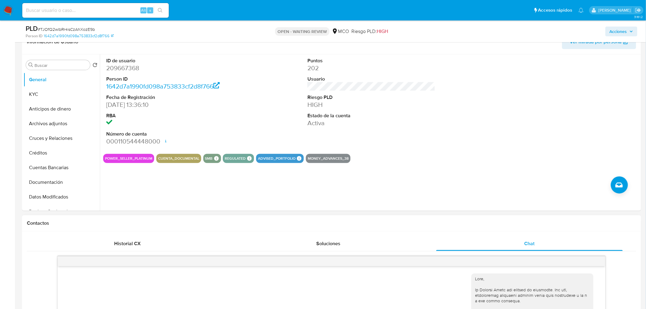
scroll to position [102, 0]
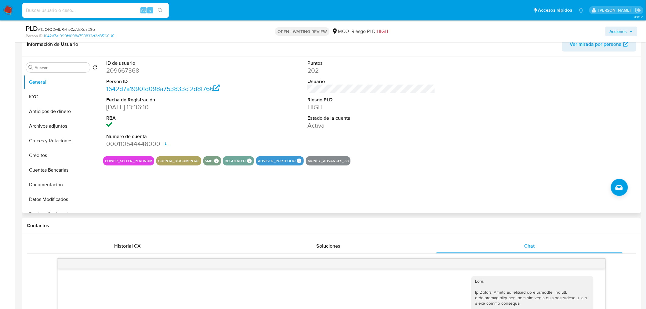
click at [131, 72] on dd "209667368" at bounding box center [170, 70] width 128 height 9
copy dd "209667368"
click at [117, 68] on dd "209667368" at bounding box center [170, 70] width 128 height 9
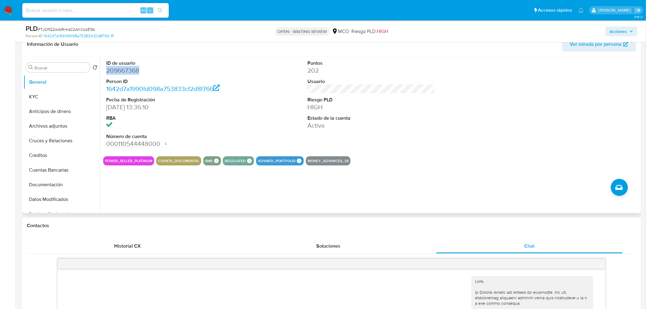
click at [123, 69] on dd "209667368" at bounding box center [170, 70] width 128 height 9
click at [120, 68] on dd "209667368" at bounding box center [170, 70] width 128 height 9
click at [252, 92] on div "ID de usuario 209667368 Person ID 1642d7a1990fd098a753833cf2d8f766 Fecha de Reg…" at bounding box center [371, 104] width 537 height 95
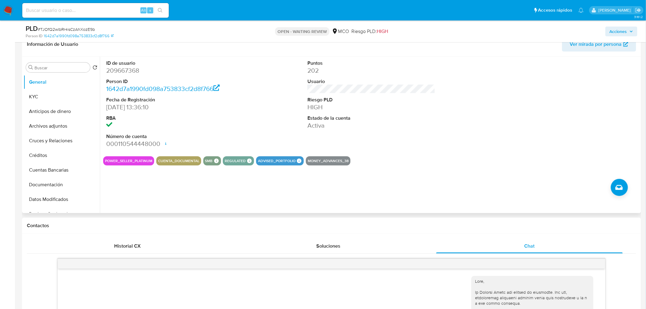
click at [252, 68] on div "ID de usuario 209667368 Person ID 1642d7a1990fd098a753833cf2d8f766 Fecha de Reg…" at bounding box center [371, 104] width 537 height 95
click at [127, 73] on dd "209667368" at bounding box center [170, 70] width 128 height 9
copy dd "209667368"
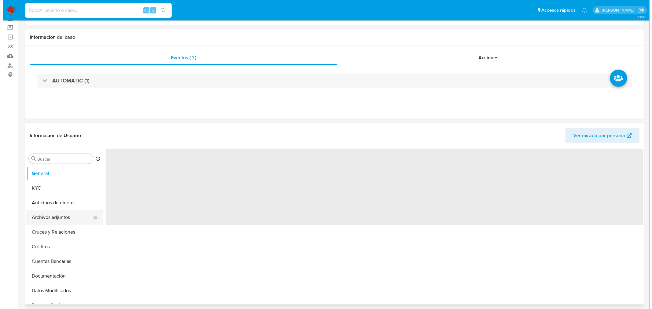
scroll to position [68, 0]
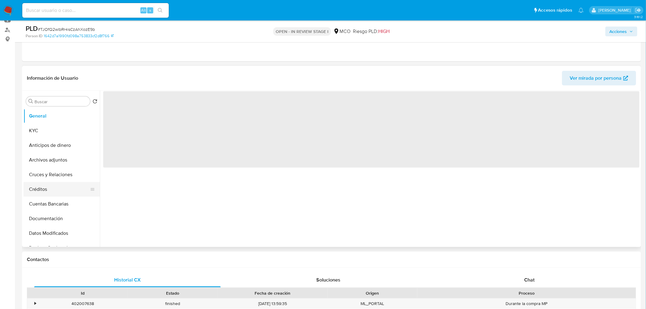
select select "10"
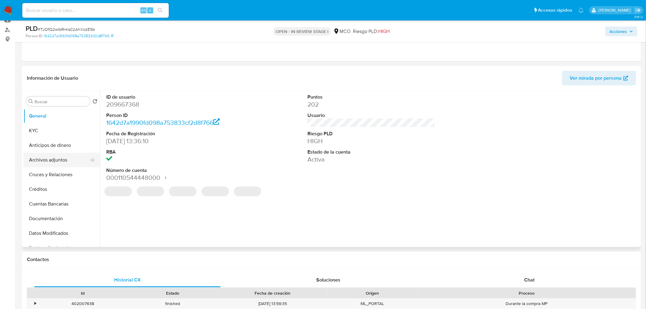
click at [52, 162] on button "Archivos adjuntos" at bounding box center [59, 160] width 71 height 15
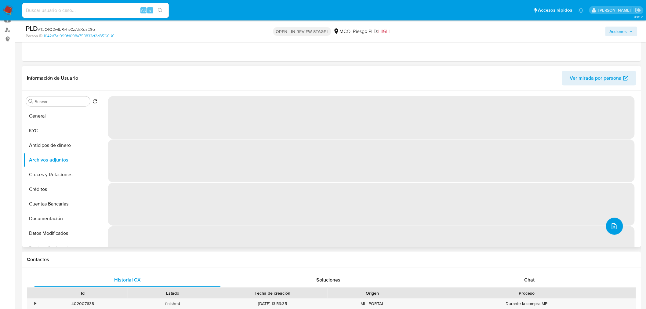
click at [611, 227] on icon "upload-file" at bounding box center [614, 226] width 7 height 7
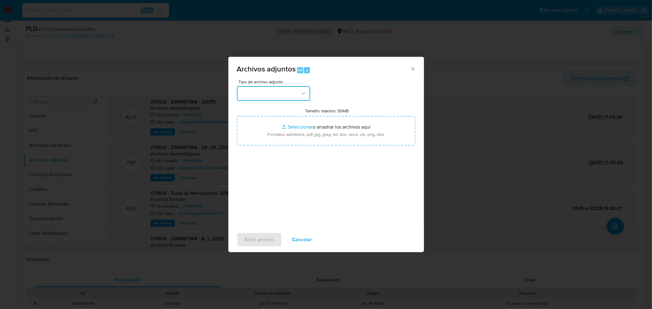
click at [274, 98] on button "button" at bounding box center [273, 93] width 73 height 15
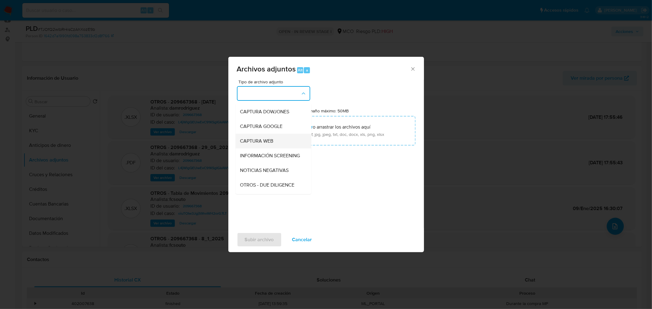
scroll to position [34, 0]
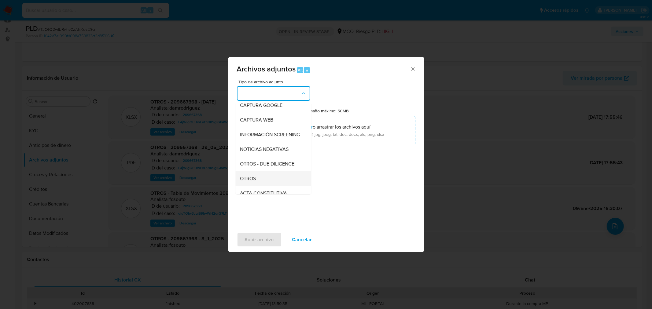
click at [264, 182] on div "OTROS" at bounding box center [271, 178] width 62 height 15
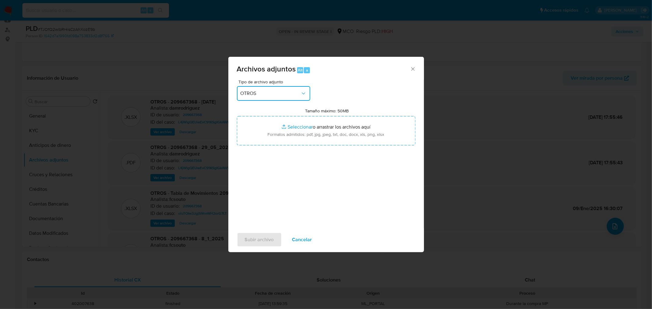
click at [269, 95] on span "OTROS" at bounding box center [270, 93] width 60 height 6
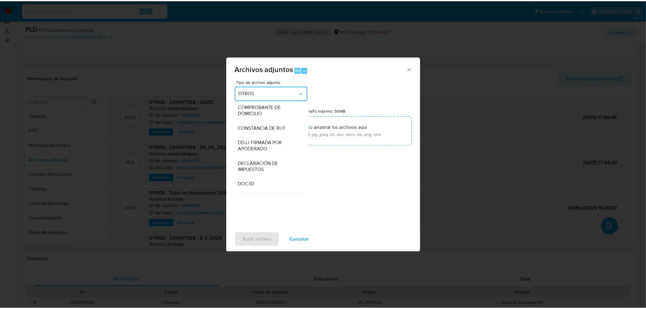
scroll to position [206, 0]
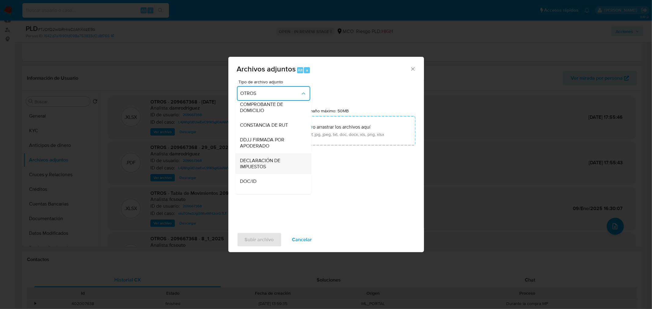
click at [272, 170] on span "DECLARACIÓN DE IMPUESTOS" at bounding box center [271, 163] width 62 height 12
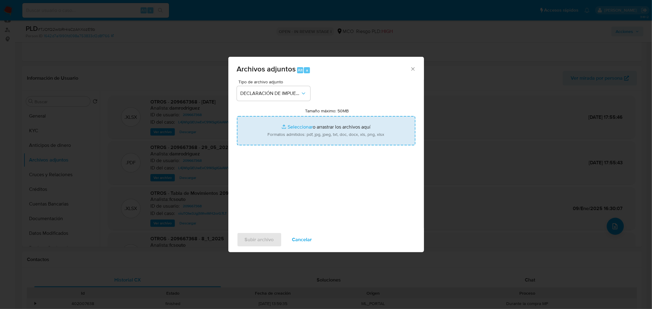
click at [317, 126] on input "Tamaño máximo: 50MB Seleccionar archivos" at bounding box center [326, 130] width 178 height 29
type input "C:\fakepath\209667368_8ed9d564-db8d-4ec4-84da-083ce46321c5.pdf"
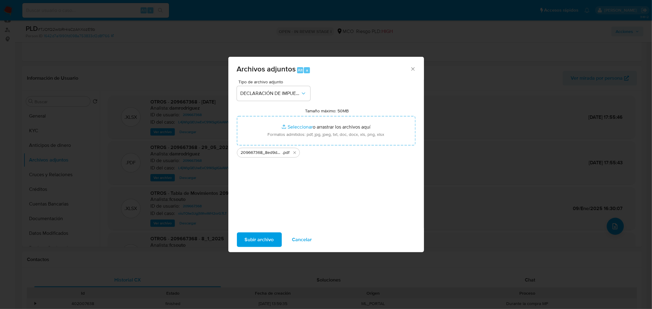
click at [261, 236] on span "Subir archivo" at bounding box center [259, 239] width 29 height 13
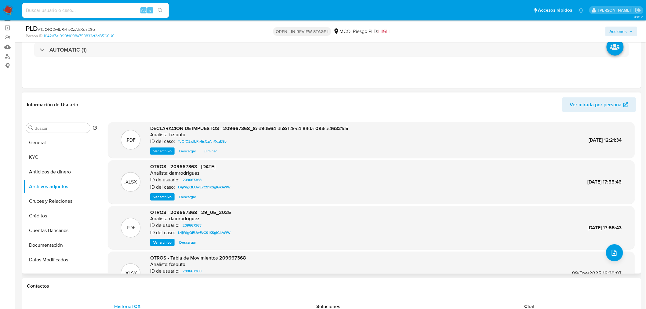
scroll to position [0, 0]
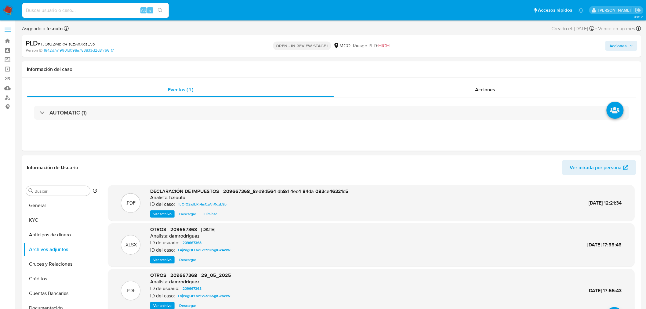
click at [624, 44] on span "Acciones" at bounding box center [618, 46] width 17 height 10
click at [456, 64] on span "Resolución del caso" at bounding box center [448, 65] width 44 height 7
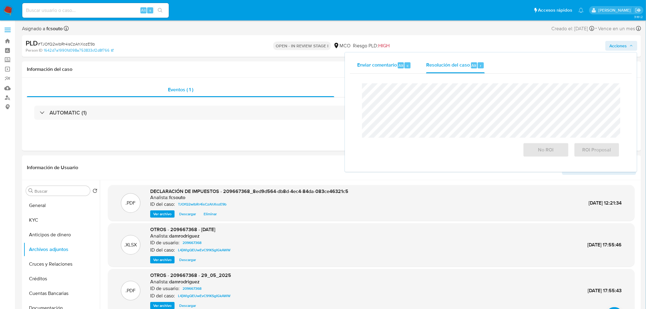
click at [399, 66] on span "Alt" at bounding box center [401, 66] width 5 height 6
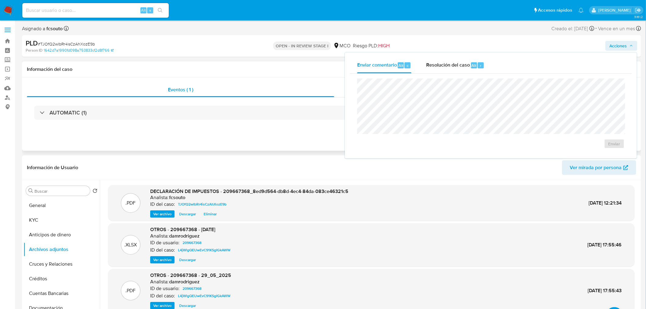
click at [284, 63] on div "Información del caso" at bounding box center [331, 69] width 619 height 16
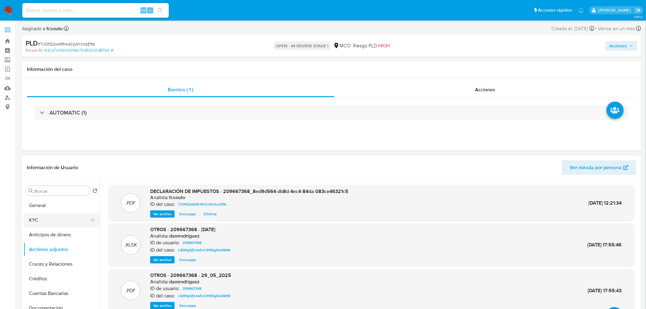
click at [44, 219] on button "KYC" at bounding box center [59, 220] width 71 height 15
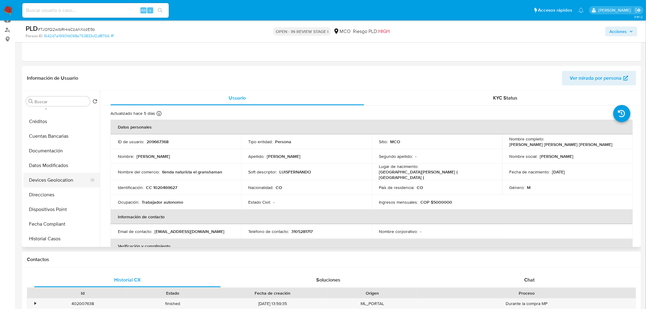
scroll to position [102, 0]
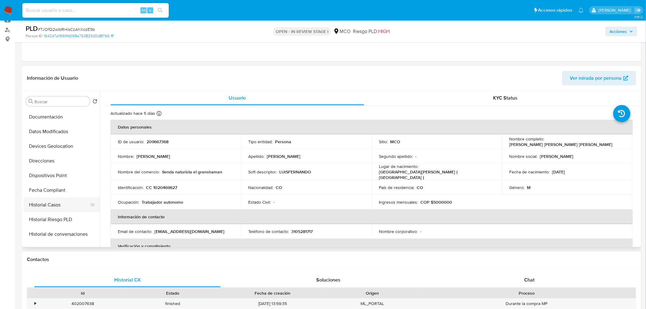
click at [66, 206] on button "Historial Casos" at bounding box center [59, 205] width 71 height 15
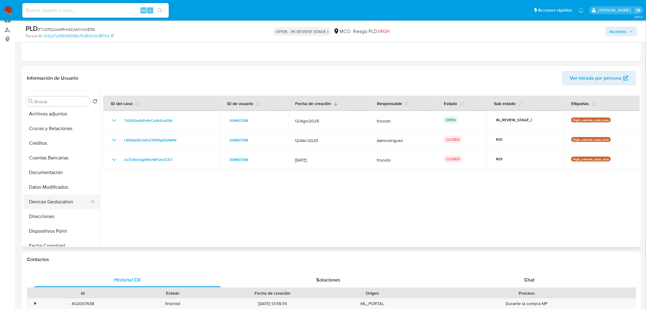
scroll to position [0, 0]
click at [48, 131] on button "KYC" at bounding box center [59, 130] width 71 height 15
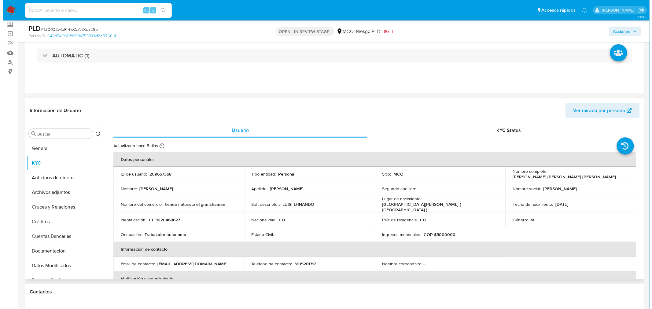
scroll to position [34, 0]
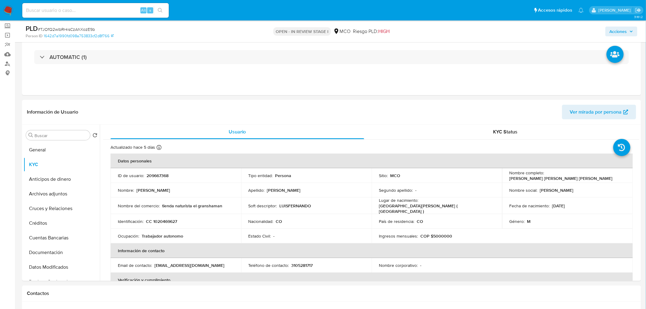
click at [619, 32] on span "Acciones" at bounding box center [618, 32] width 17 height 10
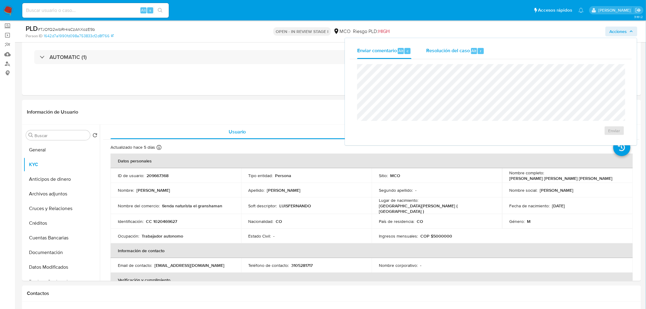
click at [447, 50] on span "Resolución del caso" at bounding box center [448, 50] width 44 height 7
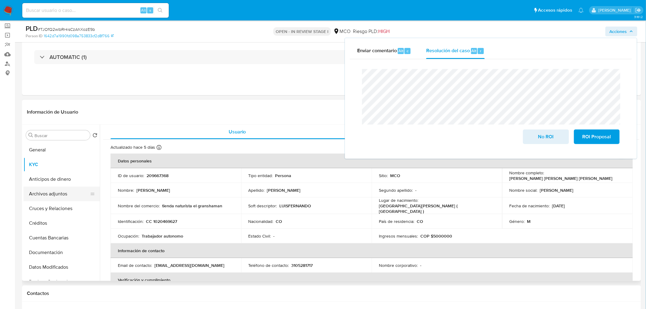
click at [62, 191] on button "Archivos adjuntos" at bounding box center [59, 194] width 71 height 15
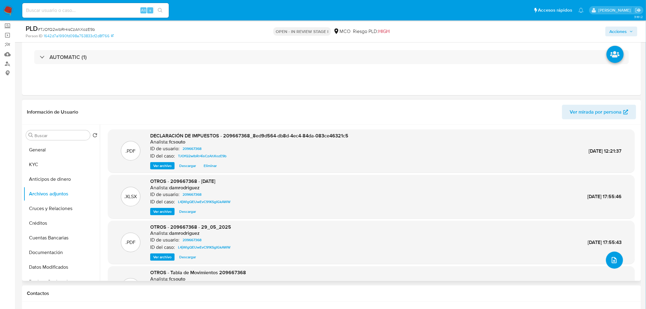
click at [615, 258] on icon "upload-file" at bounding box center [614, 260] width 7 height 7
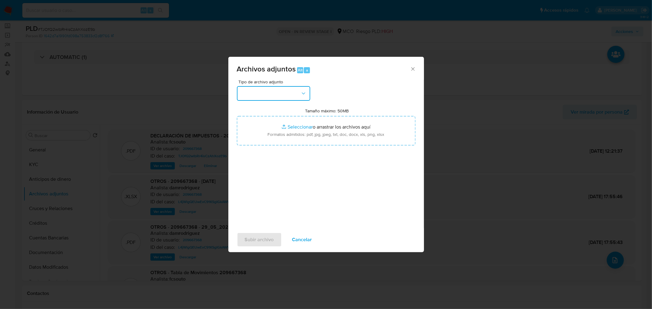
click at [284, 91] on button "button" at bounding box center [273, 93] width 73 height 15
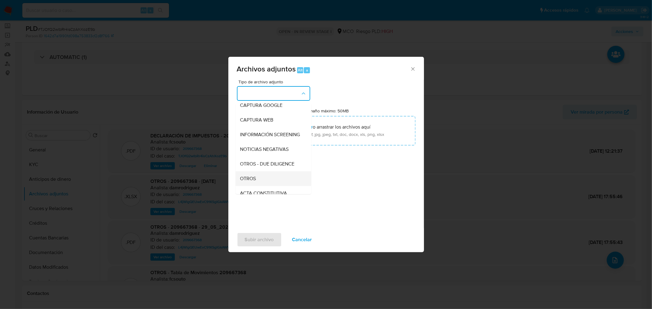
click at [254, 181] on span "OTROS" at bounding box center [248, 178] width 16 height 6
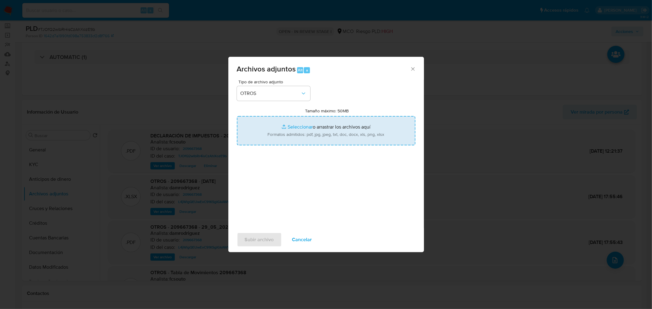
click at [318, 133] on input "Tamaño máximo: 50MB Seleccionar archivos" at bounding box center [326, 130] width 178 height 29
type input "C:\fakepath\209667368 - 1_10_2025.pdf"
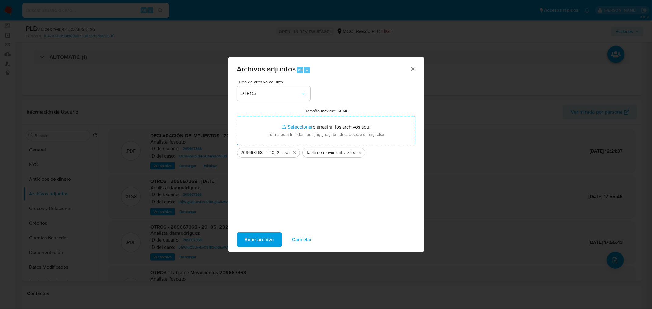
drag, startPoint x: 318, startPoint y: 133, endPoint x: 249, endPoint y: 239, distance: 126.5
click at [249, 239] on span "Subir archivo" at bounding box center [259, 239] width 29 height 13
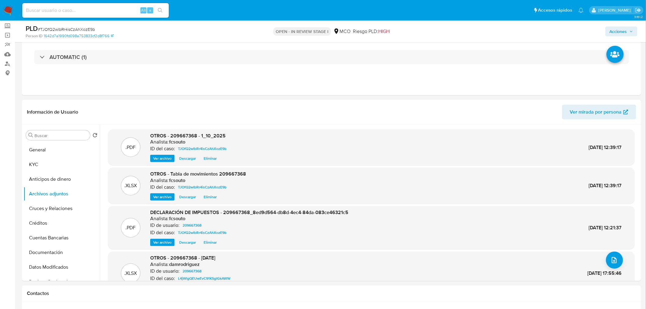
click at [623, 28] on span "Acciones" at bounding box center [618, 32] width 17 height 10
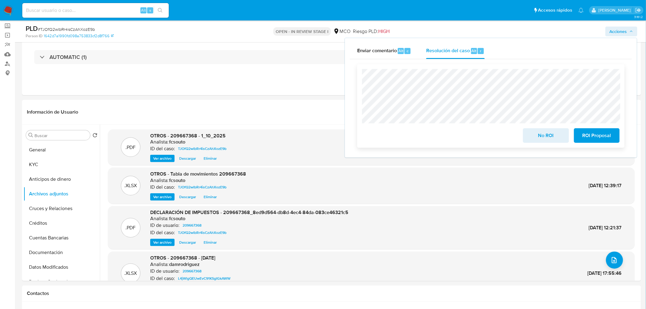
click at [432, 126] on div "No ROI ROI Proposal" at bounding box center [491, 106] width 258 height 74
click at [542, 135] on span "No ROI" at bounding box center [546, 135] width 30 height 13
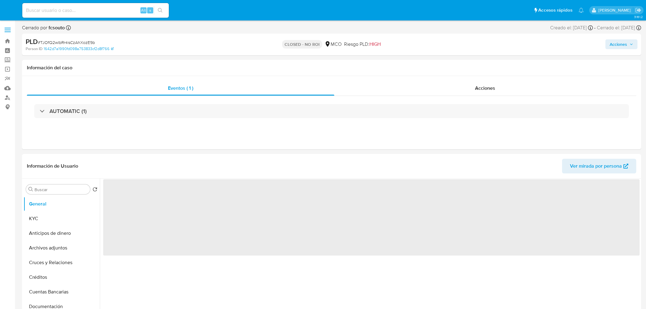
select select "10"
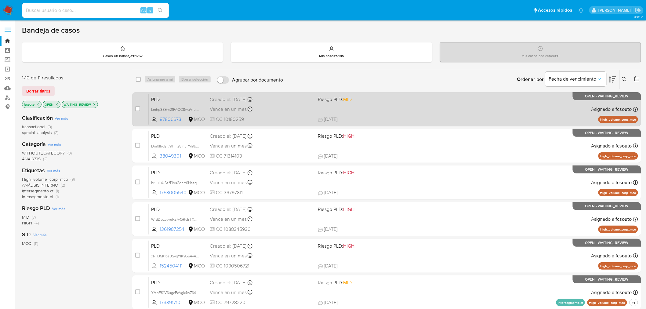
click at [398, 118] on span "24/08/2025 24/08/2025 22:19" at bounding box center [424, 119] width 212 height 7
click at [139, 109] on input "checkbox" at bounding box center [137, 108] width 5 height 5
checkbox input "true"
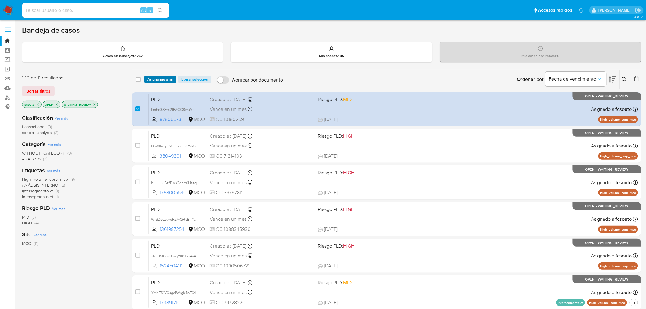
click at [161, 77] on span "Asignarme a mí" at bounding box center [160, 79] width 25 height 6
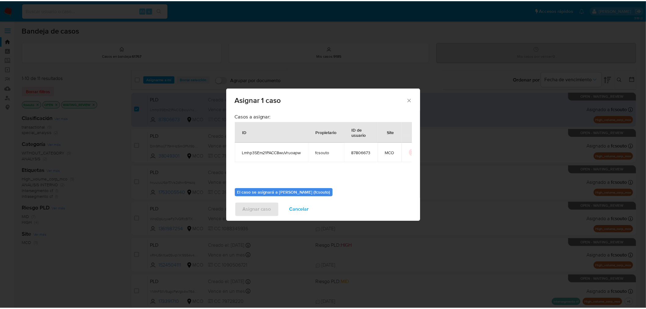
scroll to position [31, 0]
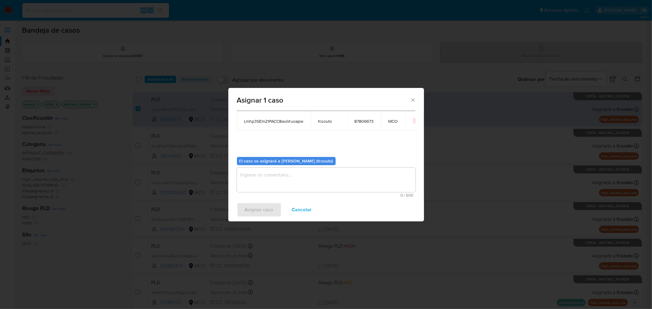
click at [305, 176] on textarea "assign-modal" at bounding box center [326, 180] width 178 height 24
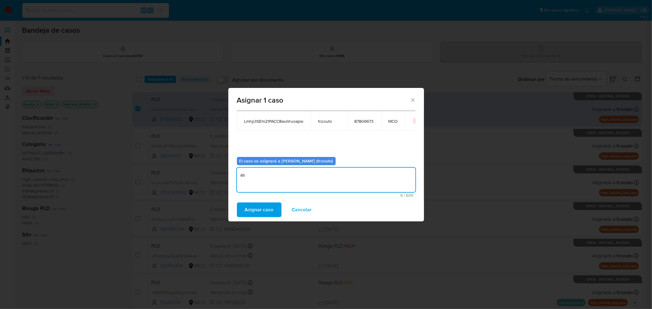
type textarea "a"
type textarea "Asignación manual"
click at [268, 211] on span "Asignar caso" at bounding box center [259, 209] width 29 height 13
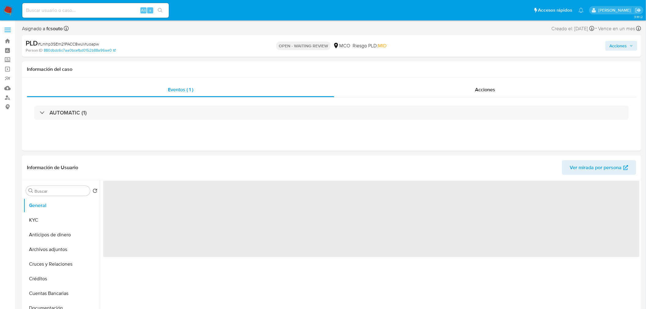
select select "10"
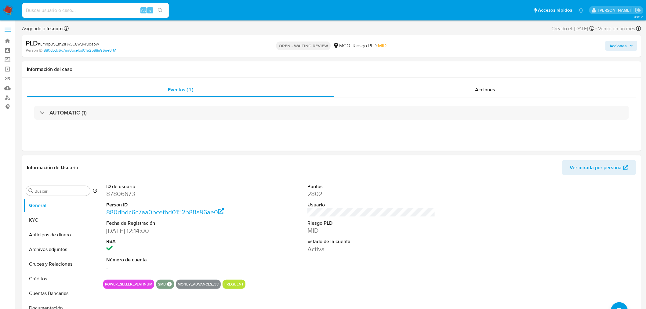
click at [125, 195] on dd "87806673" at bounding box center [170, 194] width 128 height 9
copy dd "87806673"
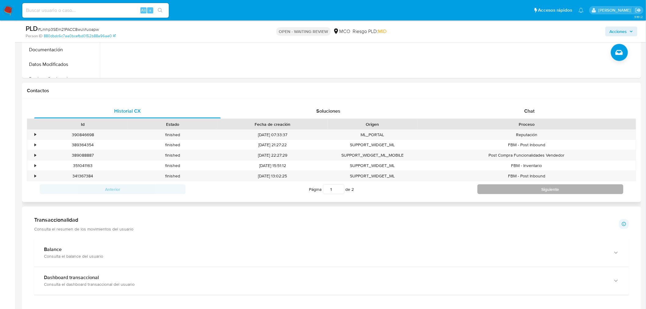
scroll to position [237, 0]
drag, startPoint x: 524, startPoint y: 107, endPoint x: 506, endPoint y: 108, distance: 18.3
click at [524, 107] on div "Chat" at bounding box center [529, 110] width 187 height 15
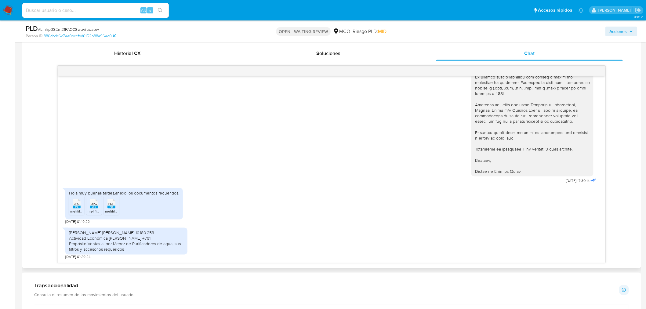
scroll to position [305, 0]
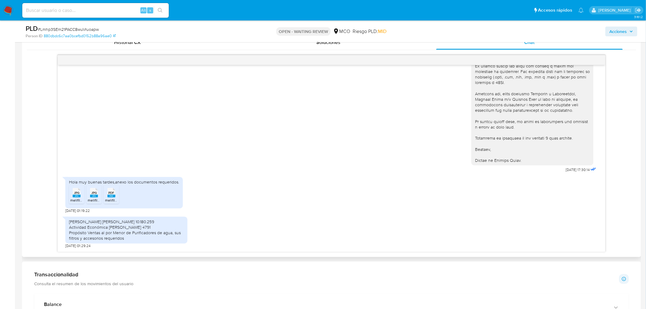
click at [75, 198] on span "melifile6025723149201913373.jpg" at bounding box center [97, 200] width 55 height 5
click at [92, 191] on span "JPG" at bounding box center [93, 193] width 5 height 4
click at [110, 191] on span "PDF" at bounding box center [111, 193] width 6 height 4
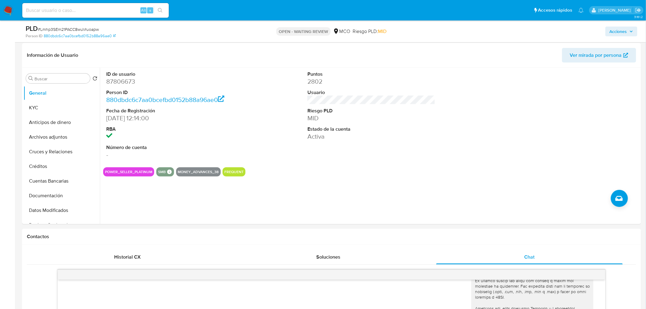
scroll to position [68, 0]
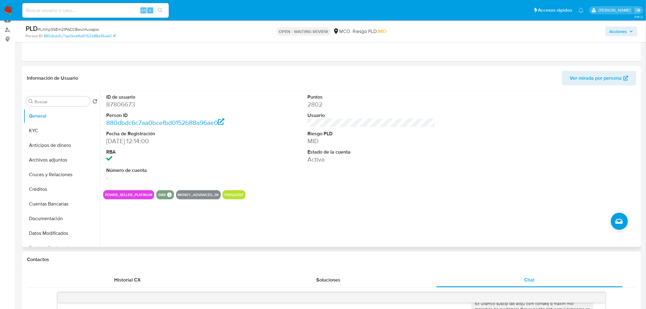
click at [355, 187] on section "ID de usuario 87806673 Person ID 880dbdc6c7aa0bcefbd0152b88a96ae0 Fecha de Regi…" at bounding box center [371, 145] width 537 height 109
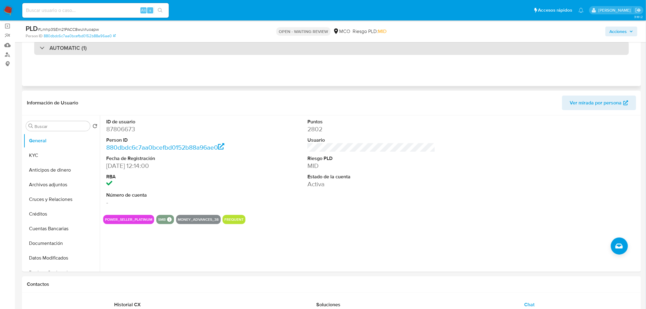
scroll to position [34, 0]
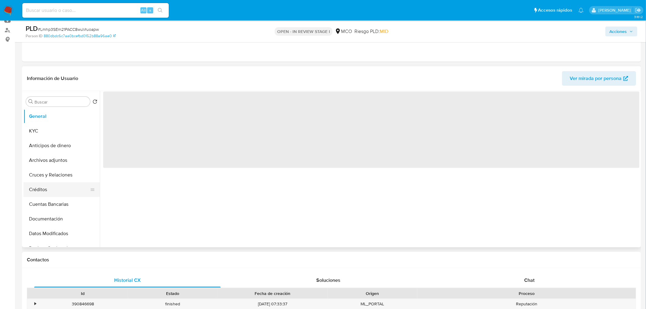
scroll to position [68, 0]
select select "10"
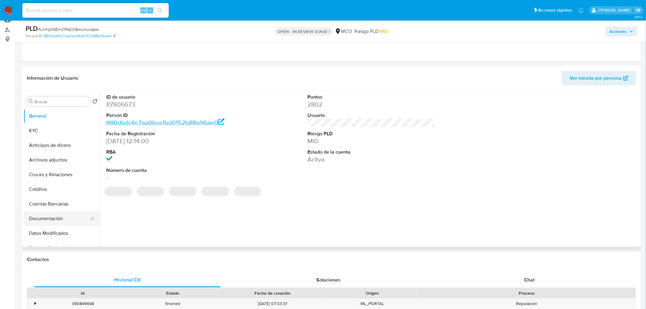
click at [62, 219] on button "Documentación" at bounding box center [59, 218] width 71 height 15
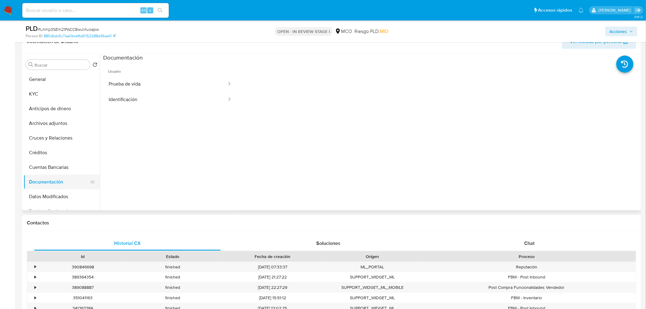
scroll to position [102, 0]
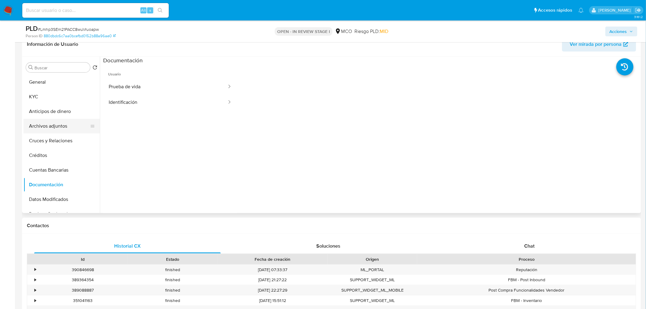
click at [72, 127] on button "Archivos adjuntos" at bounding box center [59, 126] width 71 height 15
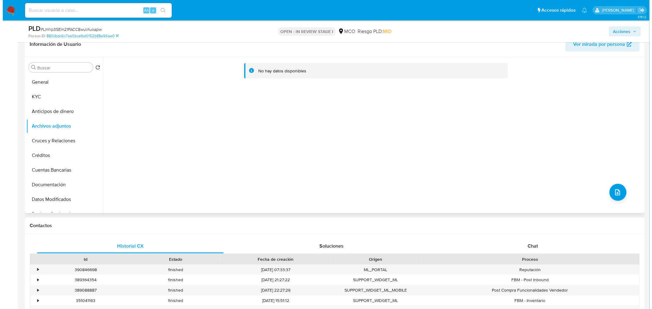
scroll to position [68, 0]
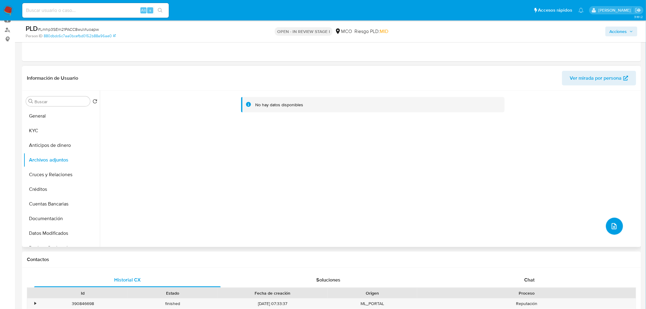
click at [614, 230] on button "upload-file" at bounding box center [614, 226] width 17 height 17
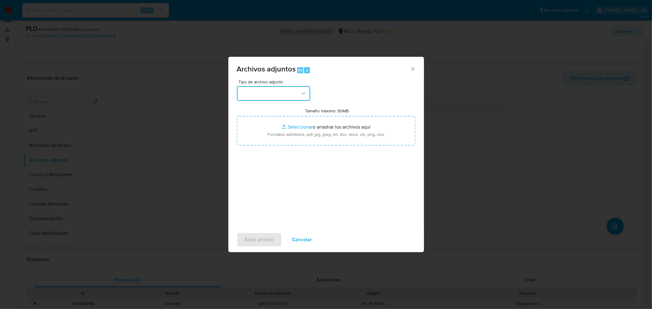
click at [280, 92] on button "button" at bounding box center [273, 93] width 73 height 15
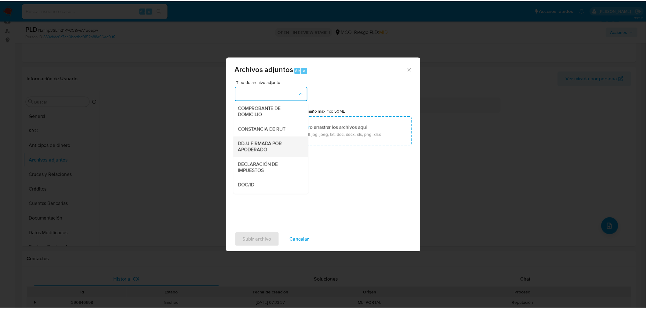
scroll to position [168, 0]
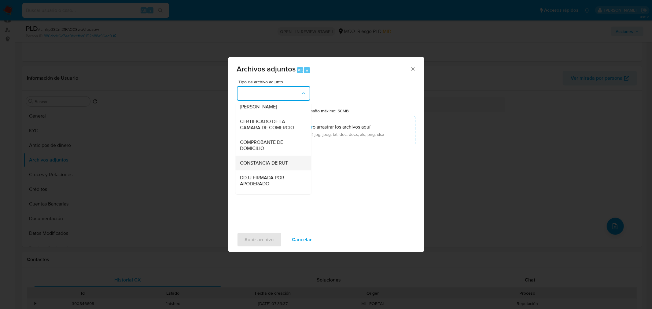
click at [278, 164] on div "CONSTANCIA DE RUT" at bounding box center [271, 162] width 62 height 15
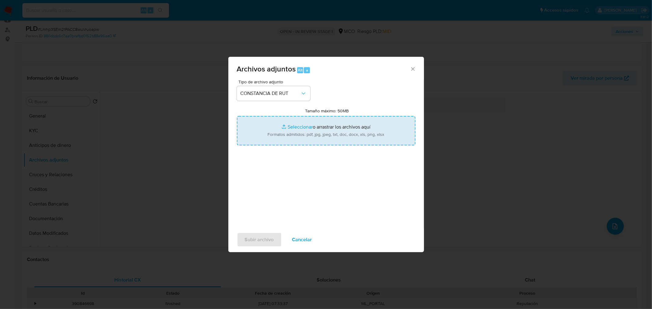
click at [317, 130] on input "Tamaño máximo: 50MB Seleccionar archivos" at bounding box center [326, 130] width 178 height 29
type input "C:\fakepath\87806673_fa8b8eea-efdb-4552-8182-70a9eafa6c94.pdf"
click at [265, 242] on span "Subir archivo" at bounding box center [259, 239] width 29 height 13
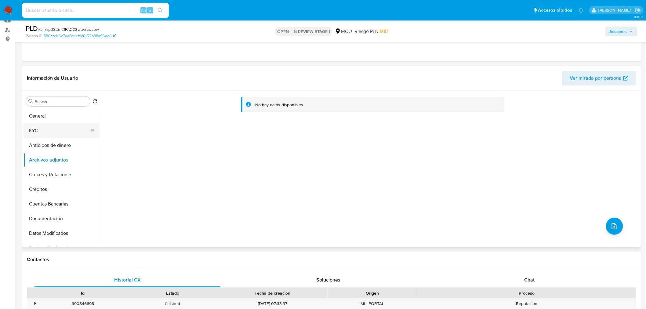
click at [65, 130] on button "KYC" at bounding box center [59, 130] width 71 height 15
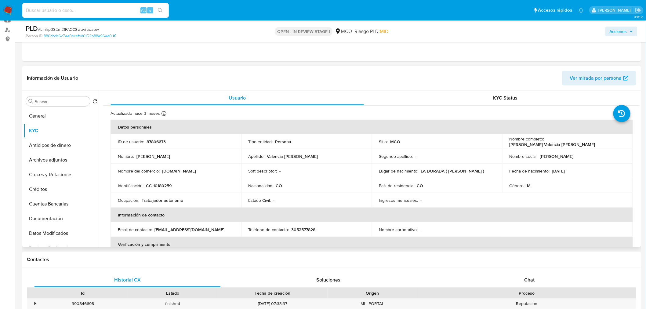
click at [158, 139] on p "87806673" at bounding box center [156, 141] width 19 height 5
copy p "87806673"
click at [152, 144] on p "87806673" at bounding box center [156, 141] width 19 height 5
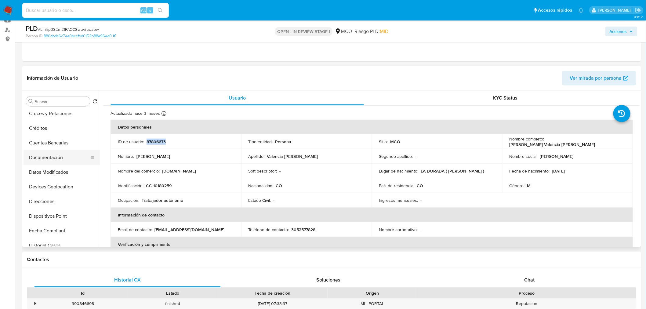
scroll to position [68, 0]
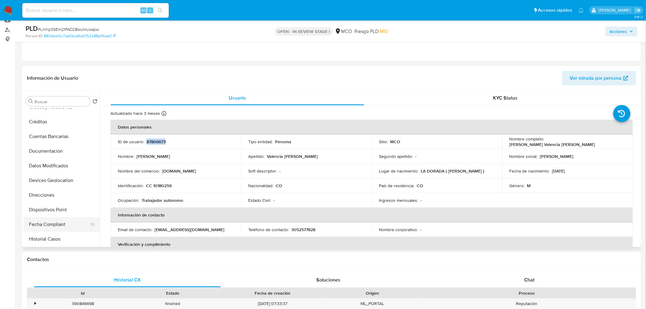
drag, startPoint x: 63, startPoint y: 245, endPoint x: 55, endPoint y: 230, distance: 16.9
click at [62, 245] on button "Historial Casos" at bounding box center [62, 239] width 76 height 15
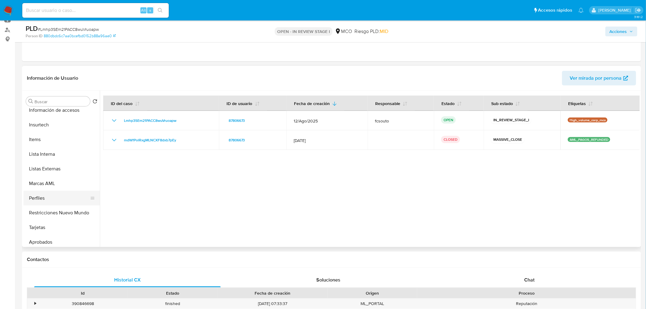
scroll to position [270, 0]
click at [60, 198] on button "Restricciones Nuevo Mundo" at bounding box center [59, 197] width 71 height 15
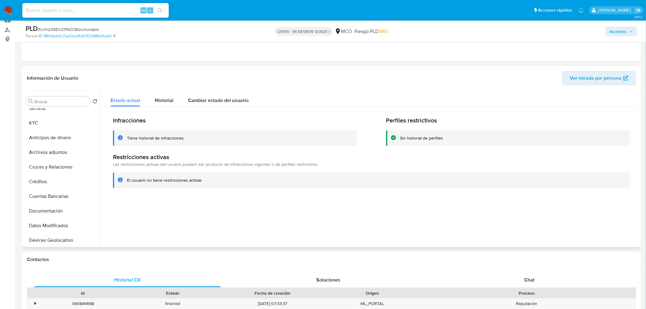
scroll to position [0, 0]
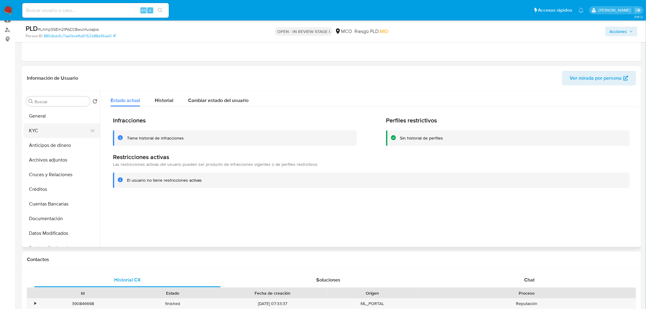
click at [54, 133] on button "KYC" at bounding box center [59, 130] width 71 height 15
